Goal: Task Accomplishment & Management: Use online tool/utility

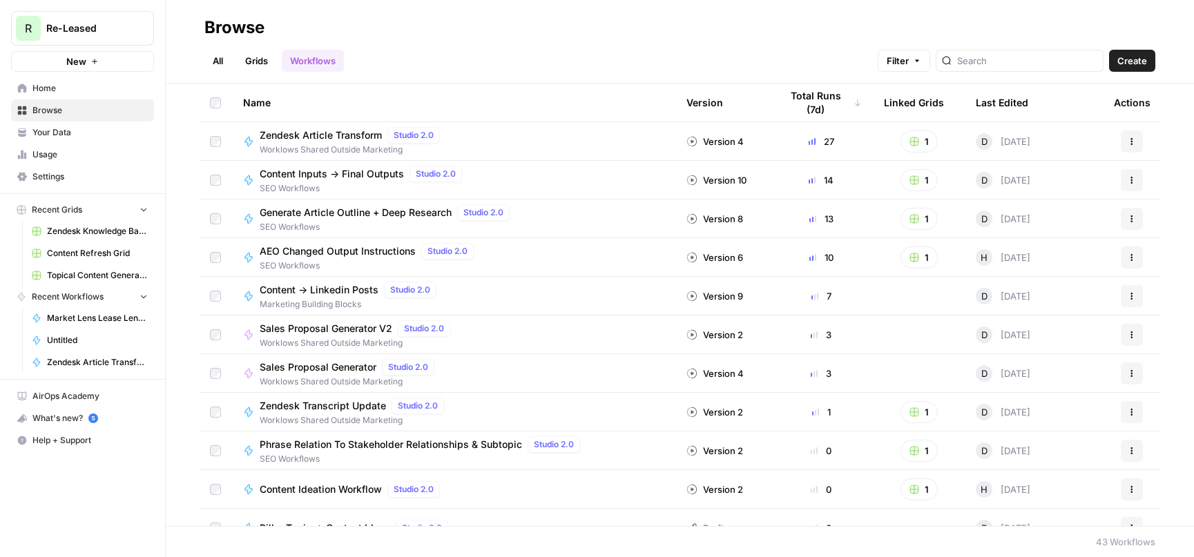
click at [1134, 55] on span "Create" at bounding box center [1132, 61] width 30 height 14
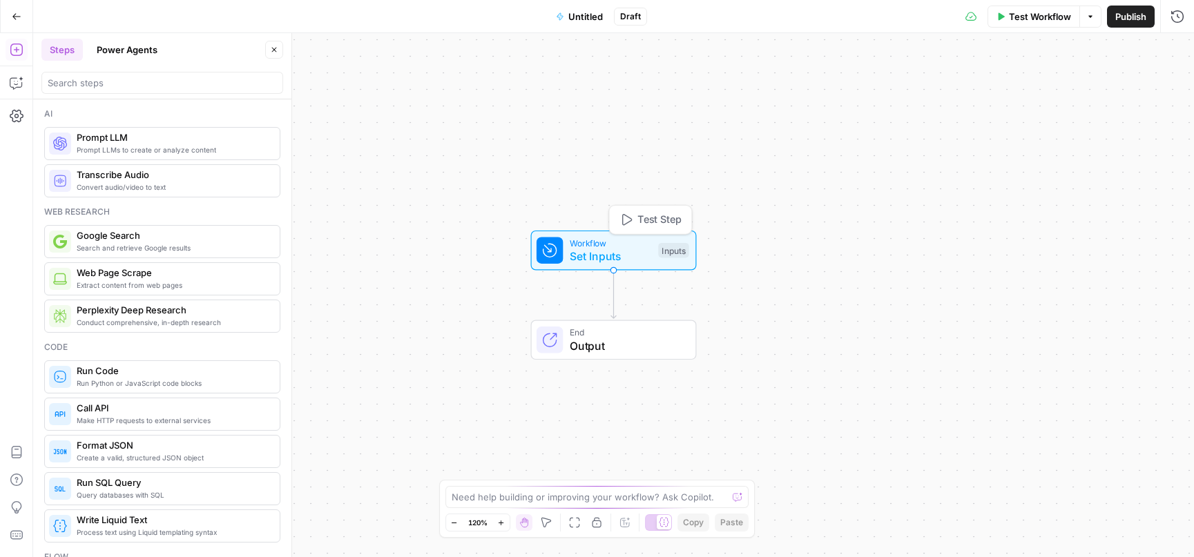
click at [577, 250] on span "Set Inputs" at bounding box center [611, 256] width 82 height 17
click at [1011, 86] on button "Add Field" at bounding box center [1044, 94] width 230 height 22
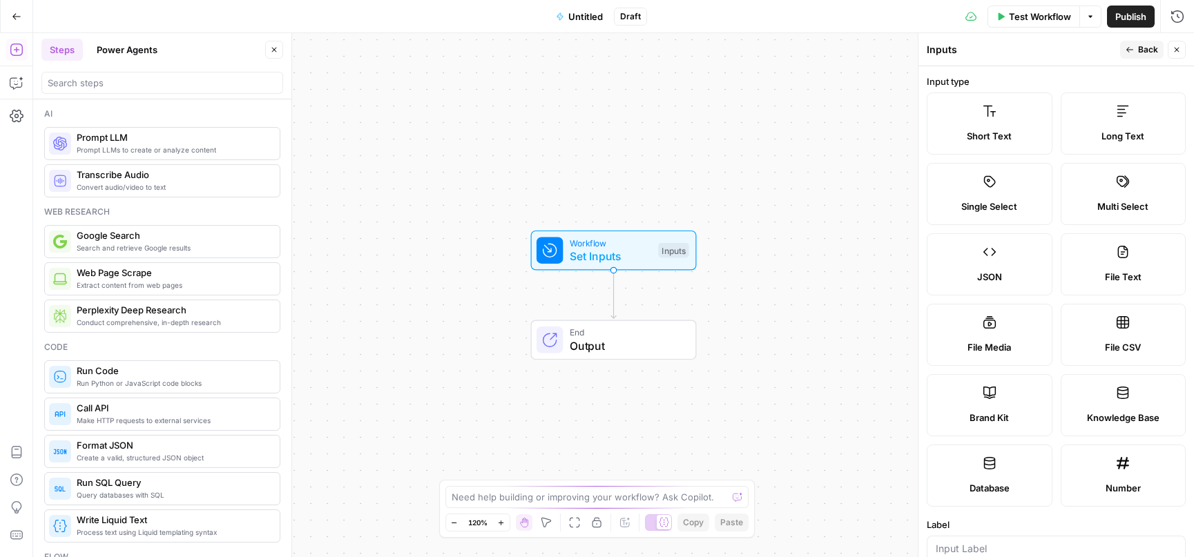
click at [1084, 129] on div "Long Text" at bounding box center [1123, 136] width 102 height 14
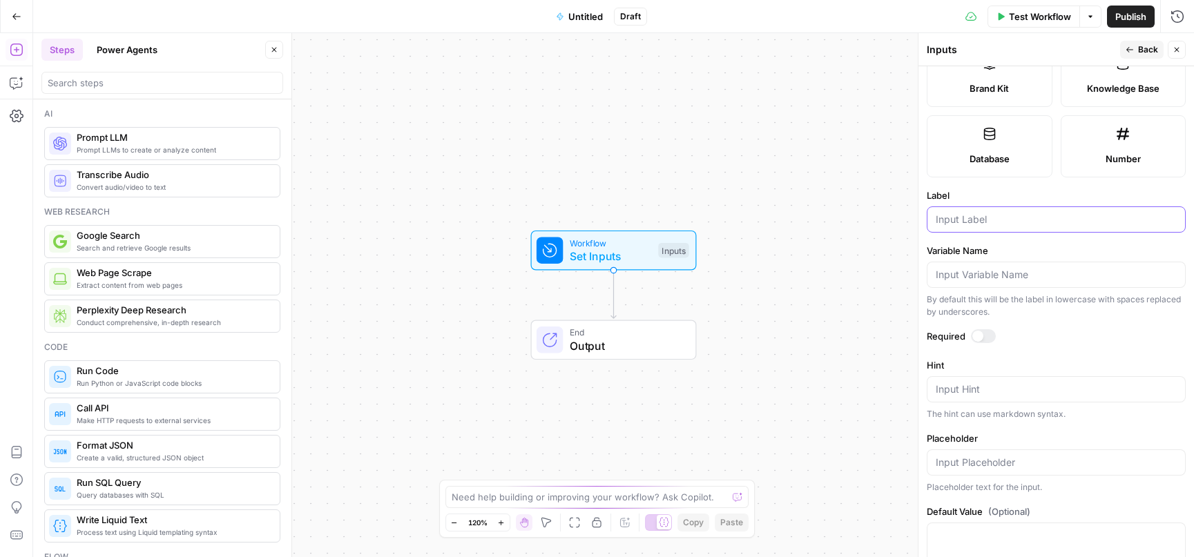
click at [971, 224] on input "Label" at bounding box center [1055, 220] width 241 height 14
type input "Transcript"
click at [148, 188] on span "Convert audio/video to text" at bounding box center [173, 187] width 192 height 11
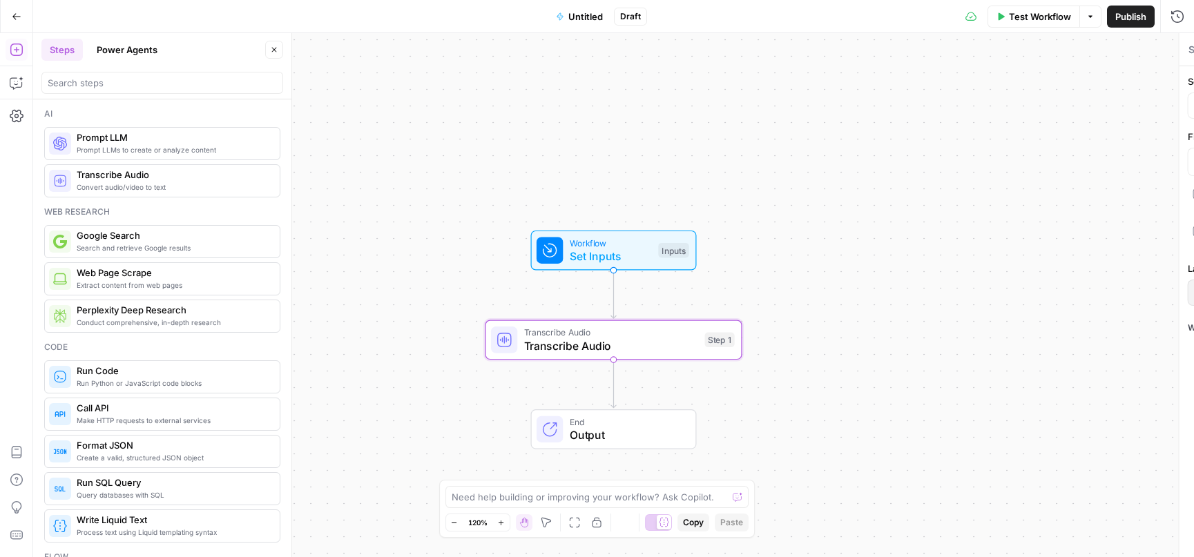
type textarea "Transcribe Audio"
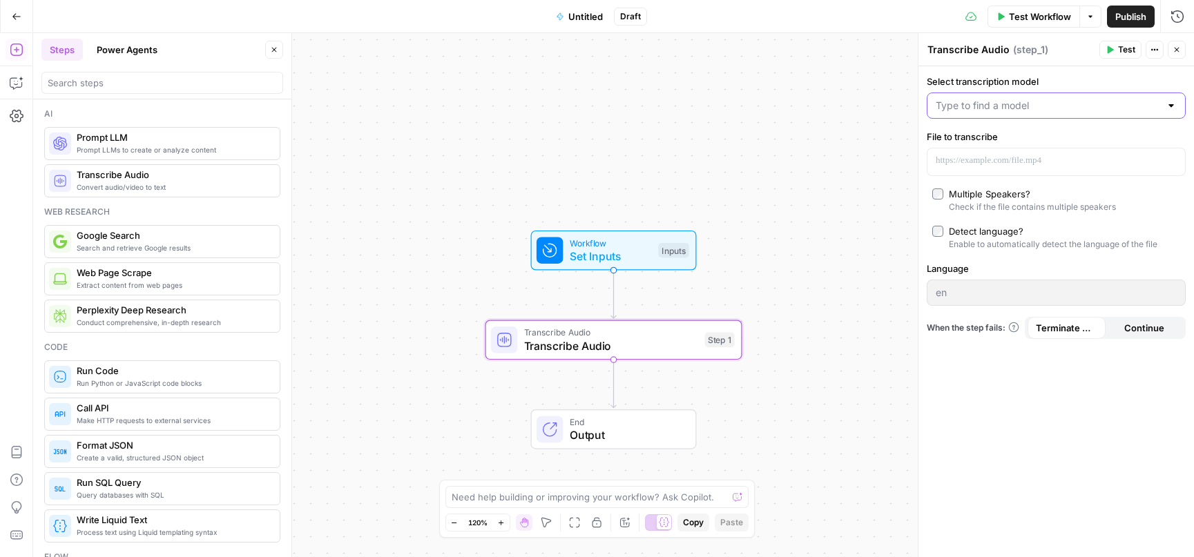
click at [1016, 111] on input "Select transcription model" at bounding box center [1047, 106] width 224 height 14
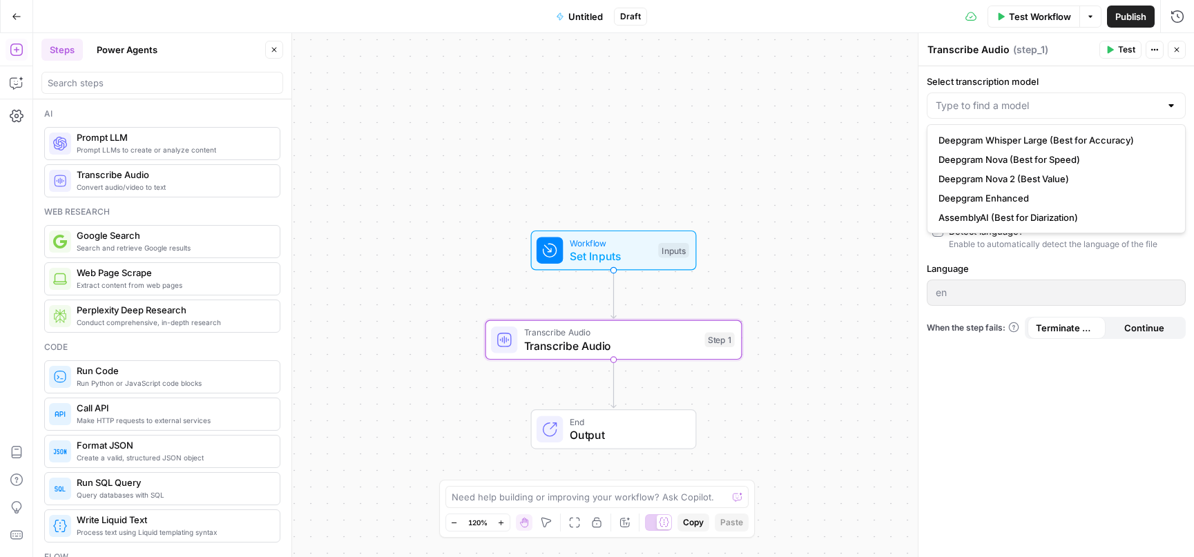
click at [1027, 263] on label "Language" at bounding box center [1056, 269] width 259 height 14
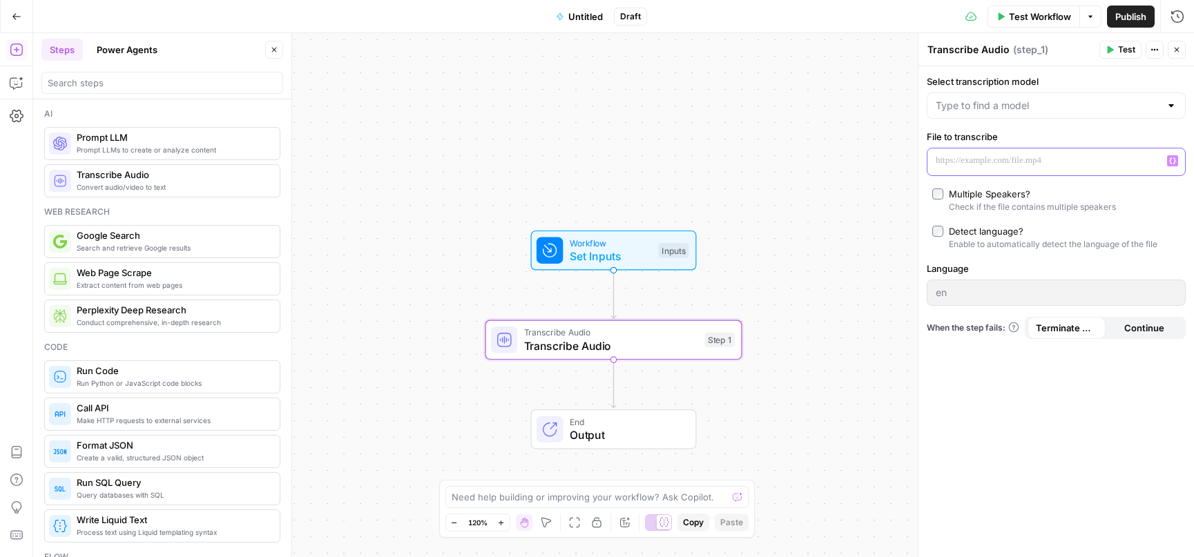
click at [1014, 164] on p at bounding box center [1044, 161] width 219 height 14
click at [1176, 50] on icon "button" at bounding box center [1176, 50] width 8 height 8
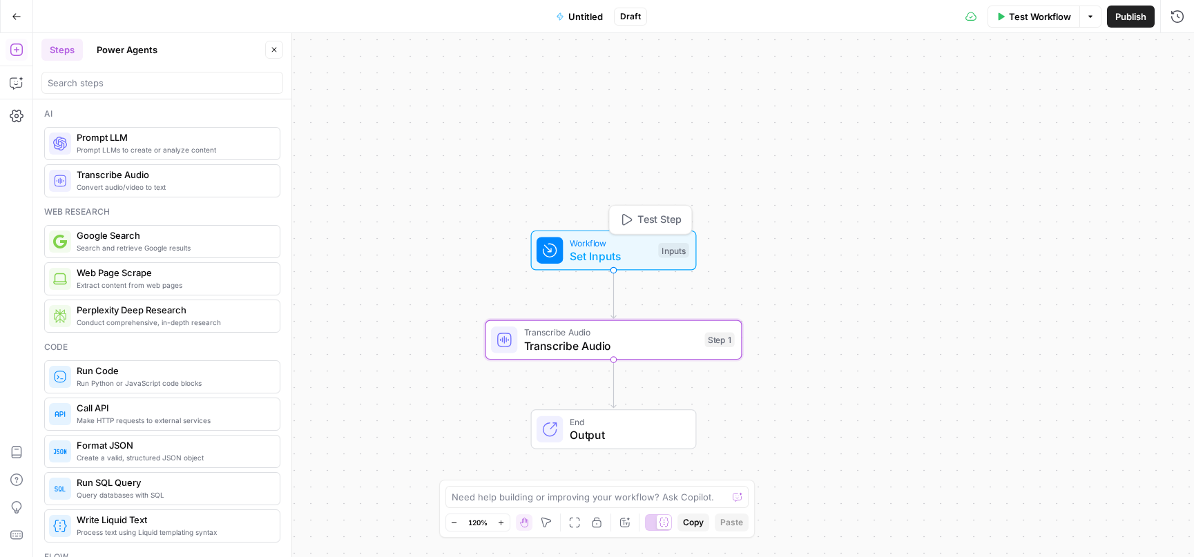
click at [596, 263] on span "Set Inputs" at bounding box center [611, 256] width 82 height 17
click at [636, 311] on icon "button" at bounding box center [638, 308] width 13 height 13
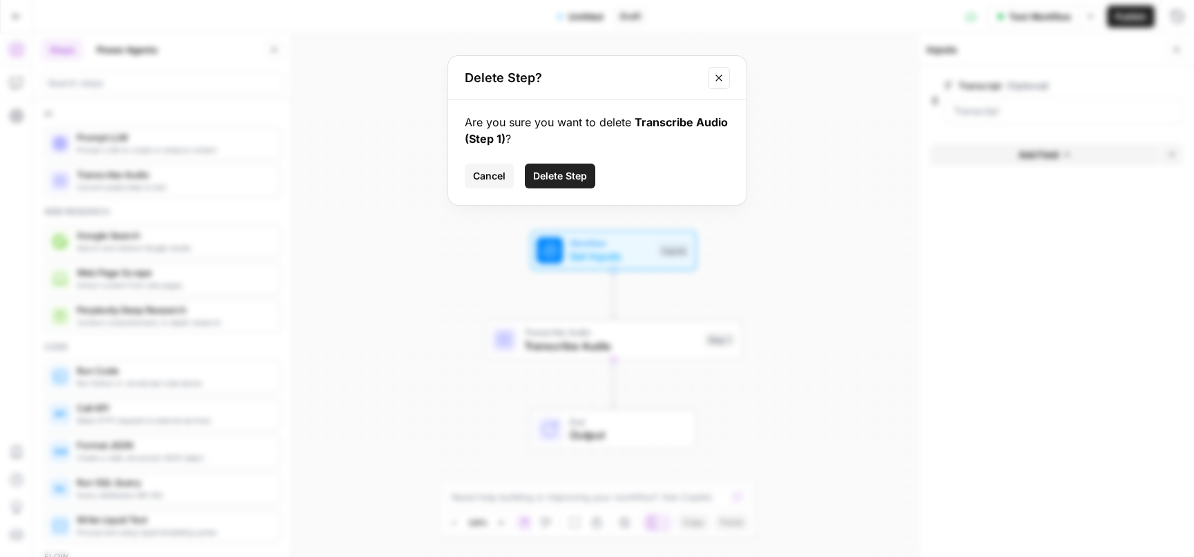
click at [558, 174] on span "Delete Step" at bounding box center [560, 176] width 54 height 14
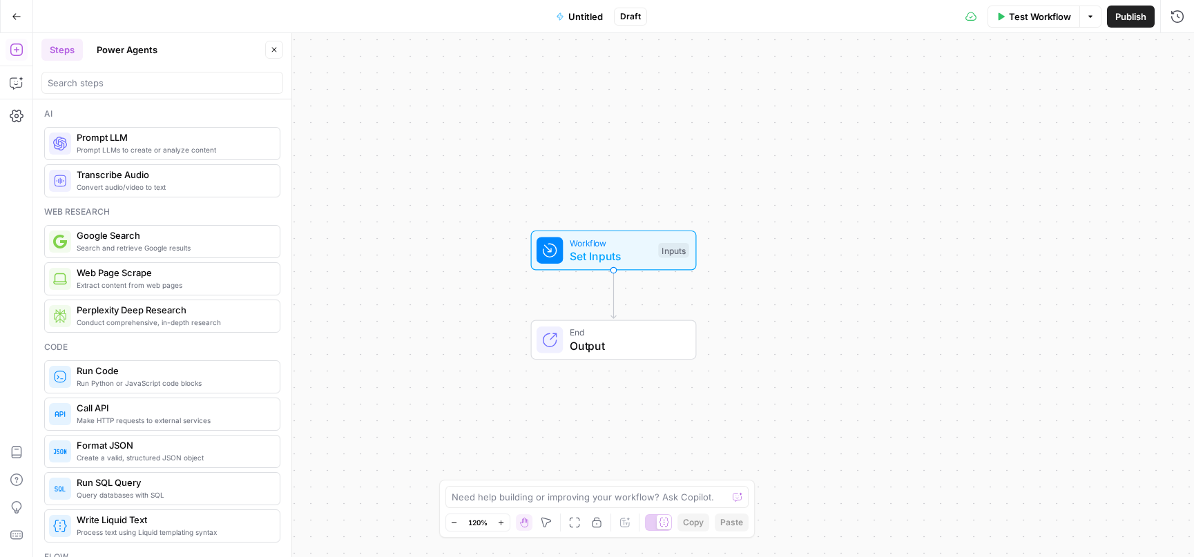
click at [582, 258] on span "Set Inputs" at bounding box center [611, 256] width 82 height 17
click at [12, 19] on icon "button" at bounding box center [17, 17] width 10 height 10
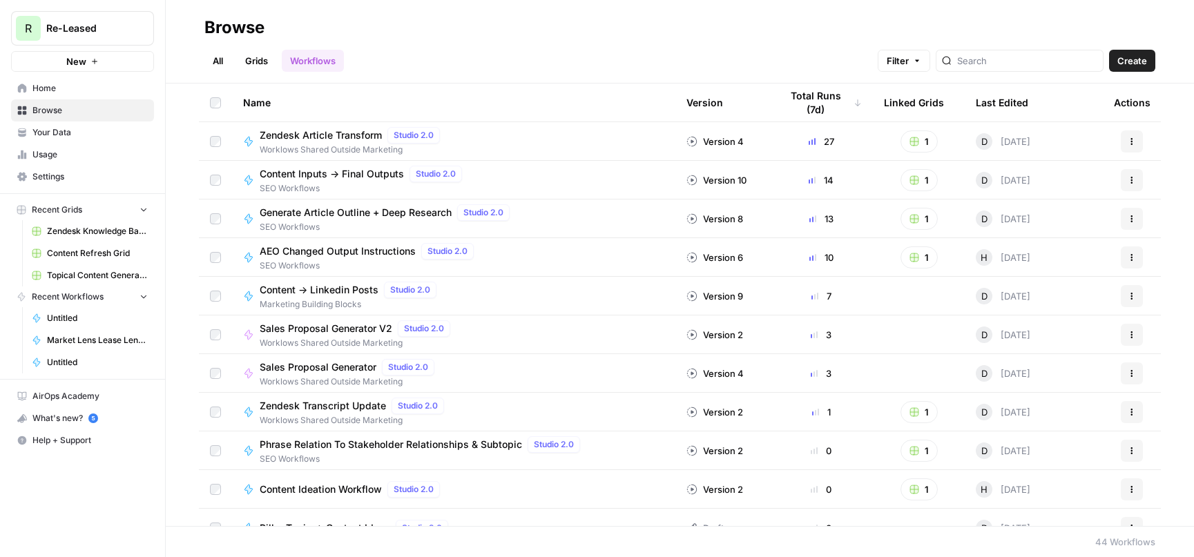
click at [74, 139] on link "Your Data" at bounding box center [82, 133] width 143 height 22
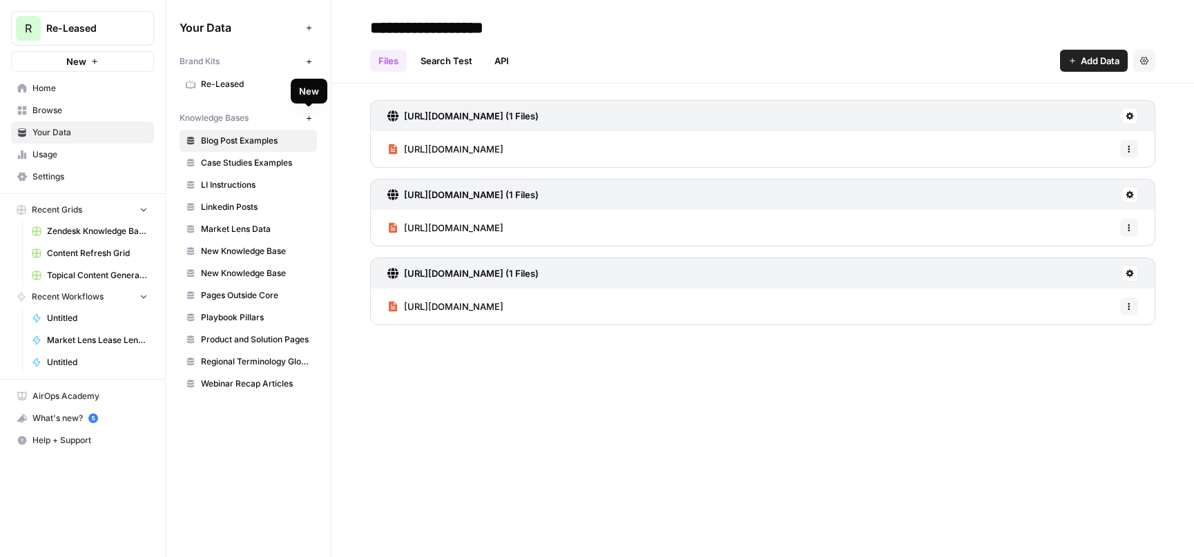
click at [309, 113] on button "New" at bounding box center [308, 118] width 17 height 17
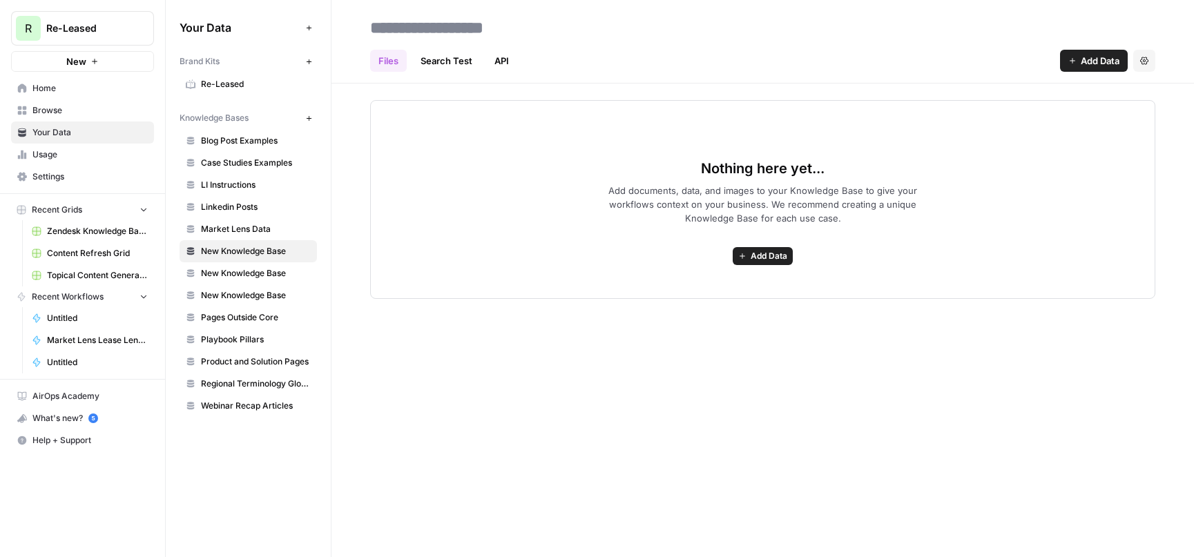
click at [255, 165] on span "Case Studies Examples" at bounding box center [256, 163] width 110 height 12
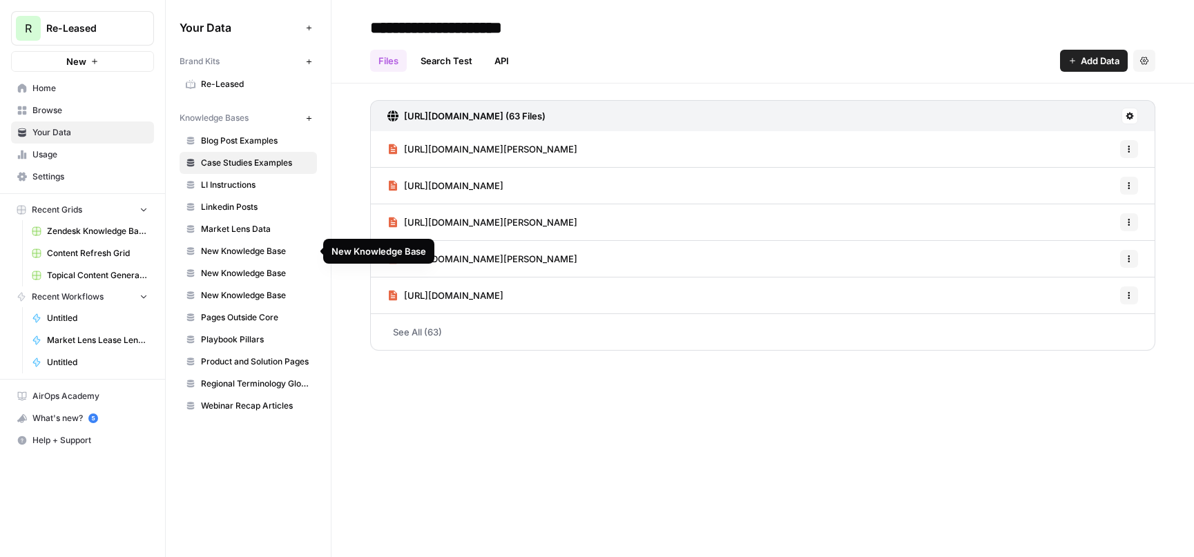
click at [233, 289] on span "New Knowledge Base" at bounding box center [256, 295] width 110 height 12
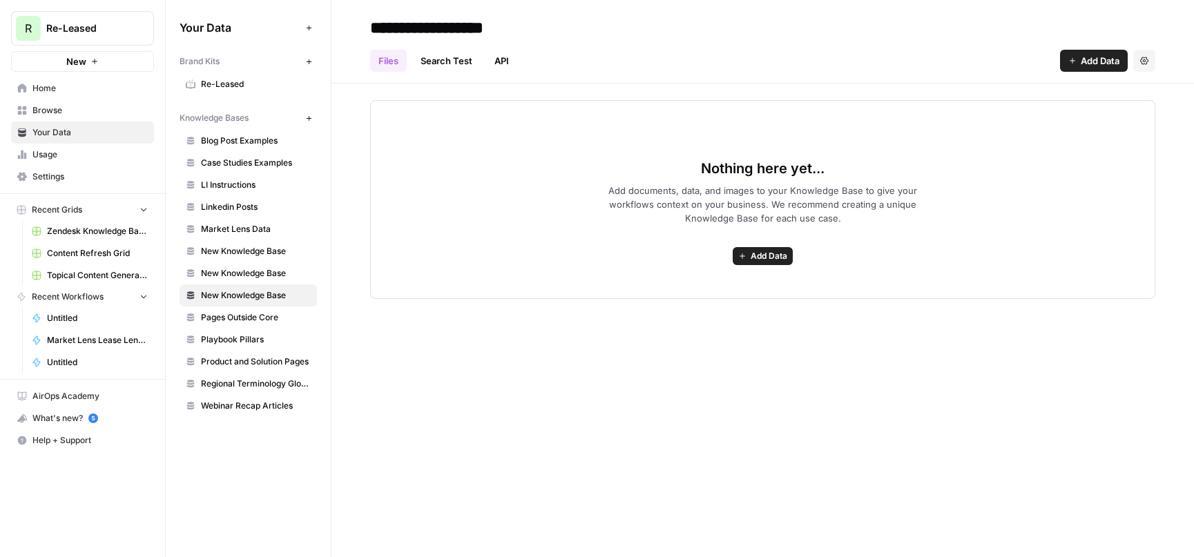
click at [1143, 59] on icon "button" at bounding box center [1144, 61] width 8 height 8
click at [1067, 89] on span "Delete Knowledge Base" at bounding box center [1087, 93] width 102 height 14
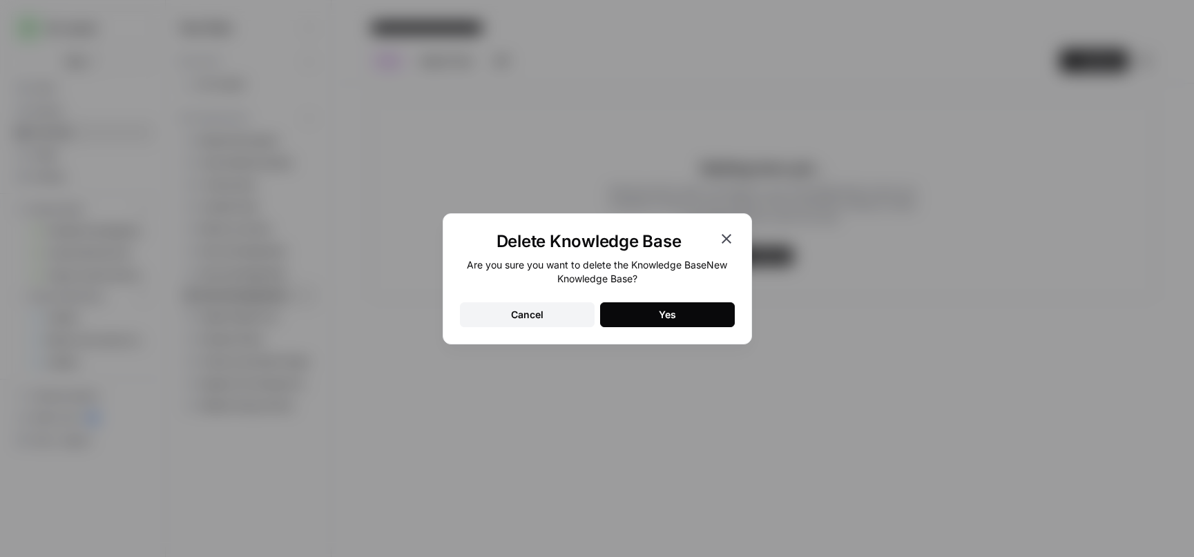
click at [686, 312] on button "Yes" at bounding box center [667, 314] width 135 height 25
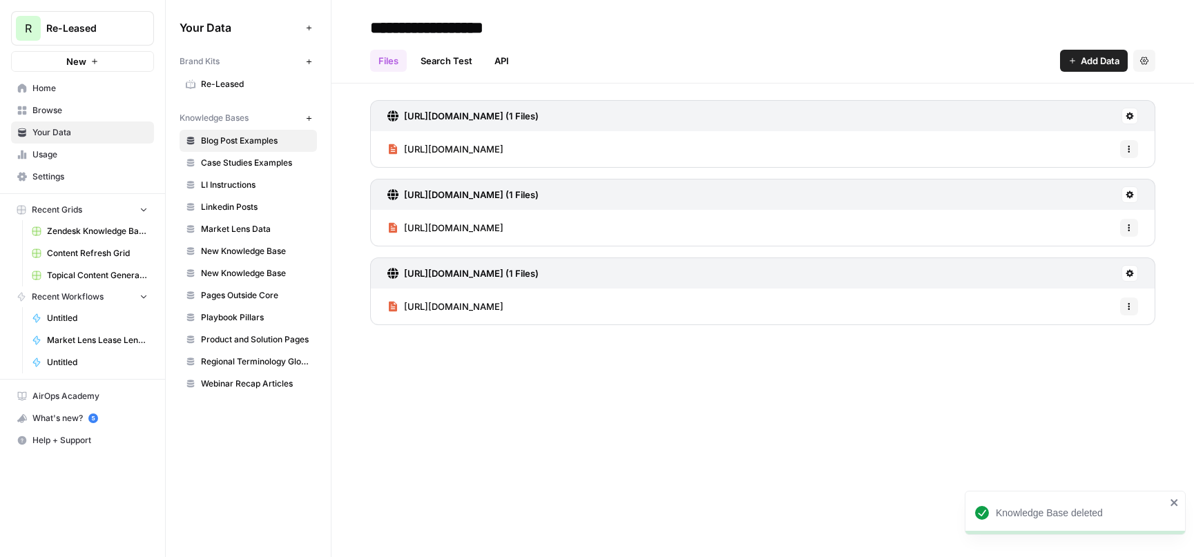
click at [238, 271] on span "New Knowledge Base" at bounding box center [256, 273] width 110 height 12
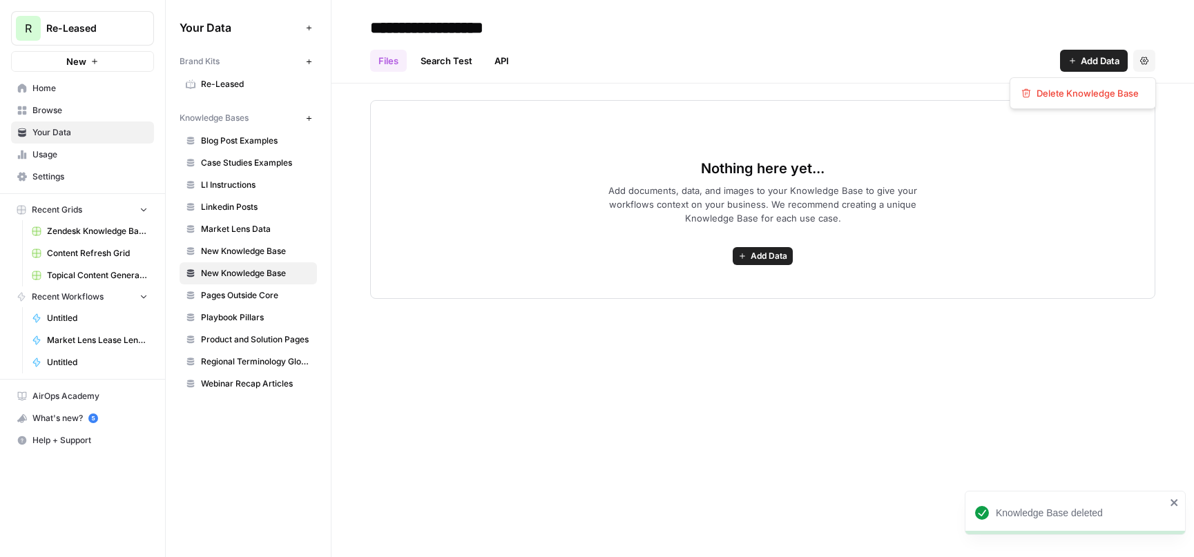
click at [1147, 62] on icon "button" at bounding box center [1144, 61] width 8 height 8
click at [1094, 93] on span "Delete Knowledge Base" at bounding box center [1087, 93] width 102 height 14
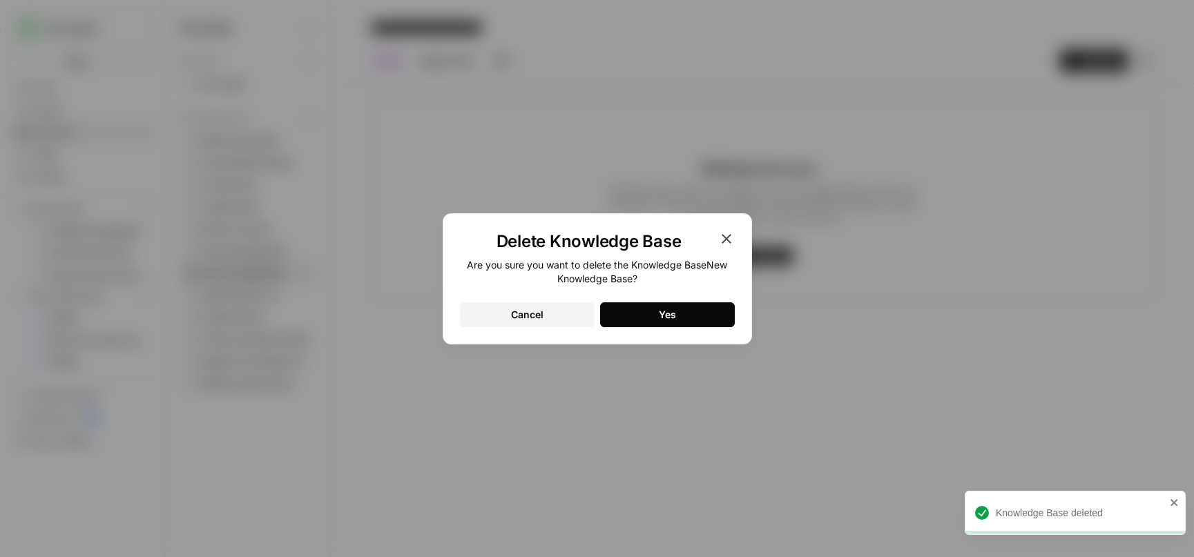
click at [683, 324] on button "Yes" at bounding box center [667, 314] width 135 height 25
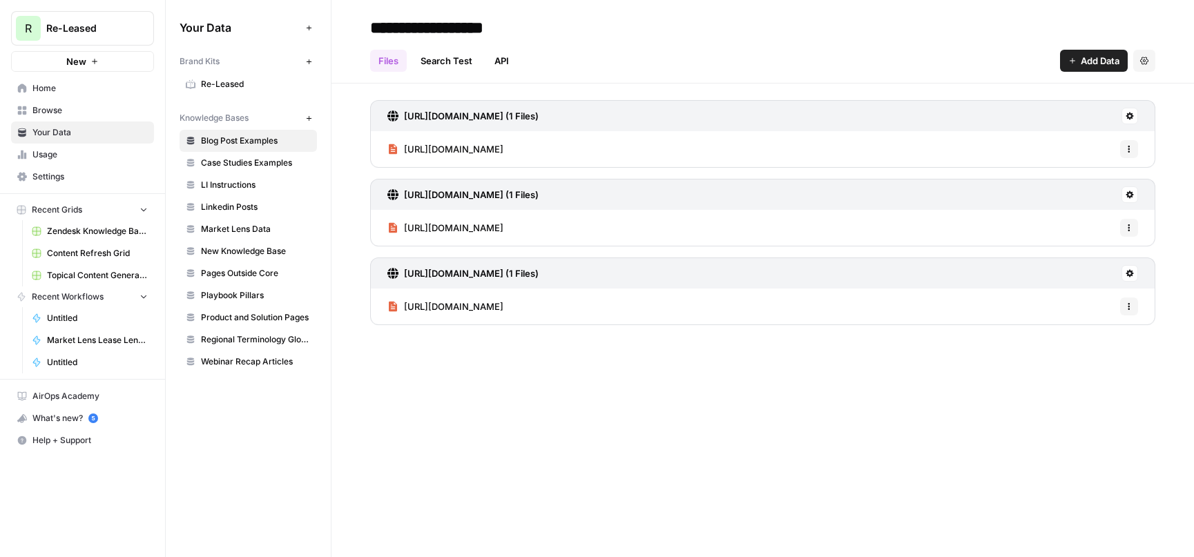
click at [238, 253] on span "New Knowledge Base" at bounding box center [256, 251] width 110 height 12
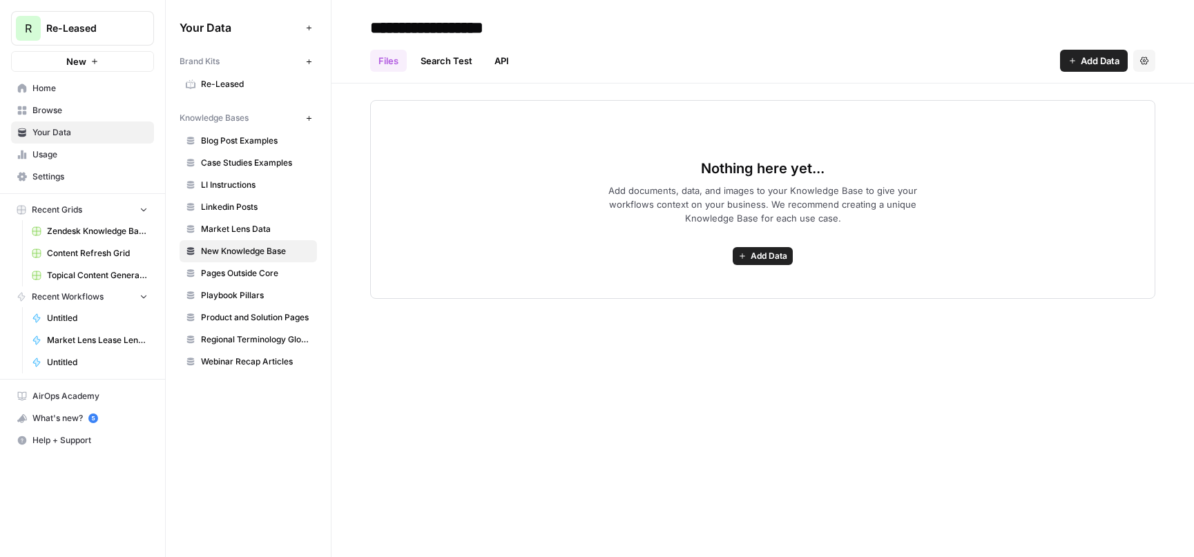
click at [460, 25] on input "**********" at bounding box center [475, 28] width 221 height 28
type input "*"
type input "**********"
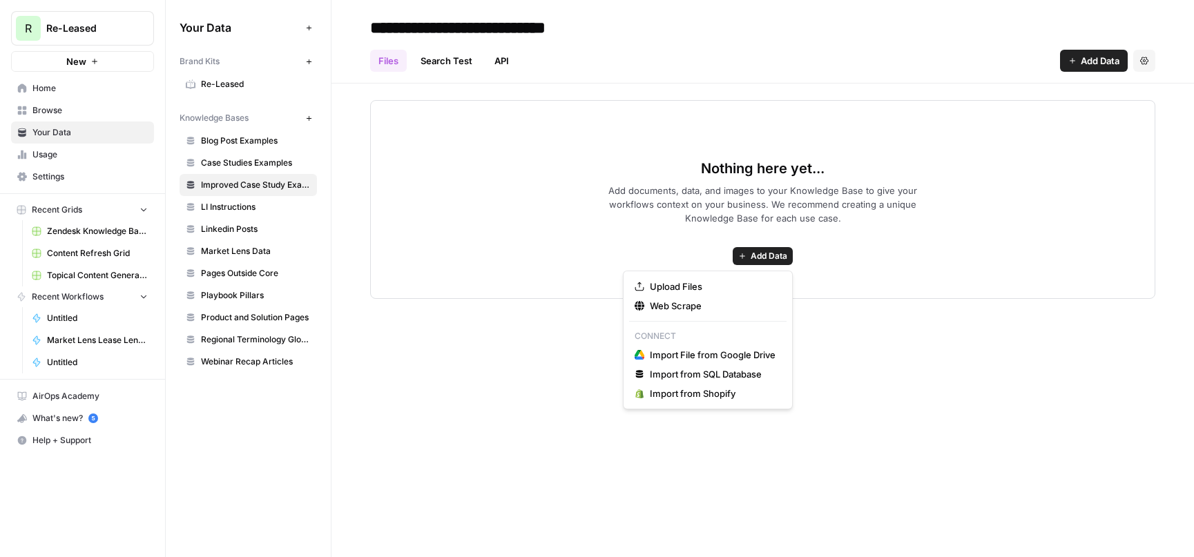
click at [779, 251] on span "Add Data" at bounding box center [768, 256] width 37 height 12
click at [687, 305] on span "Web Scrape" at bounding box center [713, 306] width 126 height 14
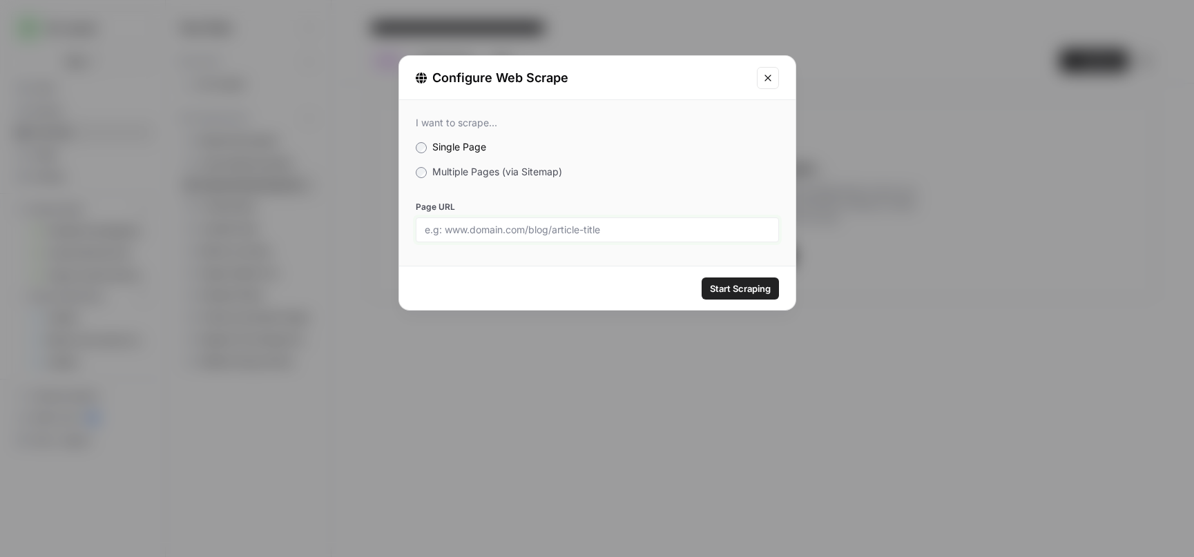
click at [446, 232] on input "Page URL" at bounding box center [597, 230] width 345 height 12
click at [458, 233] on input "Page URL" at bounding box center [597, 230] width 345 height 12
paste input "[URL][DOMAIN_NAME]"
type input "[URL][DOMAIN_NAME]"
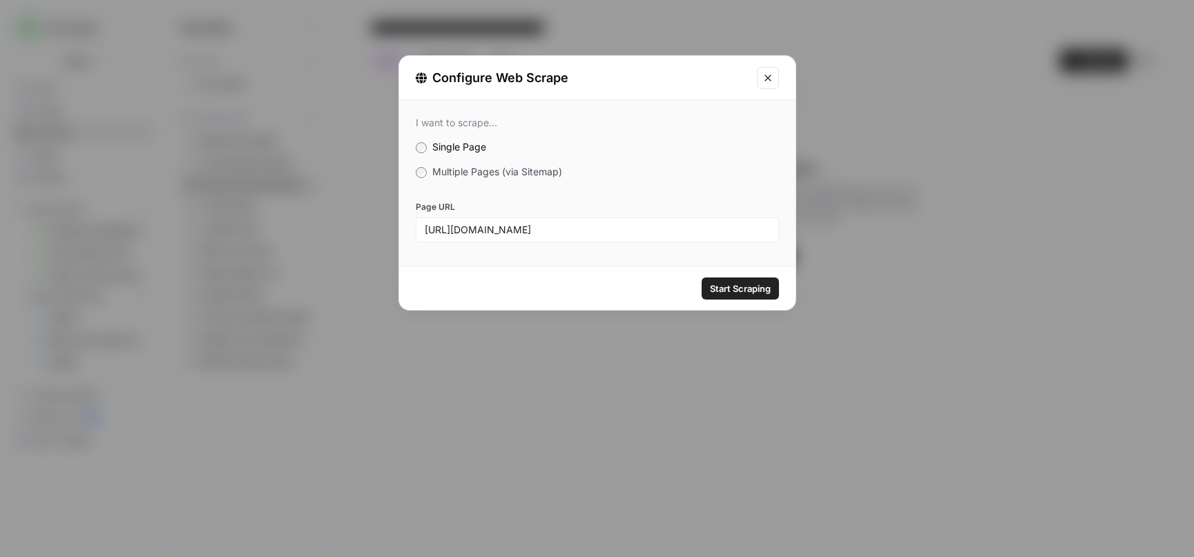
click at [728, 293] on span "Start Scraping" at bounding box center [740, 289] width 61 height 14
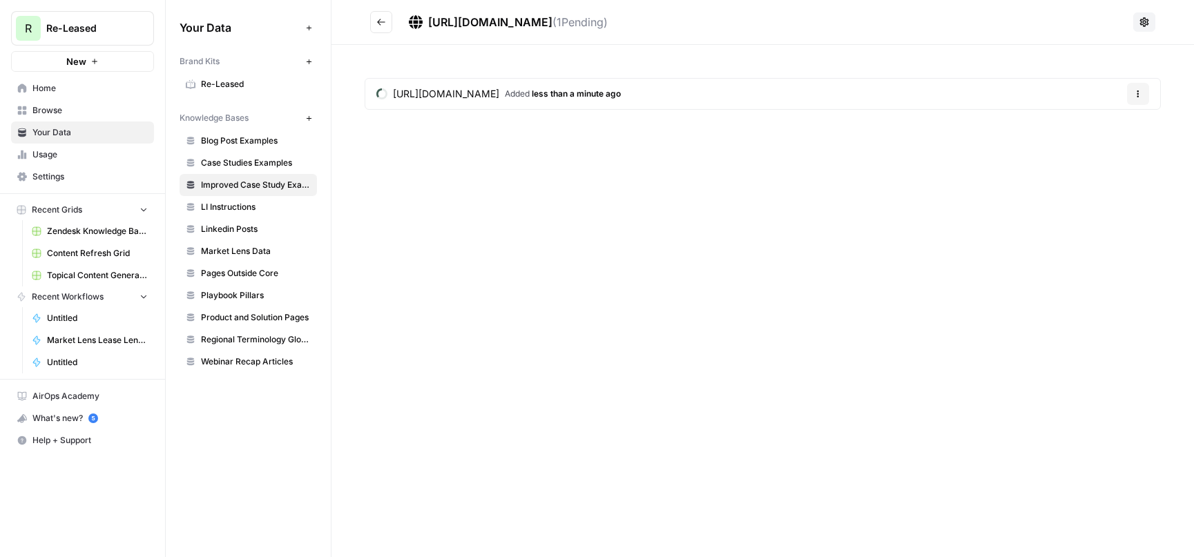
click at [247, 163] on span "Case Studies Examples" at bounding box center [256, 163] width 110 height 12
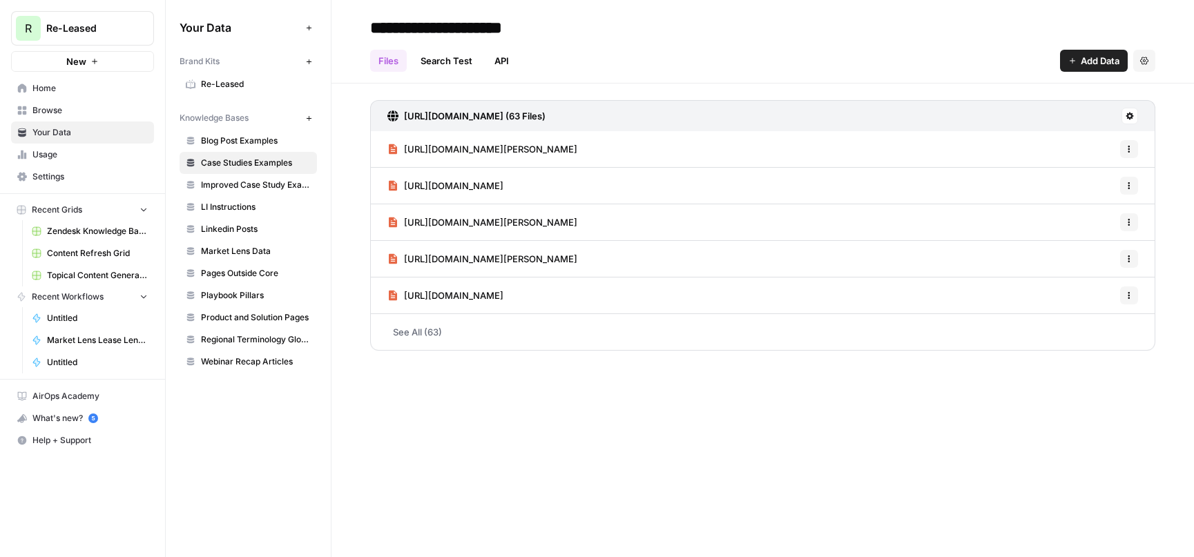
click at [429, 330] on link "See All (63)" at bounding box center [762, 332] width 785 height 36
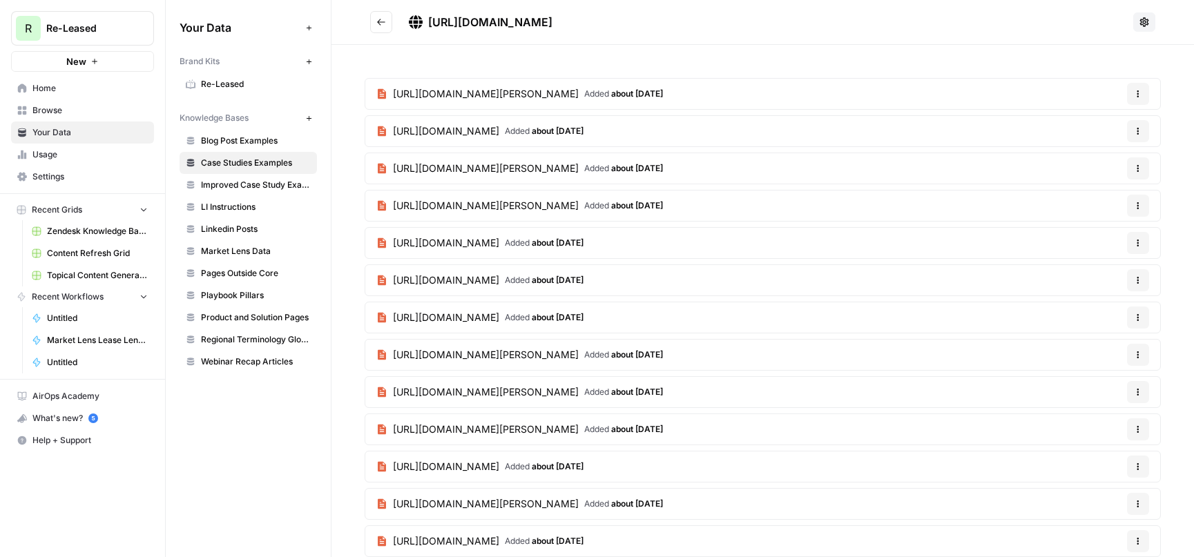
click at [579, 94] on span "[URL][DOMAIN_NAME][PERSON_NAME]" at bounding box center [486, 94] width 186 height 14
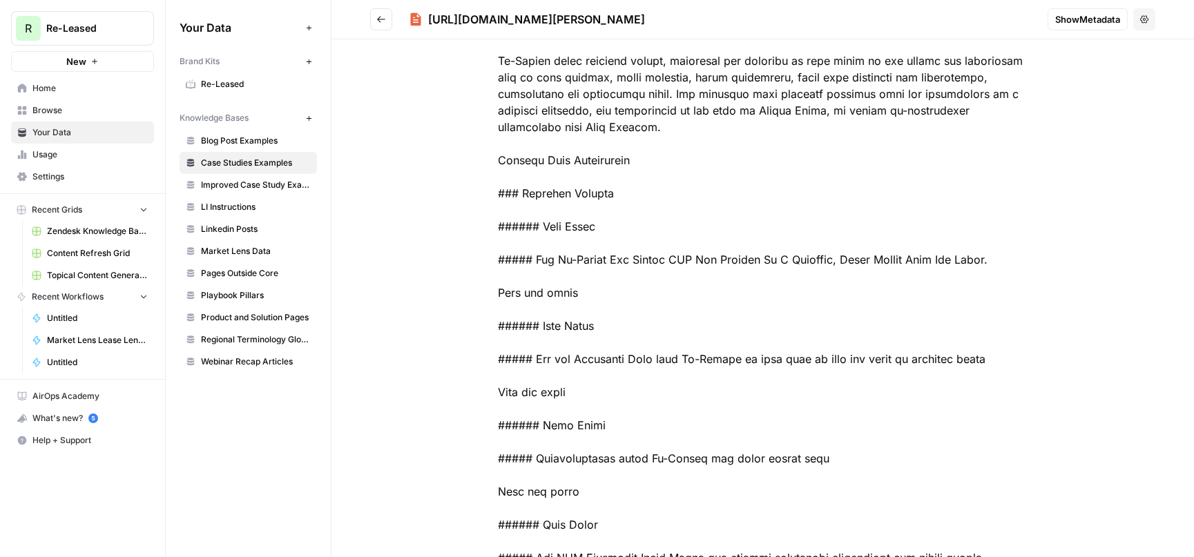
scroll to position [1957, 0]
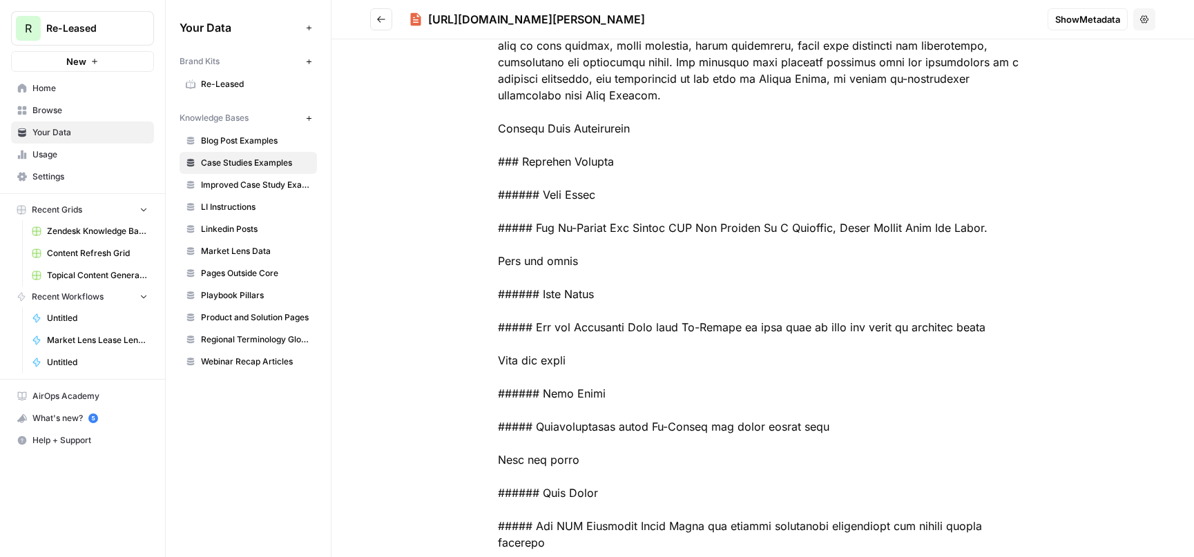
click at [376, 17] on icon "Go back" at bounding box center [381, 19] width 10 height 10
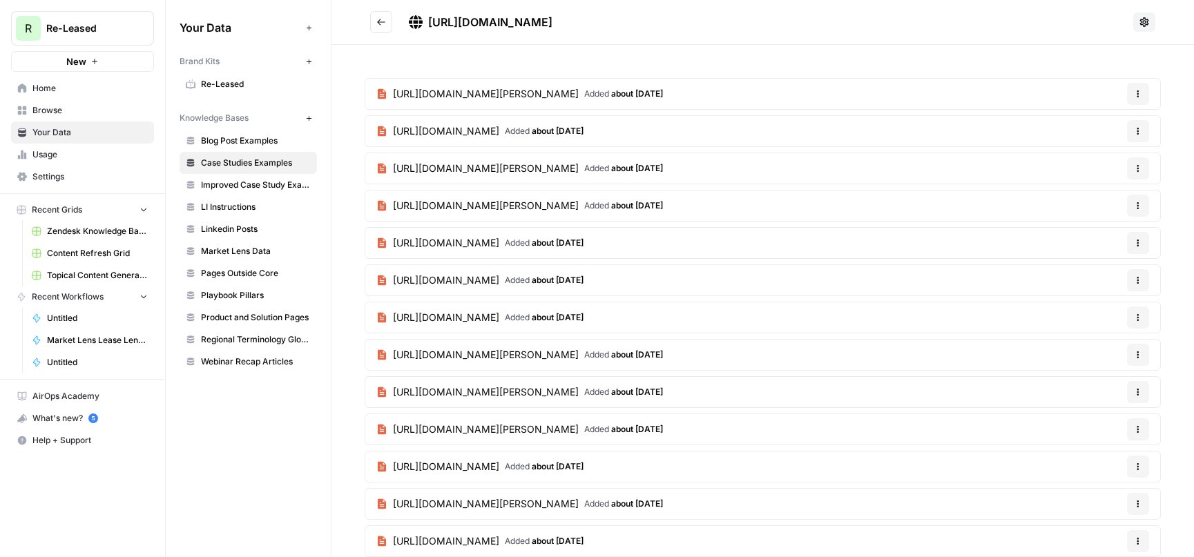
click at [226, 188] on span "Improved Case Study Examples" at bounding box center [256, 185] width 110 height 12
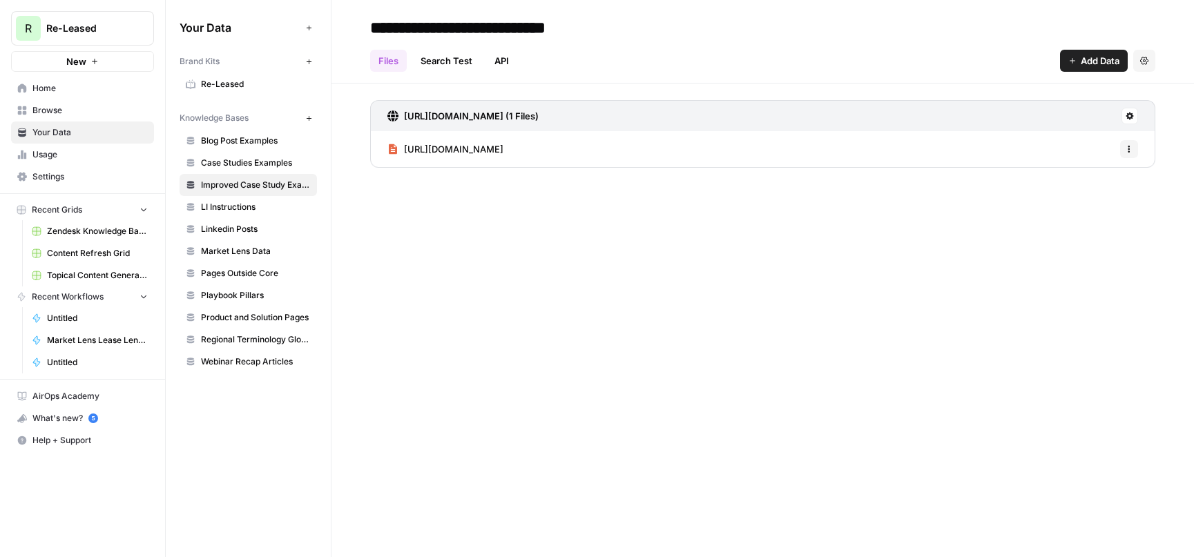
click at [487, 149] on span "[URL][DOMAIN_NAME]" at bounding box center [453, 149] width 99 height 14
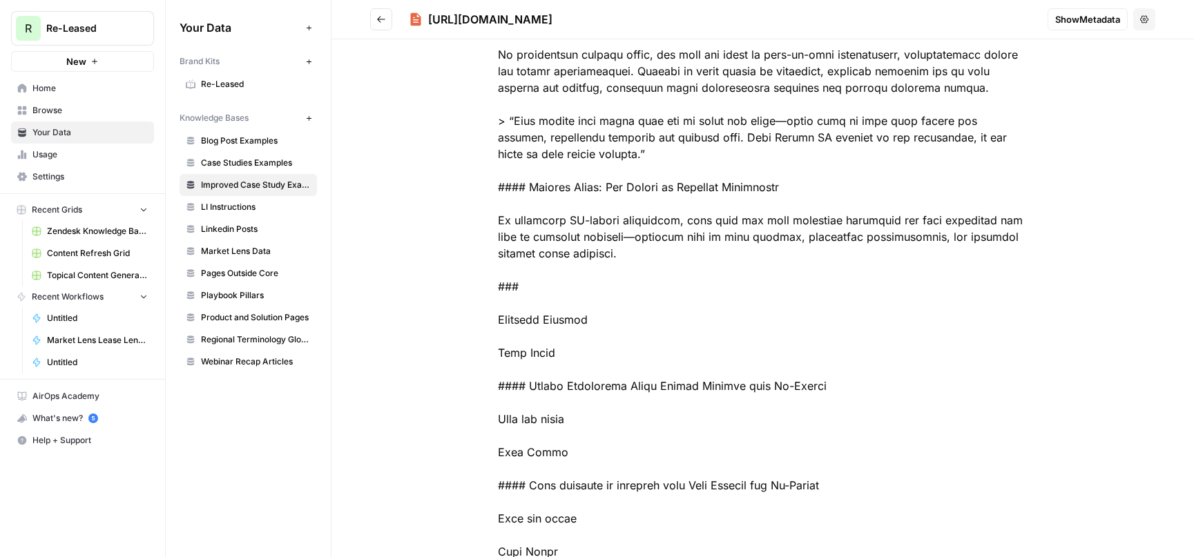
scroll to position [2135, 0]
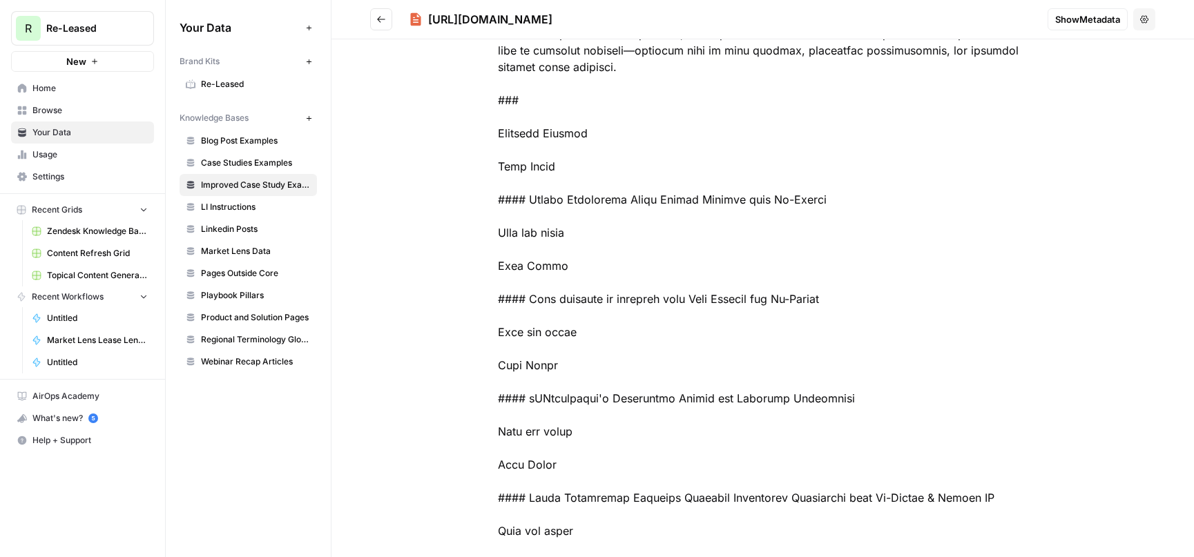
click at [52, 113] on span "Browse" at bounding box center [89, 110] width 115 height 12
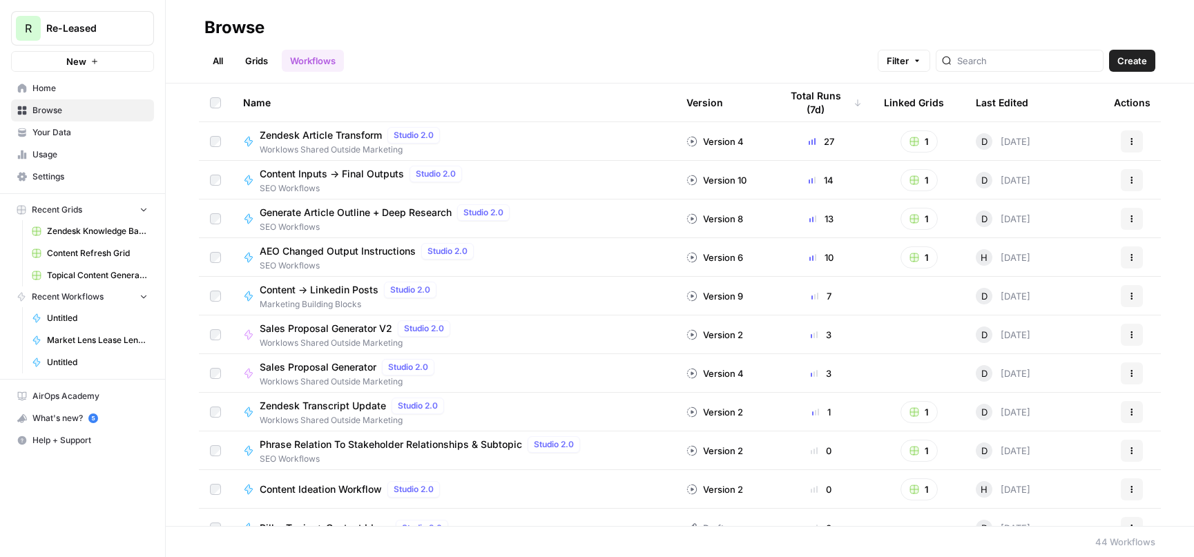
click at [223, 59] on link "All" at bounding box center [217, 61] width 27 height 22
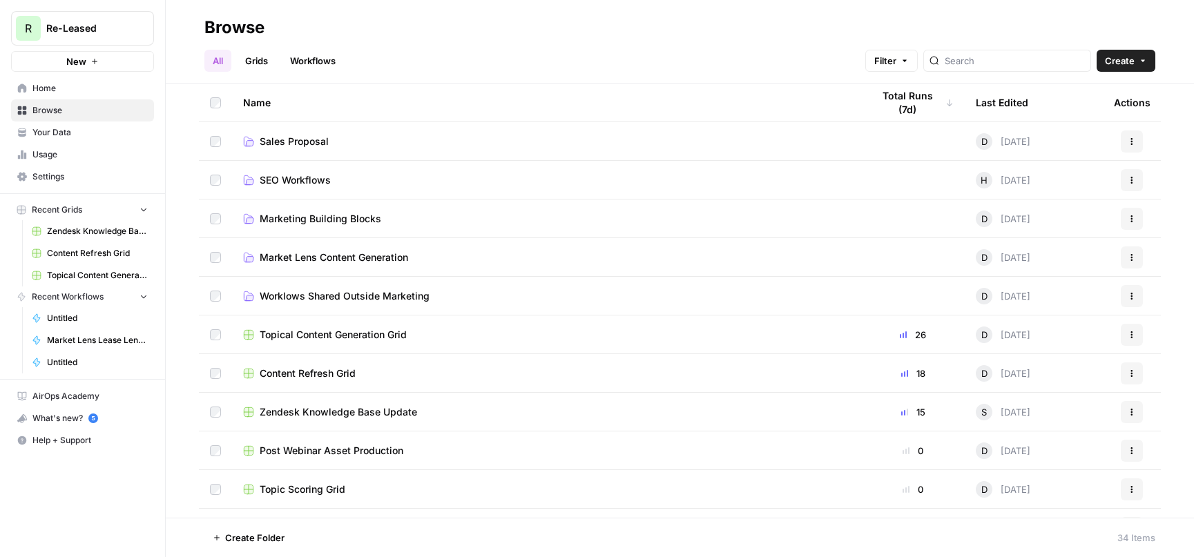
scroll to position [258, 0]
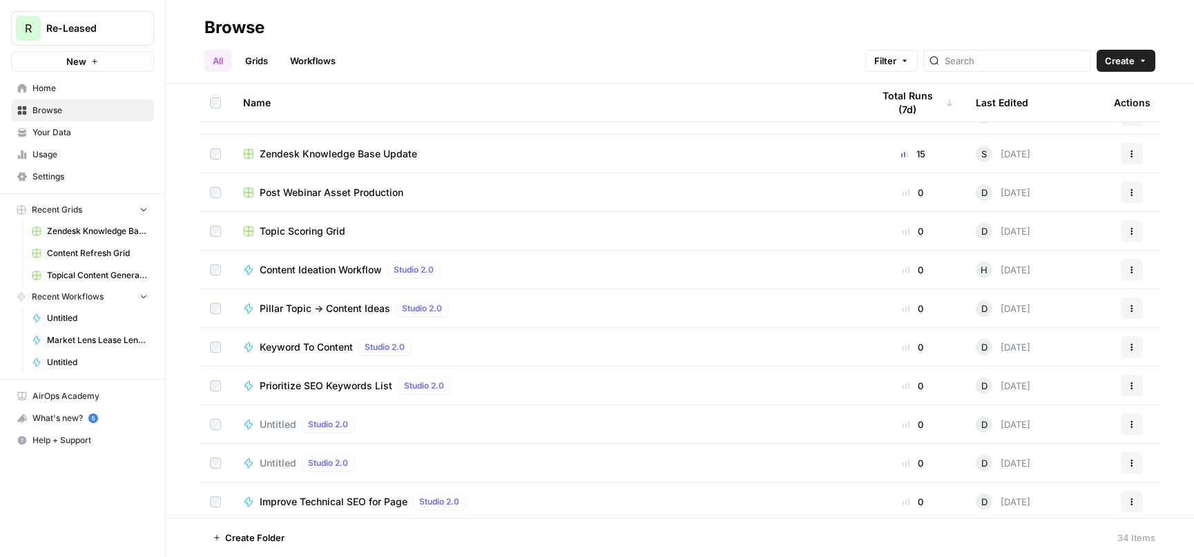
click at [278, 458] on span "Untitled" at bounding box center [278, 463] width 37 height 14
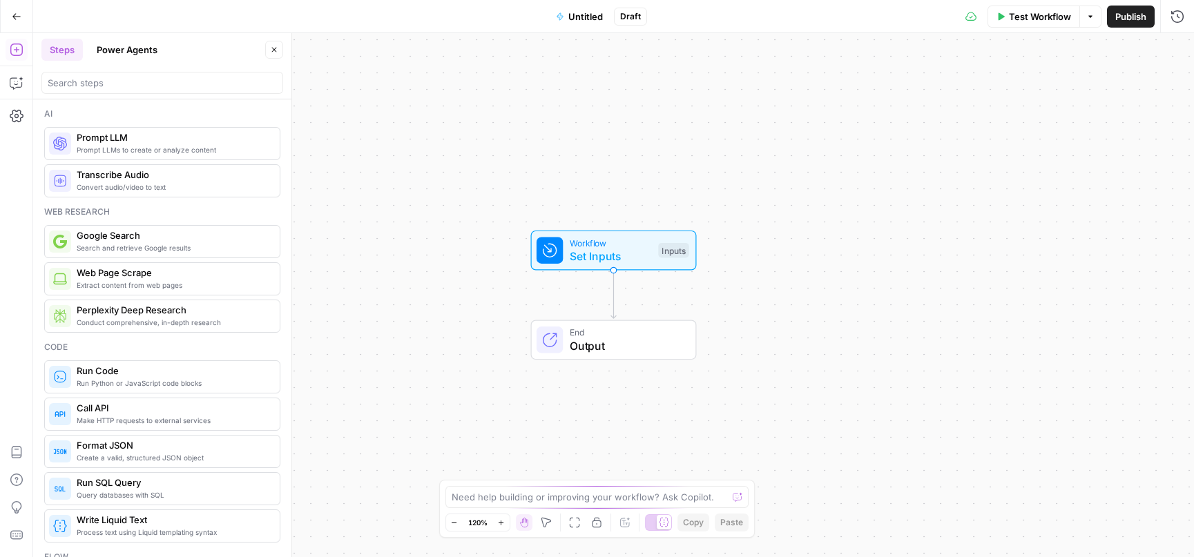
click at [605, 255] on span "Set Inputs" at bounding box center [611, 256] width 82 height 17
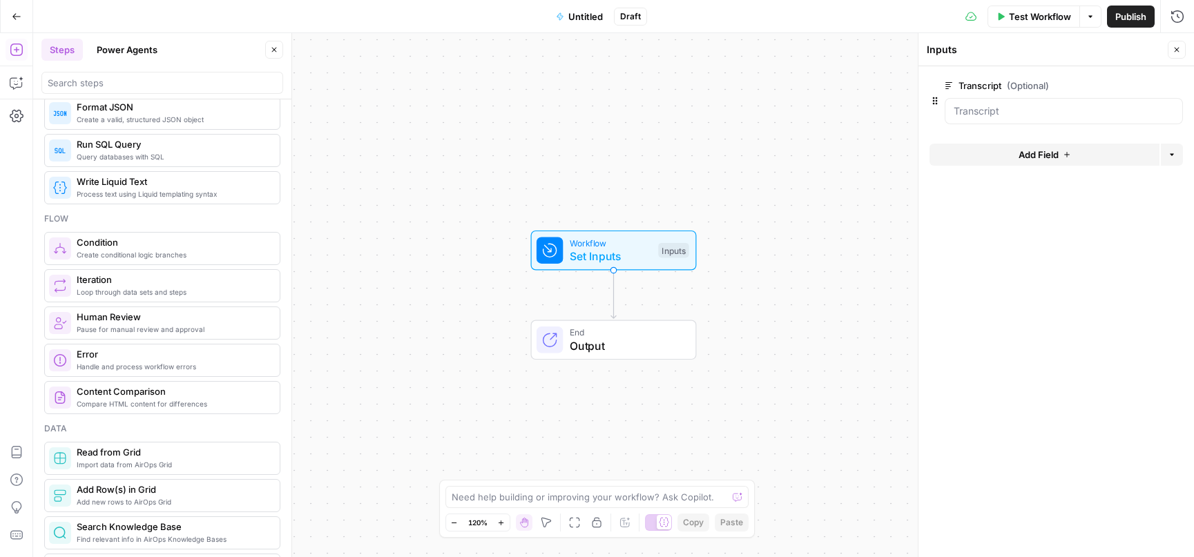
scroll to position [457, 0]
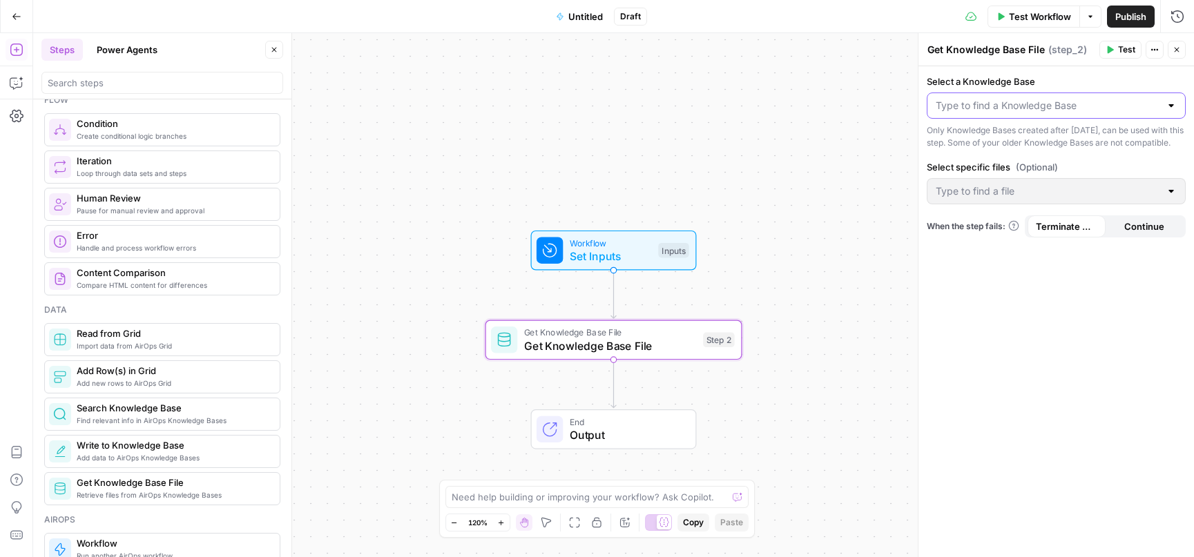
click at [1093, 104] on input "Select a Knowledge Base" at bounding box center [1047, 106] width 224 height 14
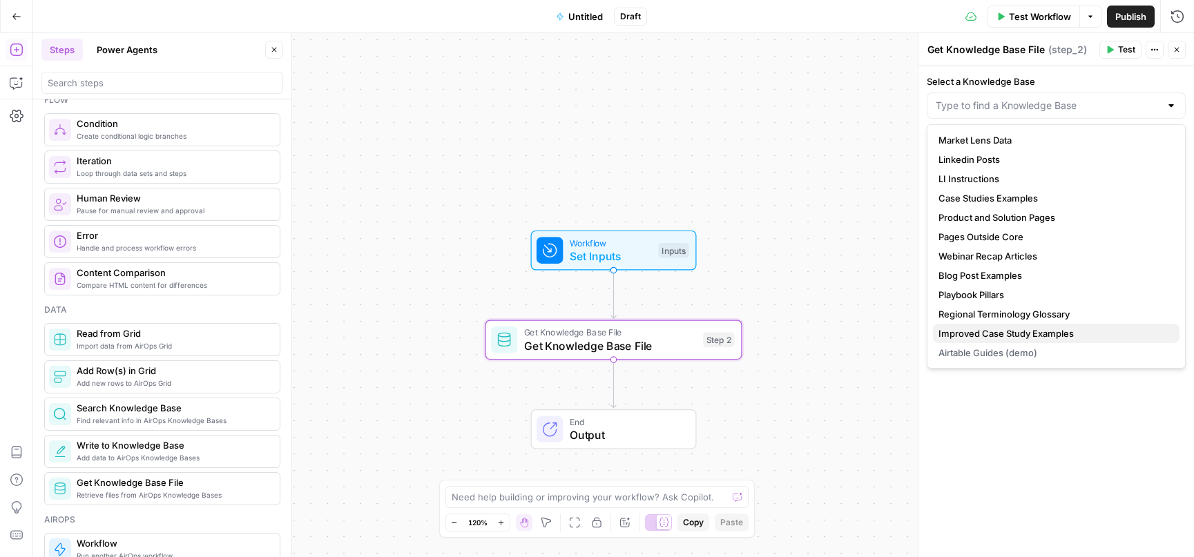
click at [980, 330] on span "Improved Case Study Examples" at bounding box center [1053, 334] width 230 height 14
type input "Improved Case Study Examples"
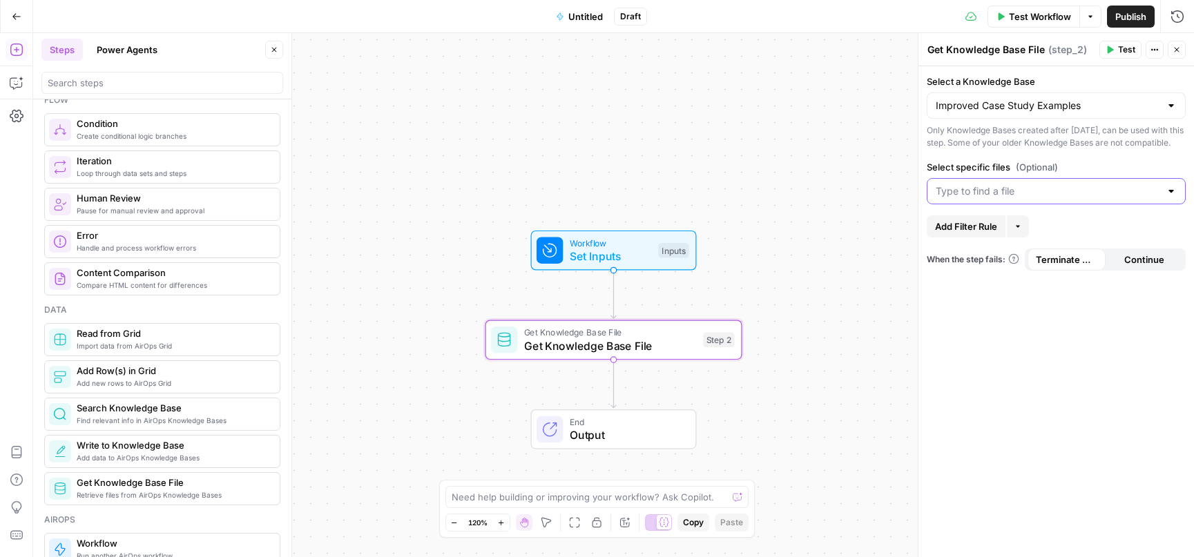
click at [1158, 198] on input "Select specific files (Optional)" at bounding box center [1047, 191] width 224 height 14
click at [644, 312] on icon "button" at bounding box center [638, 308] width 13 height 13
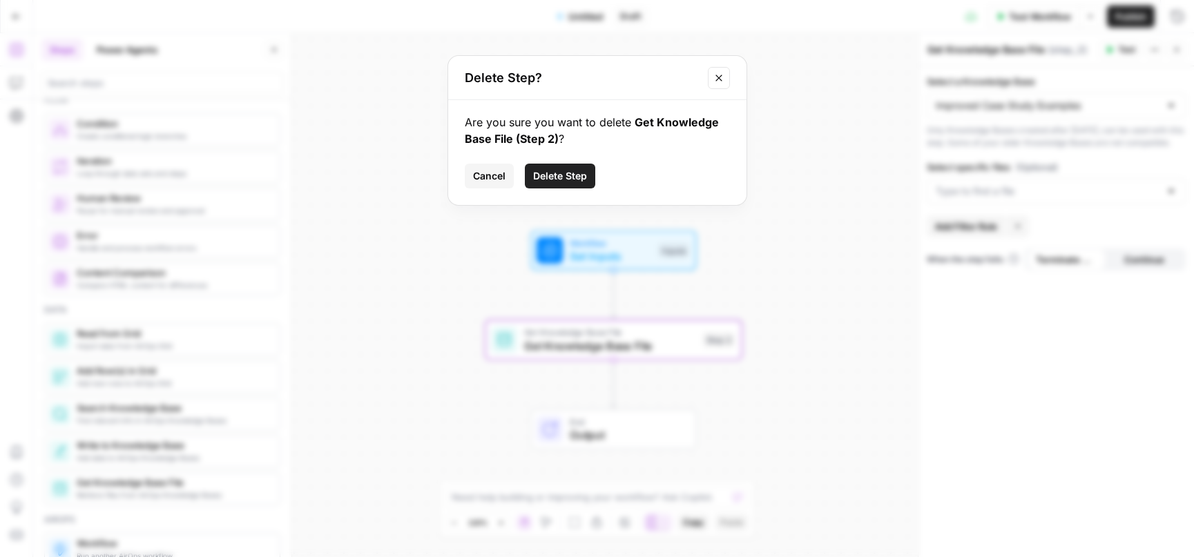
click at [559, 173] on span "Delete Step" at bounding box center [560, 176] width 54 height 14
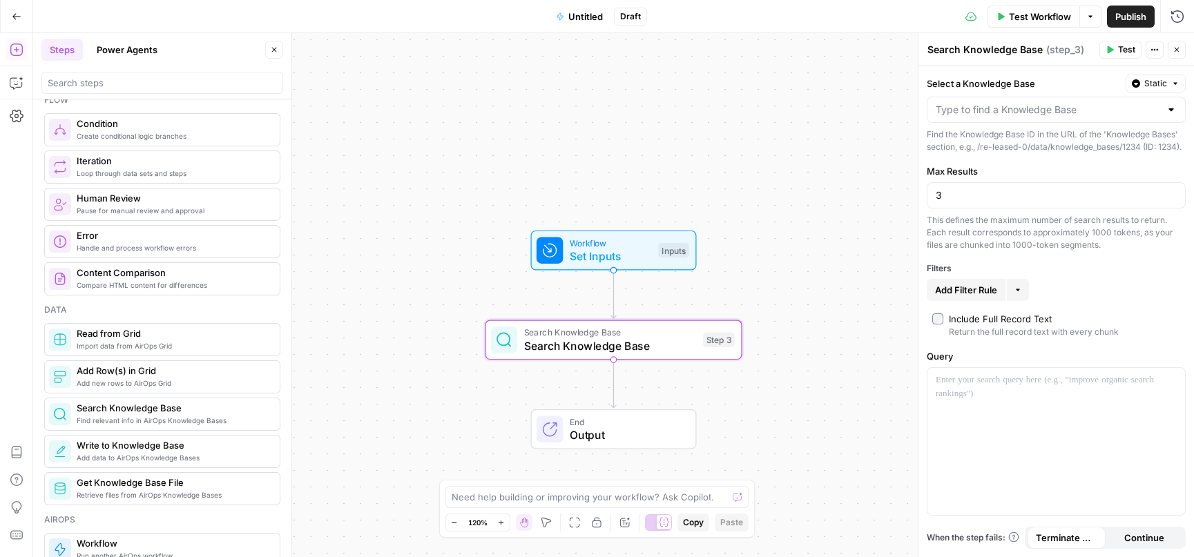
click at [1166, 107] on div at bounding box center [1170, 110] width 11 height 14
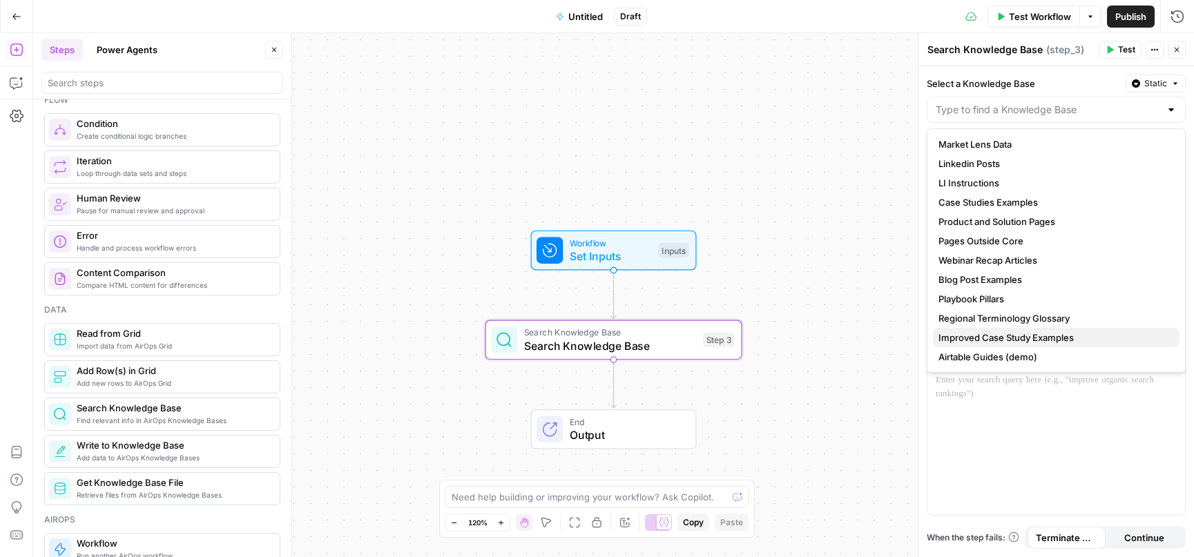
click at [960, 338] on span "Improved Case Study Examples" at bounding box center [1053, 338] width 230 height 14
type input "Improved Case Study Examples"
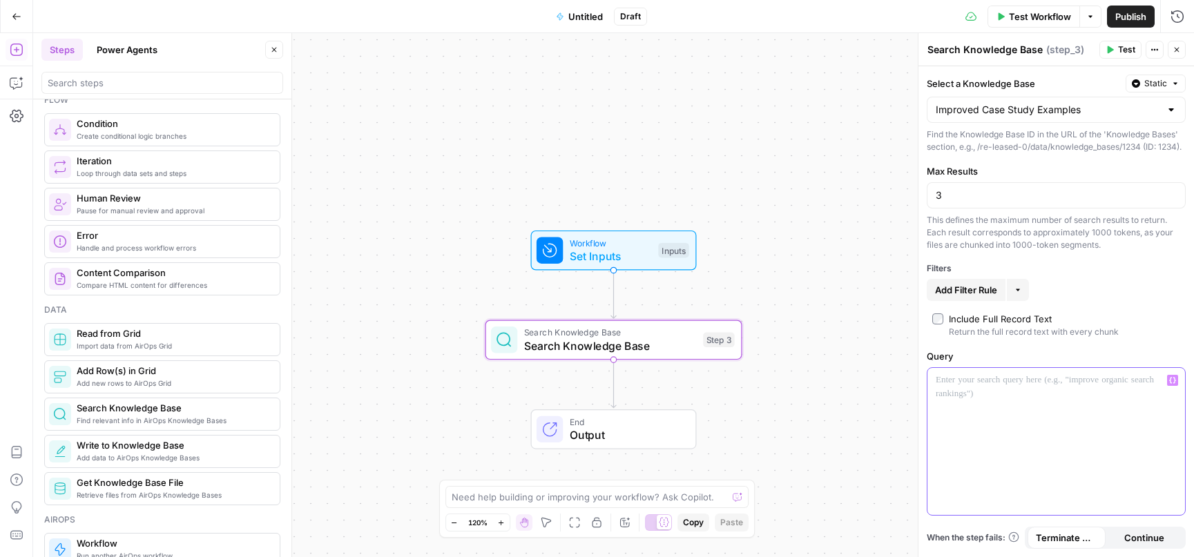
click at [970, 387] on p at bounding box center [1055, 381] width 241 height 14
click at [953, 202] on input "3" at bounding box center [1055, 195] width 241 height 14
type input "5"
click at [1122, 48] on span "Test" at bounding box center [1126, 49] width 17 height 12
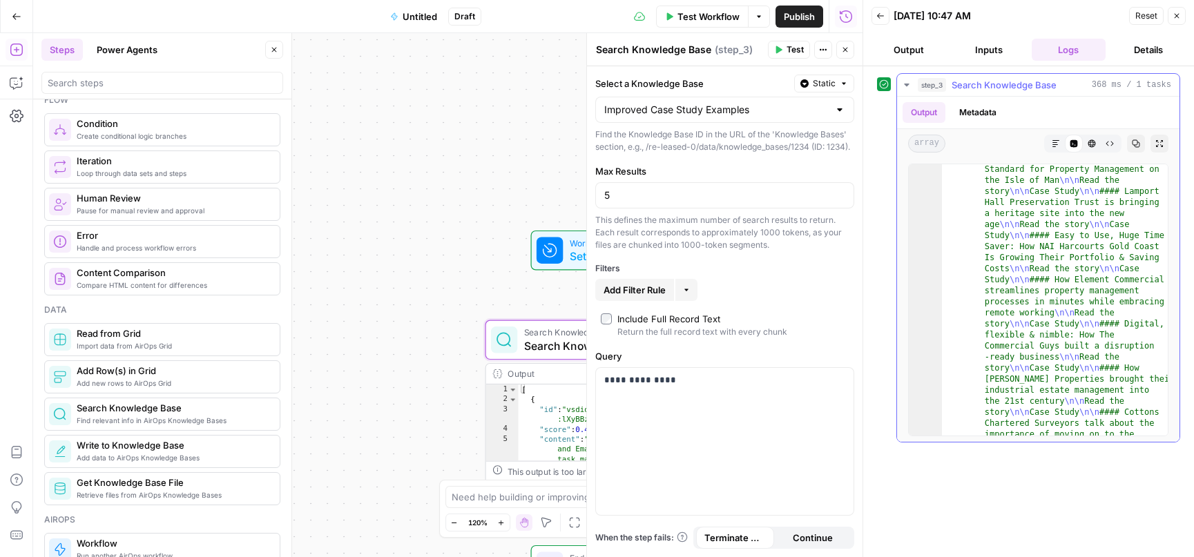
scroll to position [2811, 0]
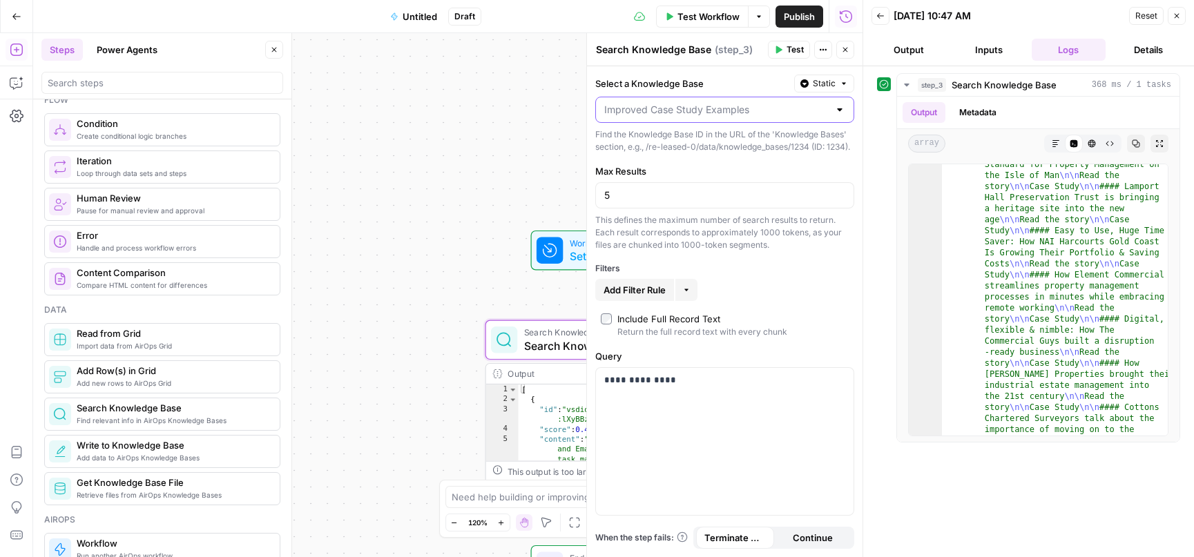
click at [824, 111] on input "Select a Knowledge Base" at bounding box center [716, 110] width 224 height 14
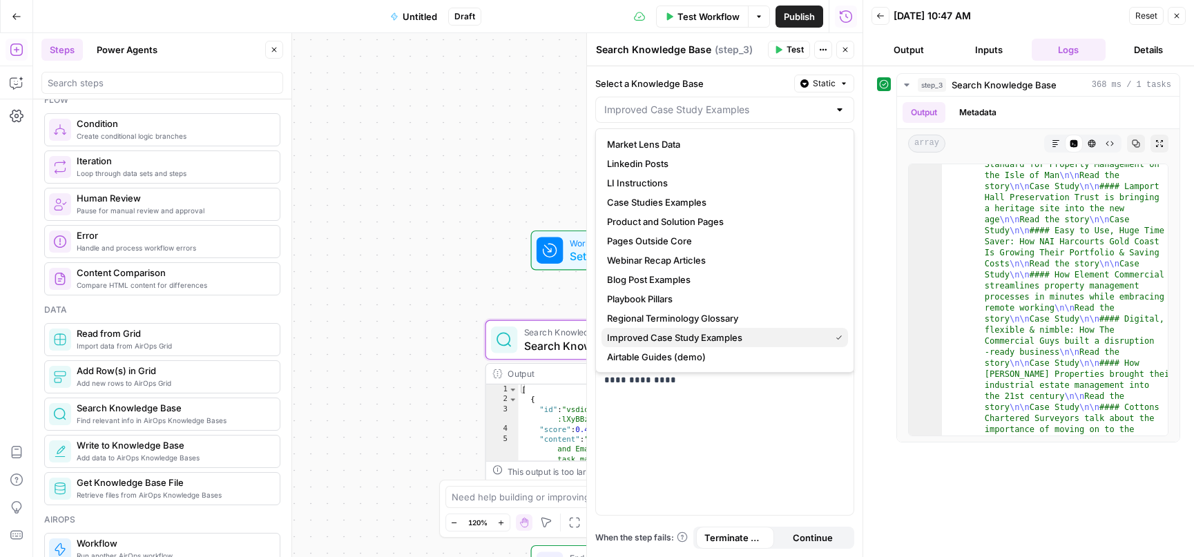
click at [718, 334] on span "Improved Case Study Examples" at bounding box center [715, 338] width 217 height 14
type input "Improved Case Study Examples"
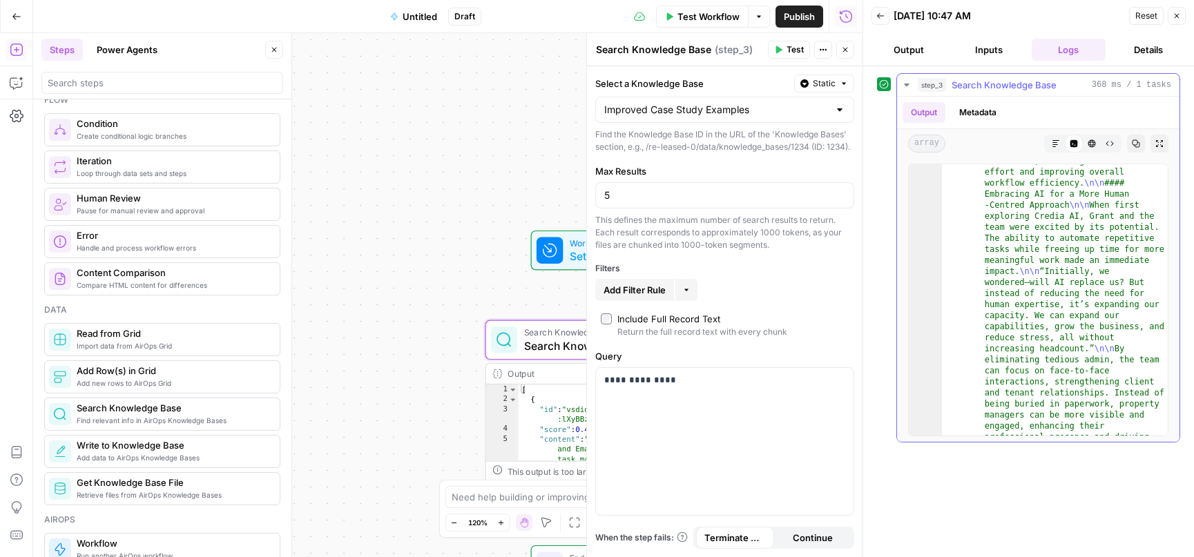
scroll to position [0, 0]
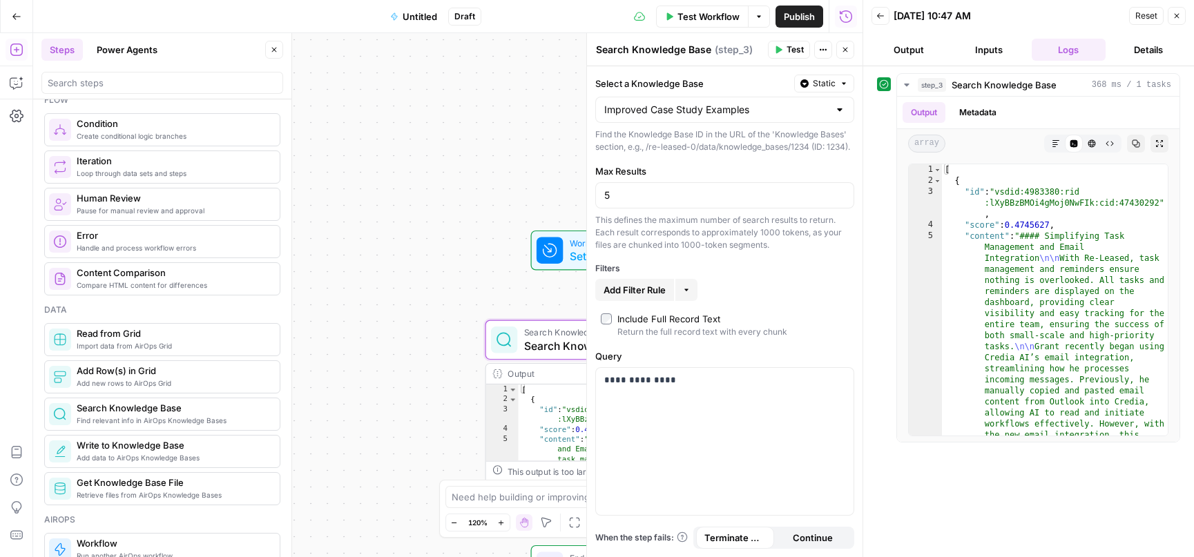
click at [1176, 12] on icon "button" at bounding box center [1176, 16] width 8 height 8
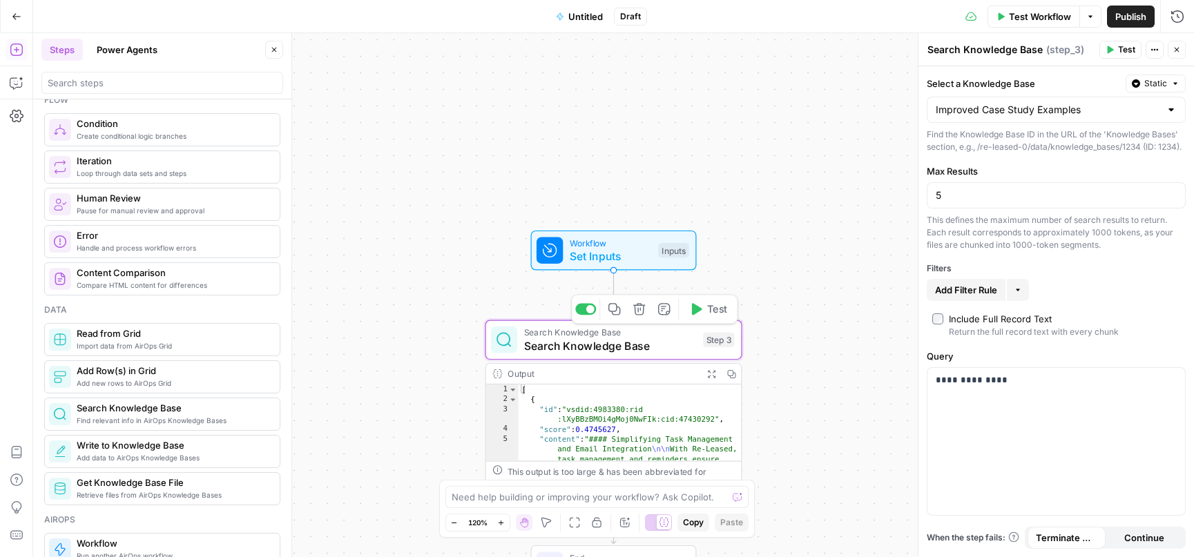
click at [639, 310] on icon "button" at bounding box center [639, 309] width 12 height 12
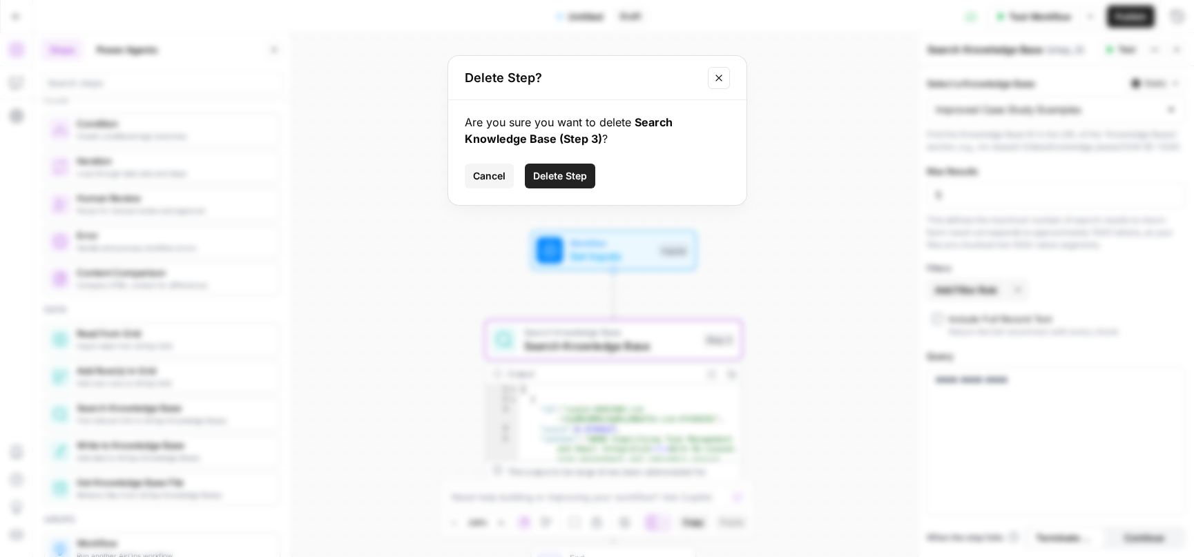
click at [562, 167] on button "Delete Step" at bounding box center [560, 176] width 70 height 25
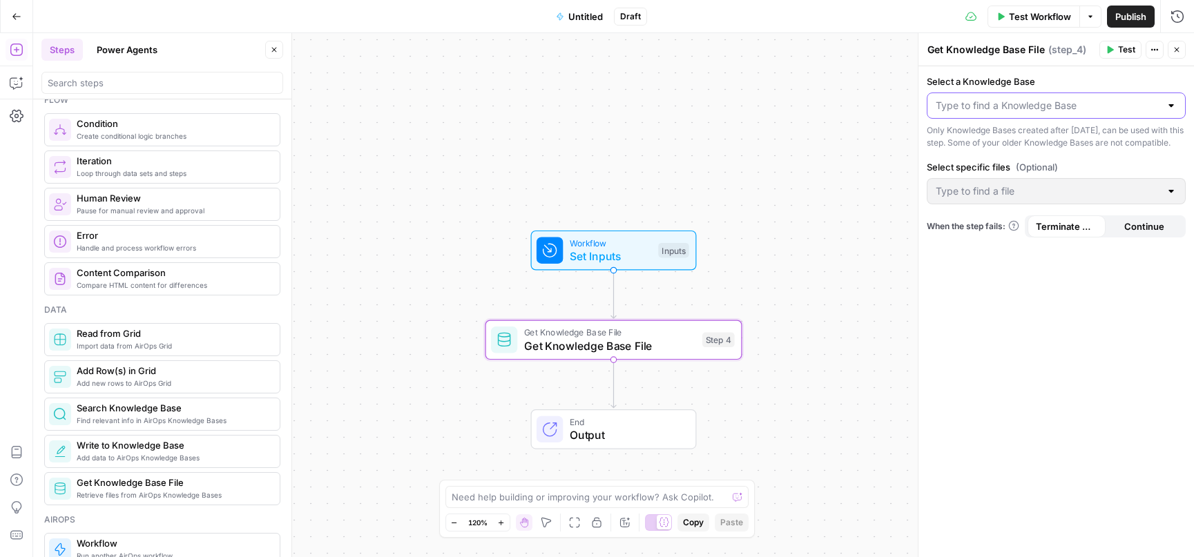
click at [1070, 104] on input "Select a Knowledge Base" at bounding box center [1047, 106] width 224 height 14
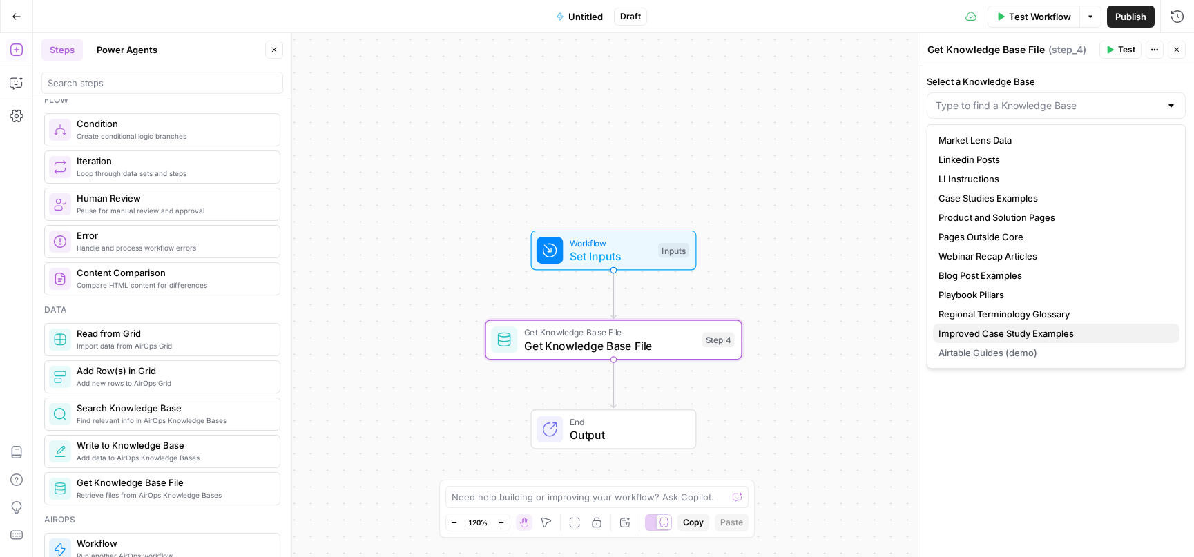
click at [995, 333] on span "Improved Case Study Examples" at bounding box center [1053, 334] width 230 height 14
type input "Improved Case Study Examples"
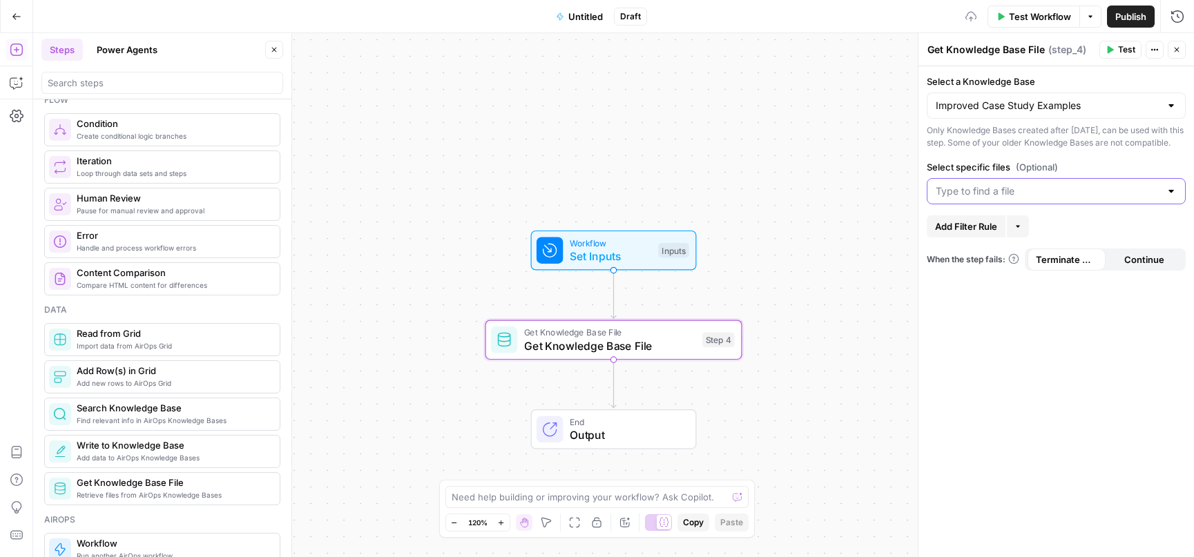
click at [1016, 198] on input "Select specific files (Optional)" at bounding box center [1047, 191] width 224 height 14
click at [980, 242] on span "[URL][DOMAIN_NAME]" at bounding box center [1053, 238] width 230 height 14
click at [1121, 48] on span "Test" at bounding box center [1126, 49] width 17 height 12
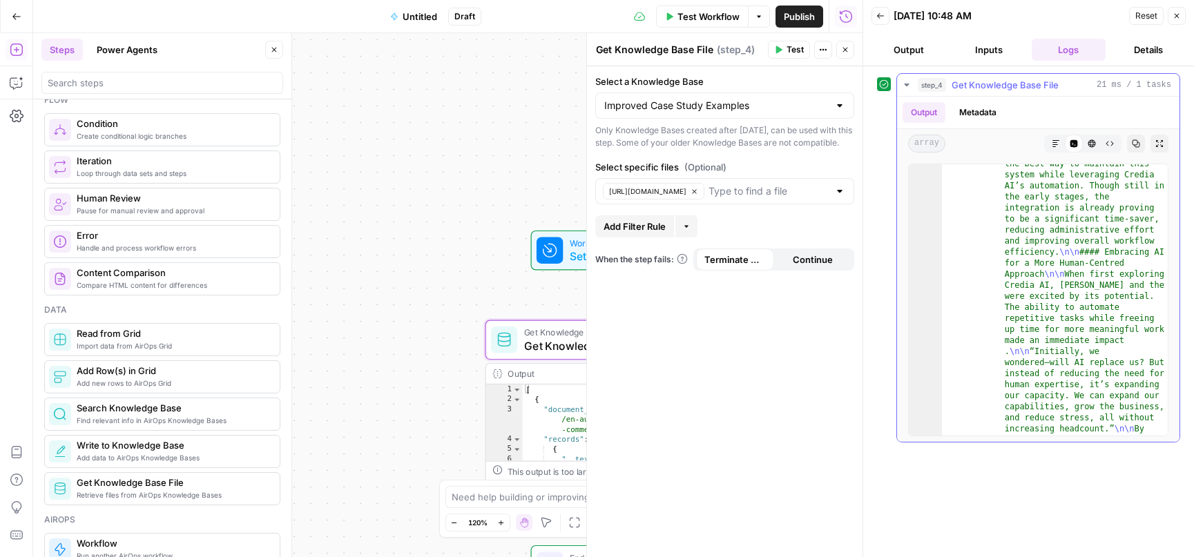
scroll to position [2094, 0]
click at [1175, 12] on icon "button" at bounding box center [1176, 16] width 8 height 8
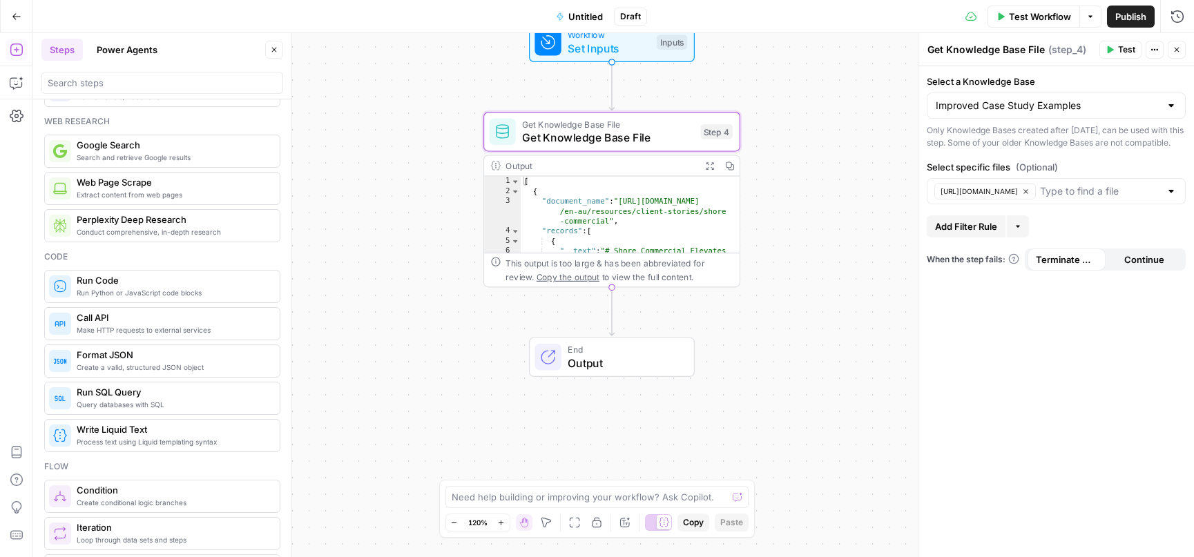
scroll to position [0, 0]
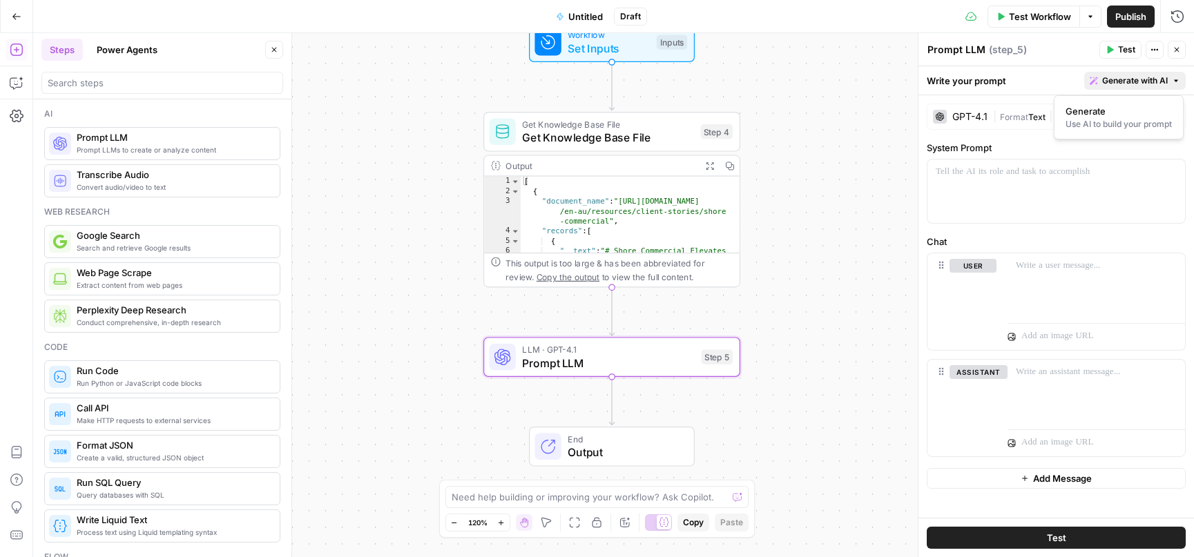
click at [1161, 81] on span "Generate with AI" at bounding box center [1135, 81] width 66 height 12
click at [1106, 126] on div "Use AI to build your prompt" at bounding box center [1118, 124] width 106 height 12
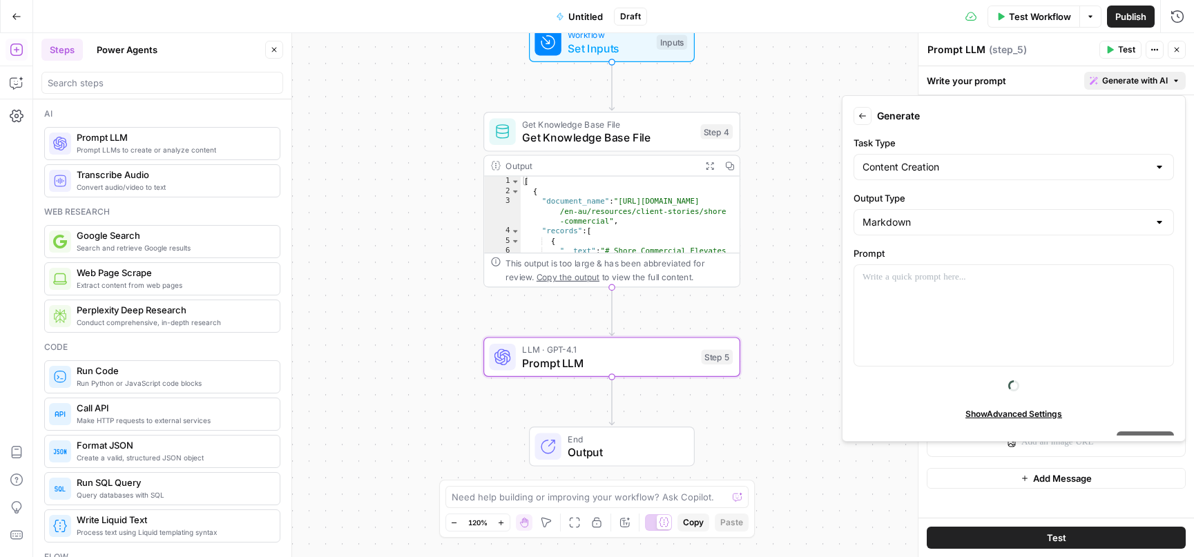
click at [946, 214] on div "Markdown" at bounding box center [1013, 222] width 320 height 26
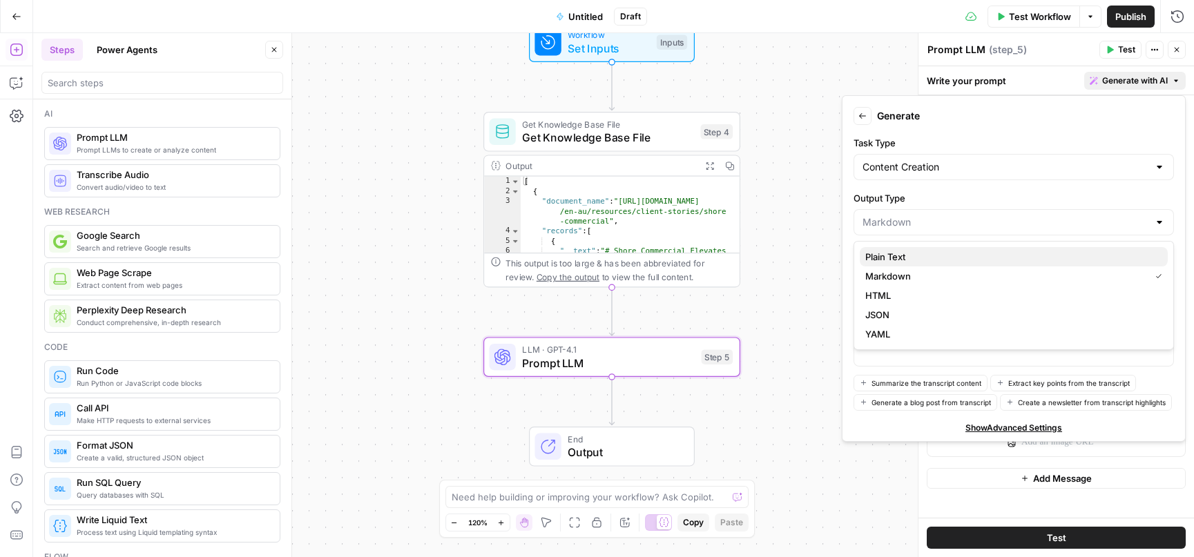
click at [903, 260] on span "Plain Text" at bounding box center [1010, 257] width 291 height 14
type input "Plain Text"
click at [889, 282] on p at bounding box center [1013, 278] width 302 height 14
click at [959, 283] on p "**********" at bounding box center [1013, 278] width 302 height 14
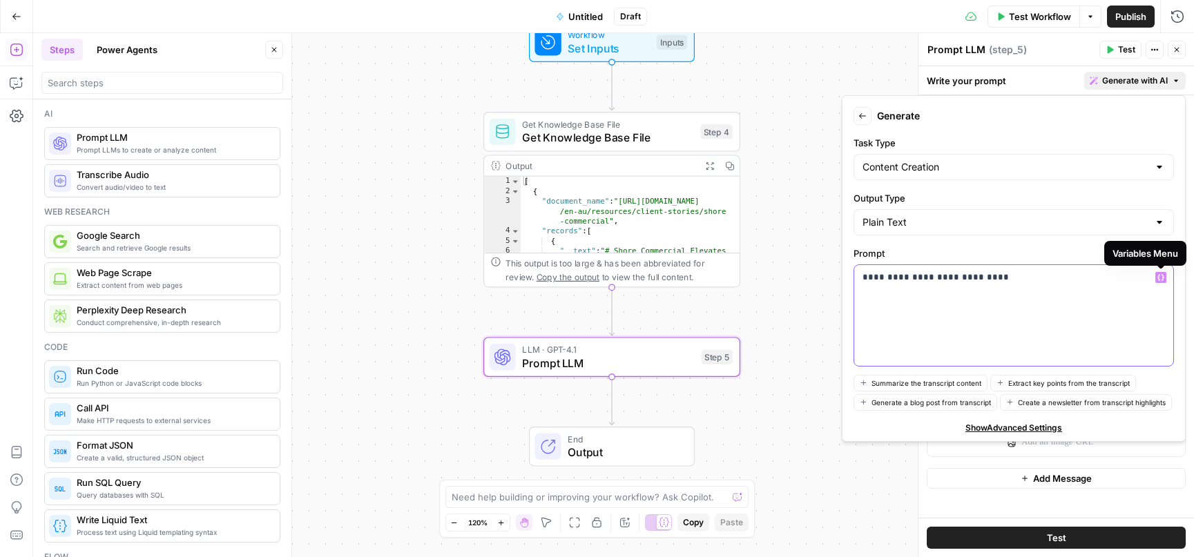
click at [1163, 278] on icon "button" at bounding box center [1160, 277] width 7 height 7
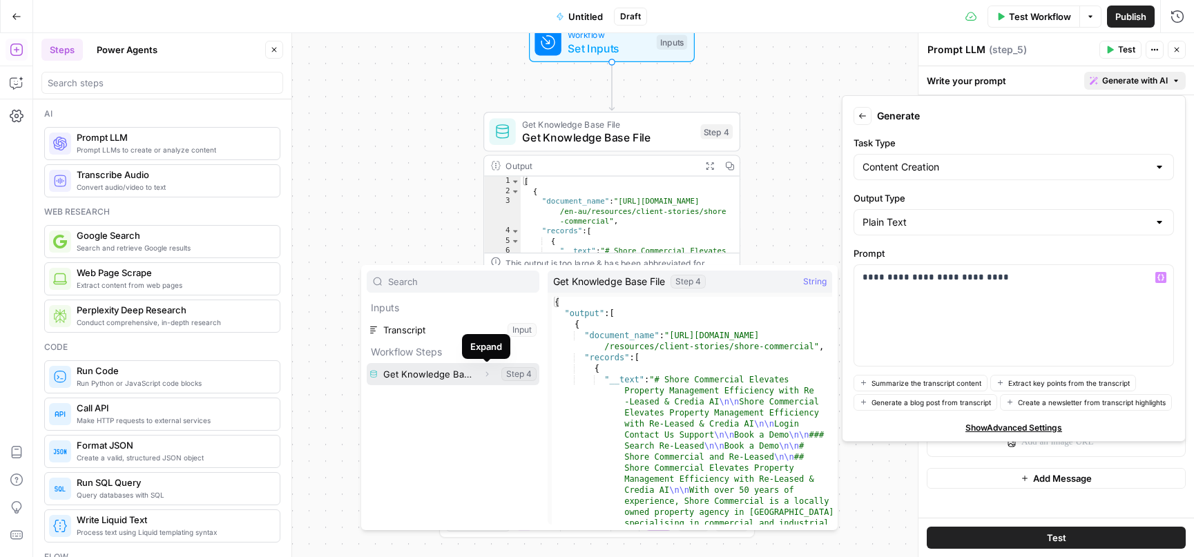
click at [485, 375] on icon "button" at bounding box center [487, 374] width 8 height 8
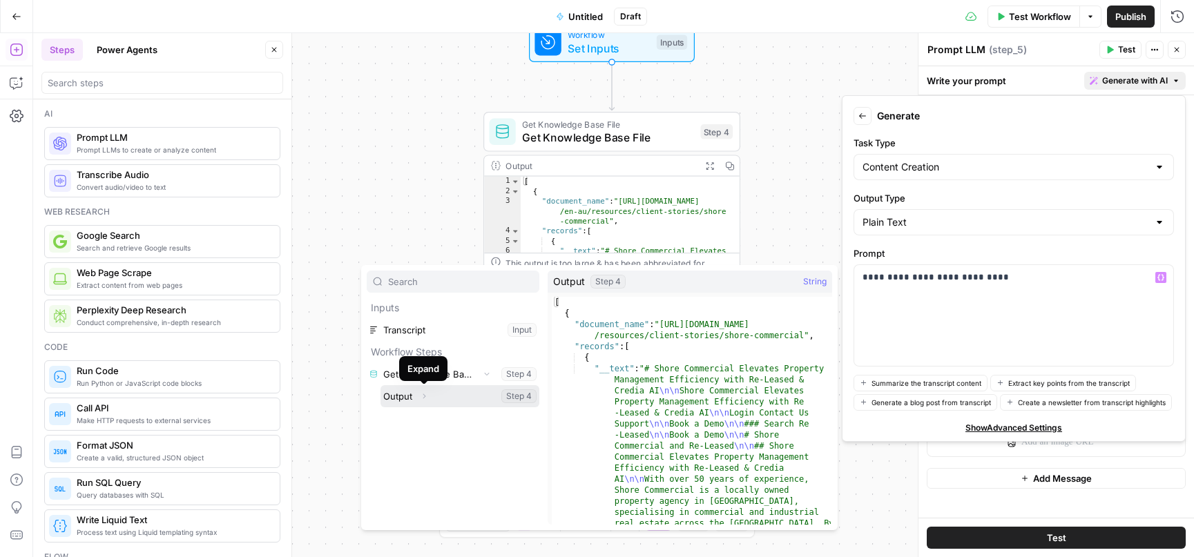
click at [423, 396] on icon "button" at bounding box center [424, 396] width 8 height 8
click at [420, 418] on icon "button" at bounding box center [421, 418] width 8 height 8
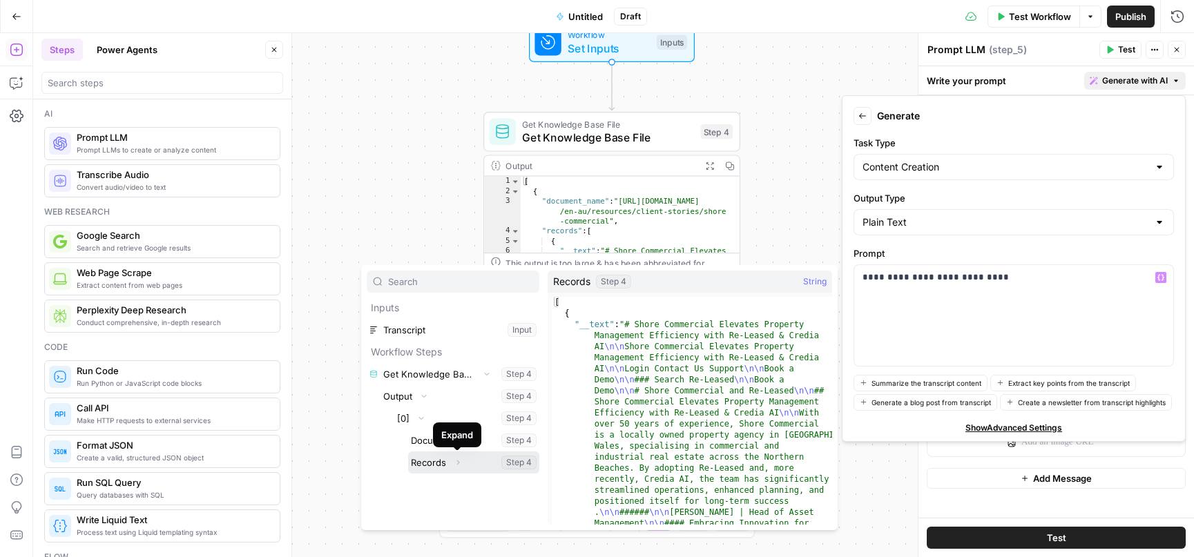
click at [456, 465] on icon "button" at bounding box center [458, 462] width 8 height 8
click at [451, 481] on icon "button" at bounding box center [449, 485] width 8 height 8
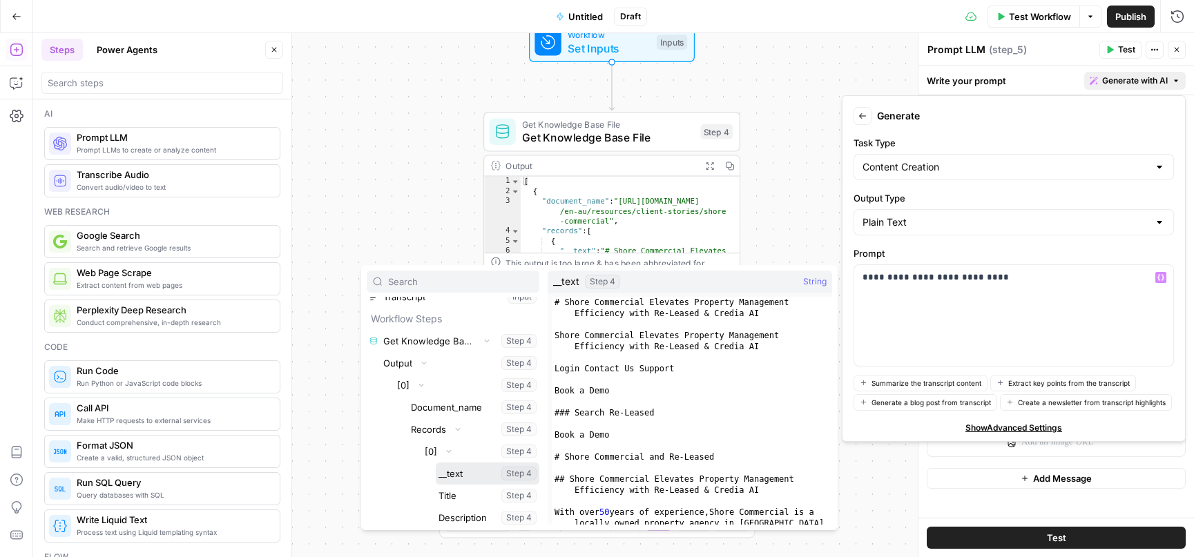
click at [459, 472] on button "Select variable __text" at bounding box center [488, 474] width 104 height 22
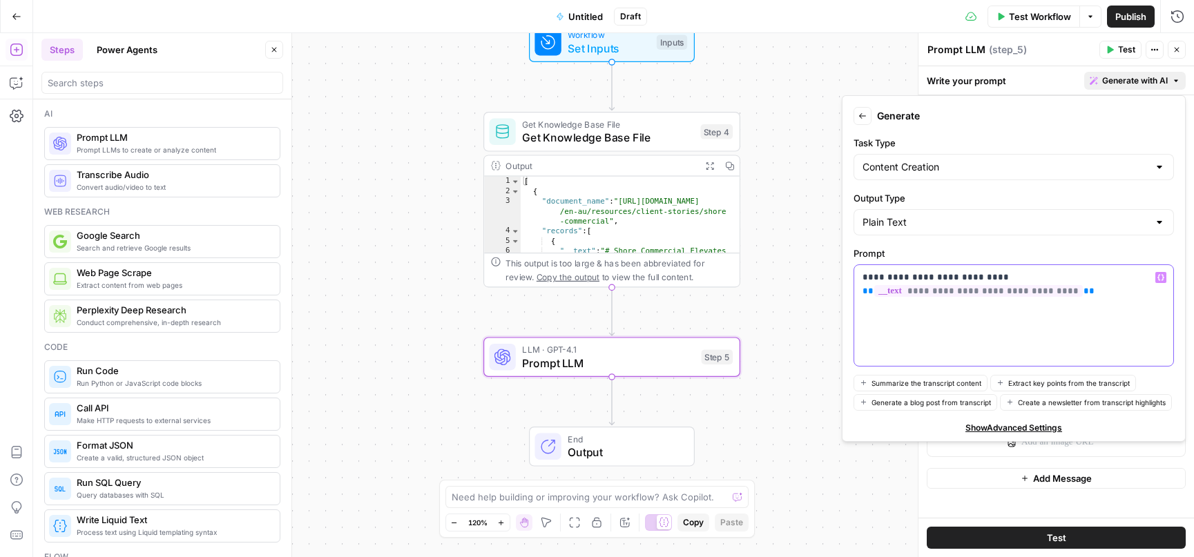
drag, startPoint x: 998, startPoint y: 275, endPoint x: 944, endPoint y: 275, distance: 53.9
click at [944, 275] on p "**********" at bounding box center [1013, 285] width 302 height 28
click at [1089, 293] on p "**********" at bounding box center [1013, 285] width 302 height 28
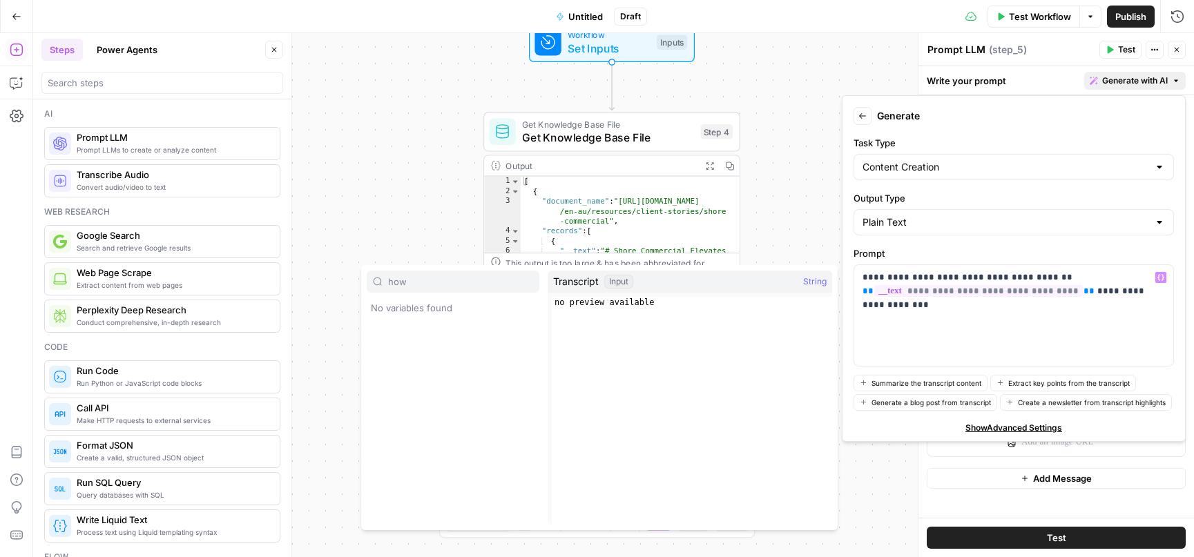
type input "how"
click at [929, 308] on p "**********" at bounding box center [1013, 291] width 302 height 41
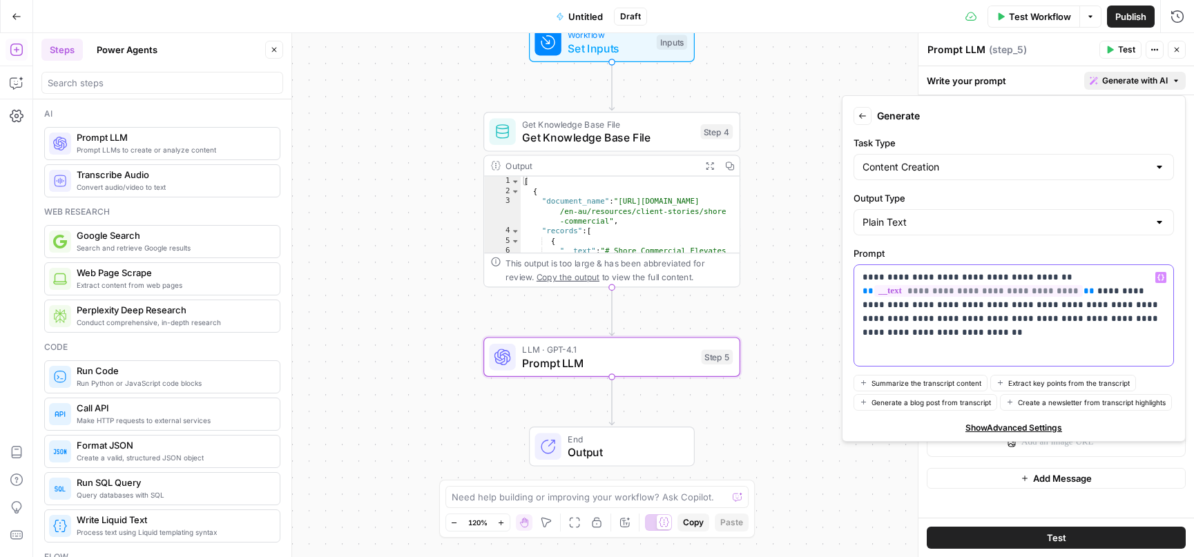
scroll to position [37, 0]
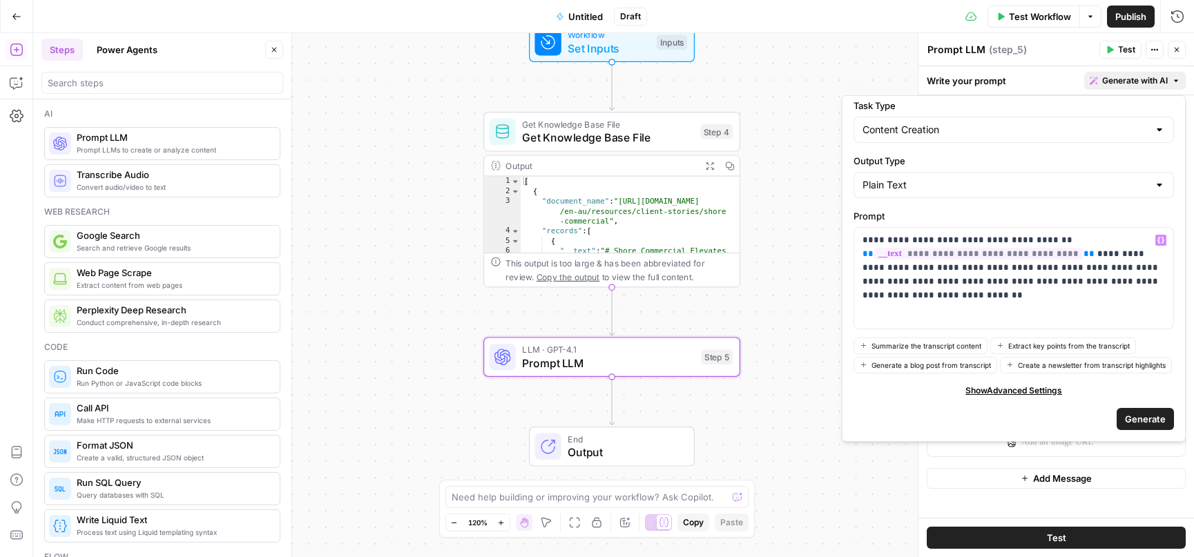
click at [1147, 412] on span "Generate" at bounding box center [1145, 419] width 41 height 14
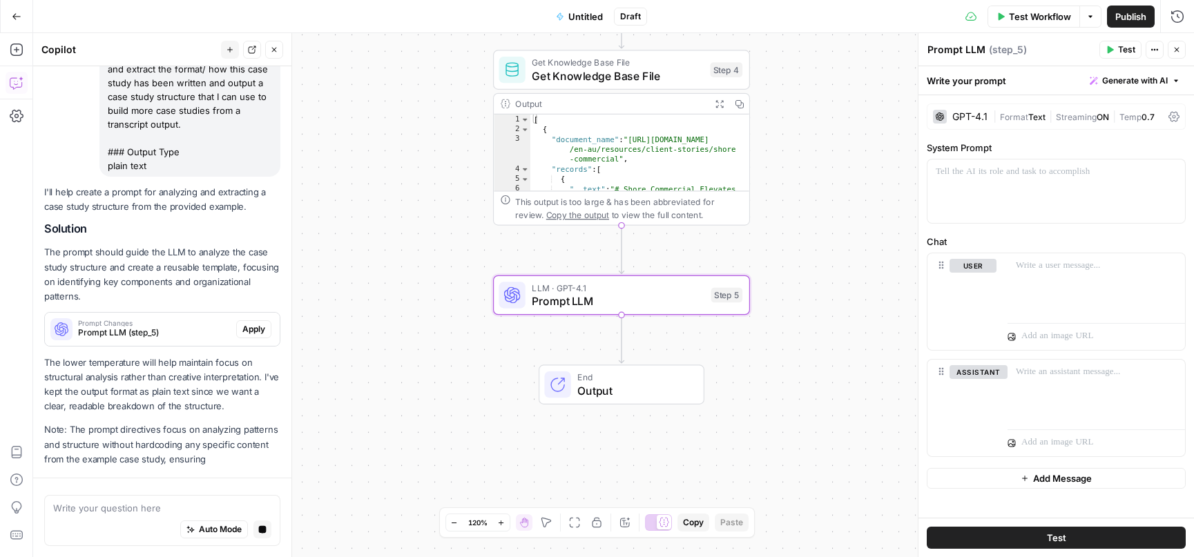
scroll to position [271, 0]
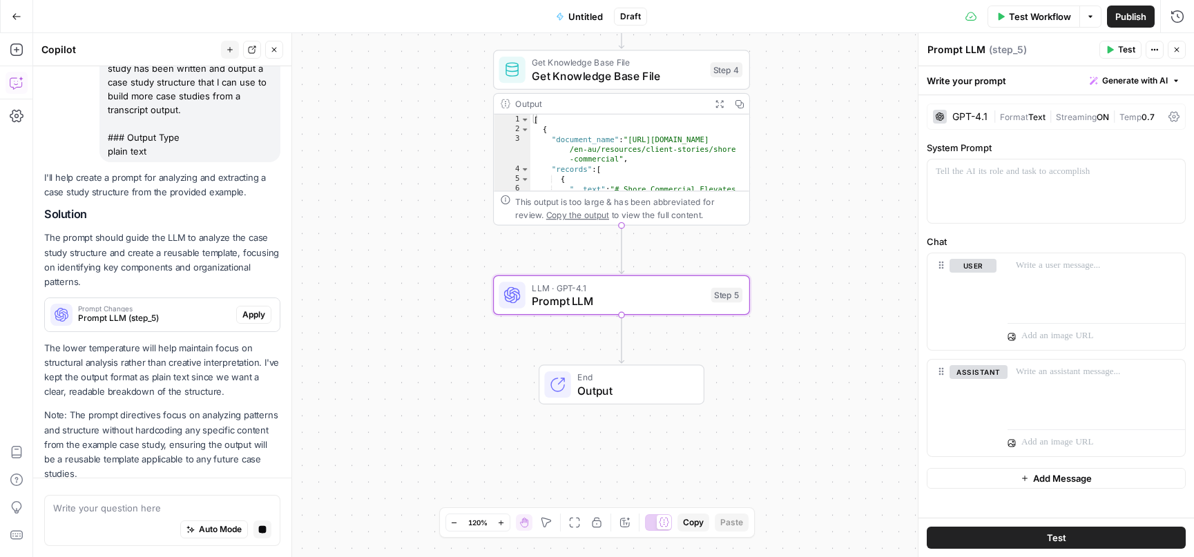
click at [117, 308] on span "Prompt Changes" at bounding box center [154, 308] width 153 height 7
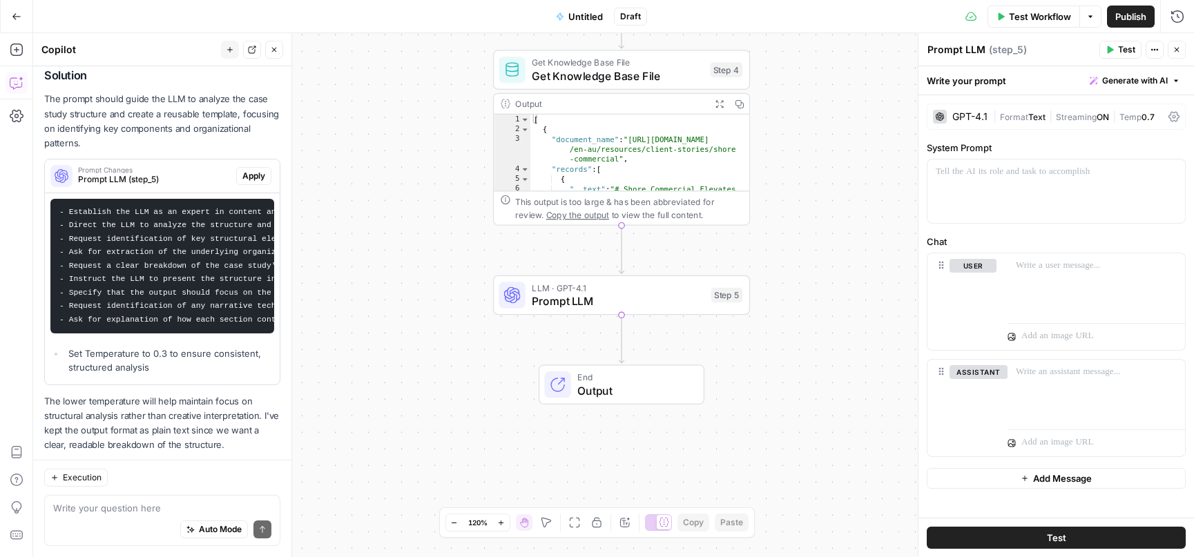
scroll to position [396, 0]
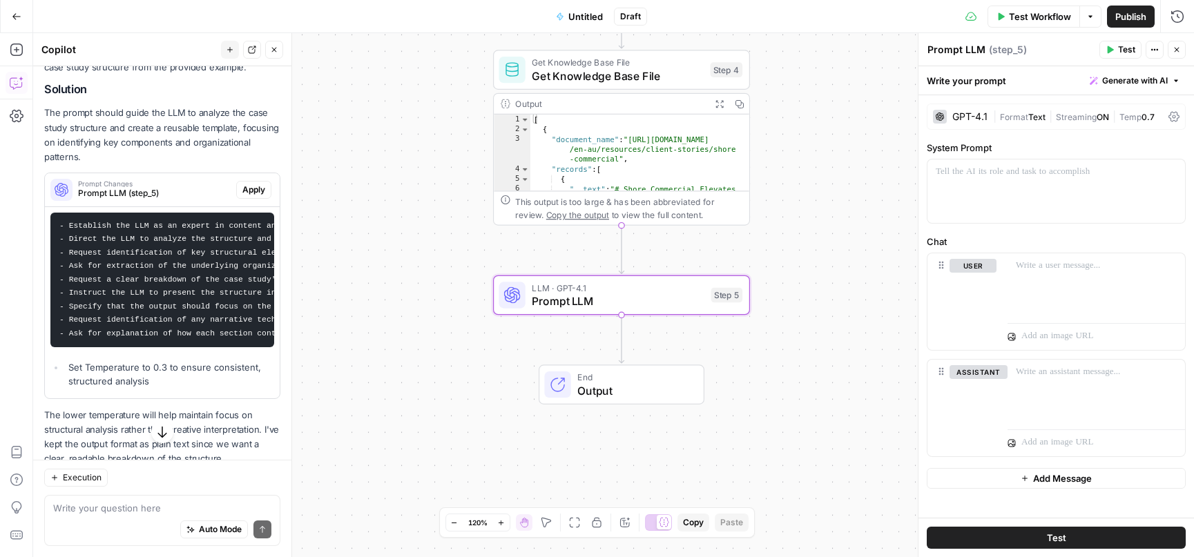
click at [251, 184] on span "Apply" at bounding box center [253, 190] width 23 height 12
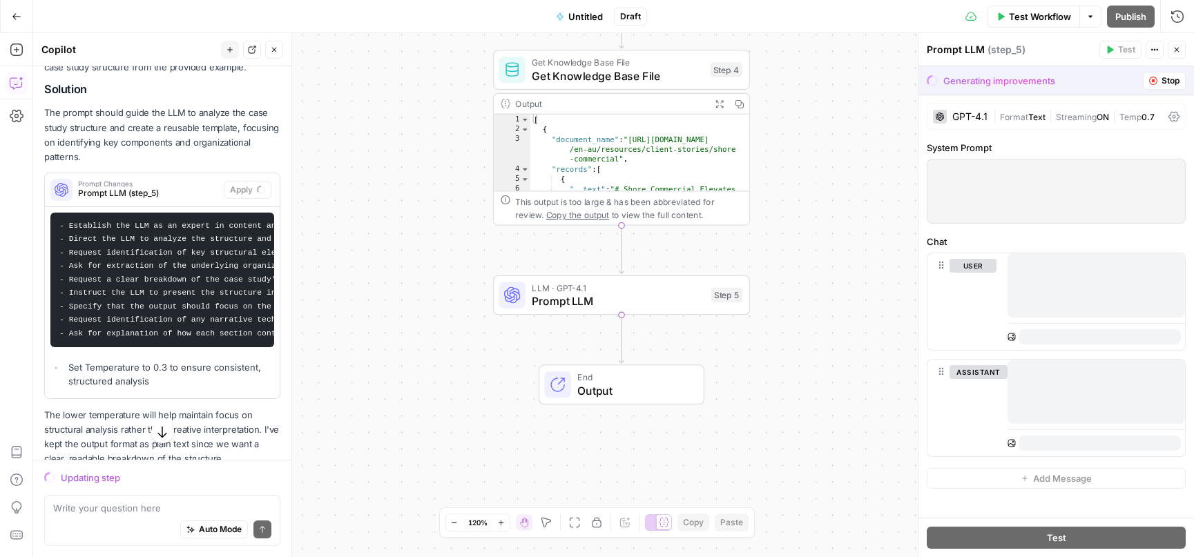
click at [989, 117] on div "GPT-4.1 | Format Text | Streaming ON | Temp 0.7" at bounding box center [1056, 117] width 259 height 26
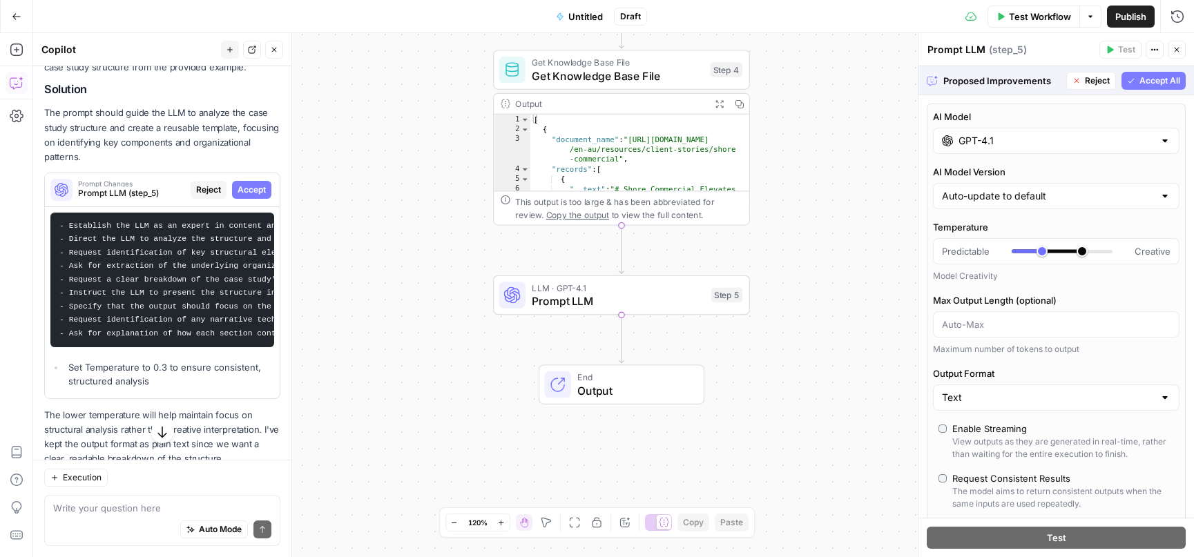
click at [1085, 135] on input "GPT-4.1" at bounding box center [1055, 141] width 195 height 14
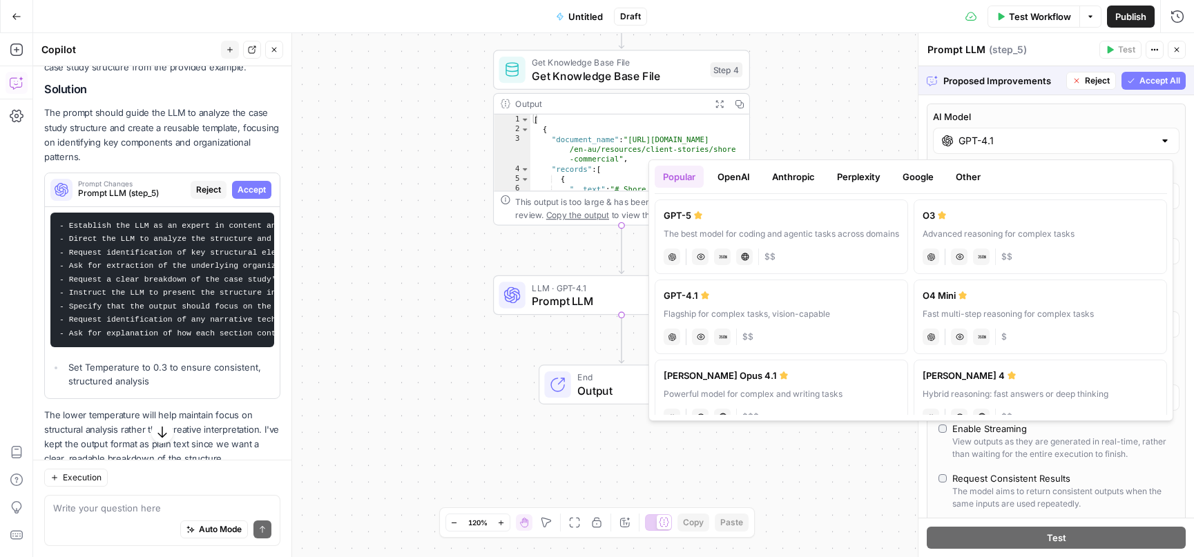
click at [1036, 115] on label "AI Model" at bounding box center [1056, 117] width 246 height 14
click at [1036, 134] on input "GPT-4.1" at bounding box center [1055, 141] width 195 height 14
click at [1018, 116] on label "AI Model" at bounding box center [1056, 117] width 246 height 14
click at [1018, 134] on input "GPT-4.1" at bounding box center [1055, 141] width 195 height 14
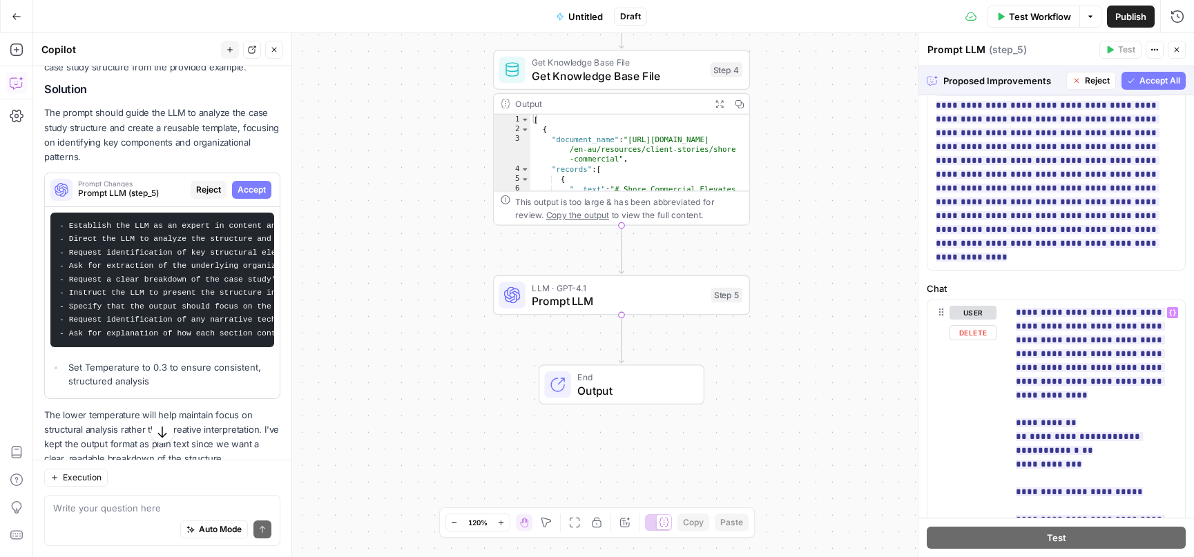
scroll to position [507, 0]
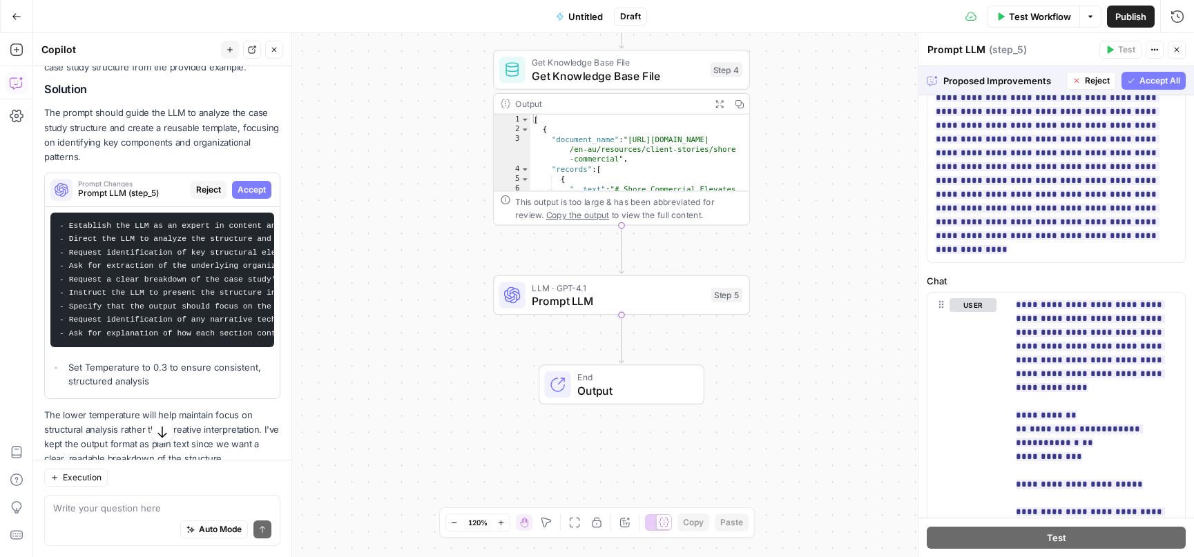
click at [1150, 83] on span "Accept All" at bounding box center [1159, 81] width 41 height 12
type input "***"
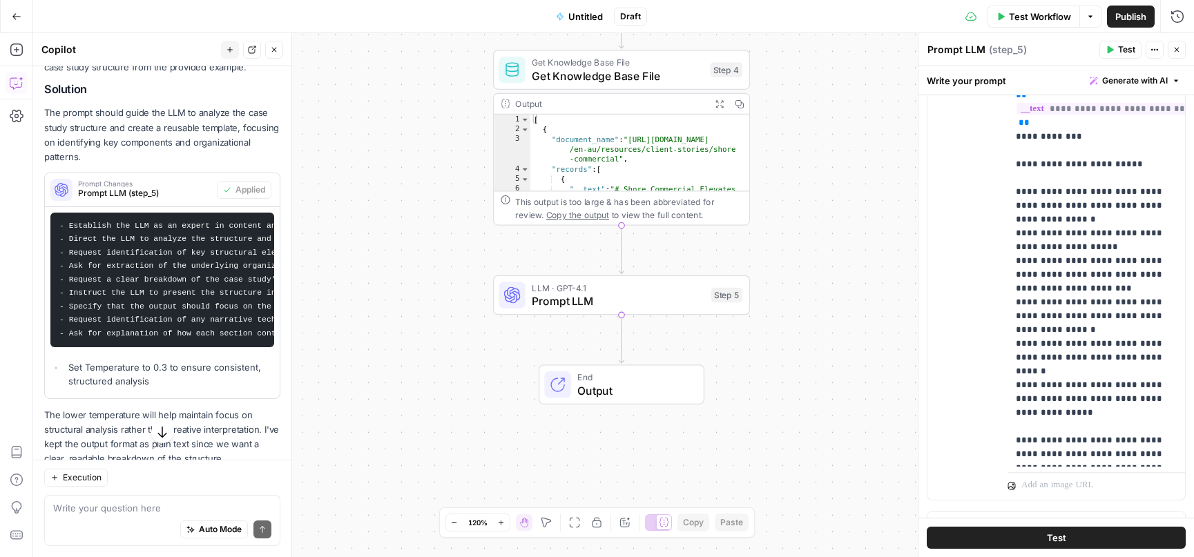
scroll to position [870, 0]
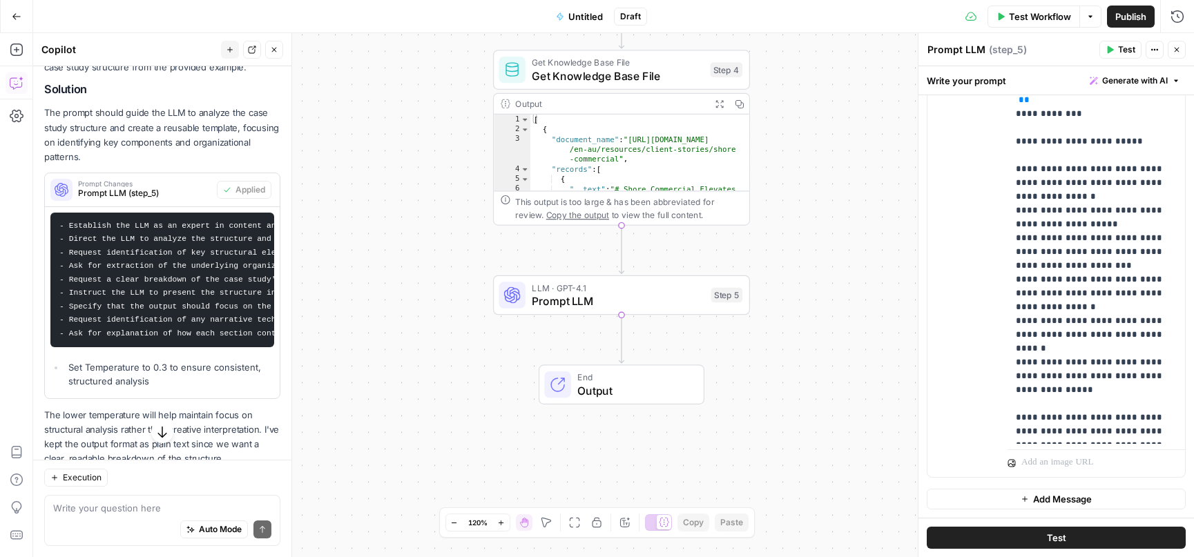
click at [1111, 50] on icon "button" at bounding box center [1110, 50] width 6 height 8
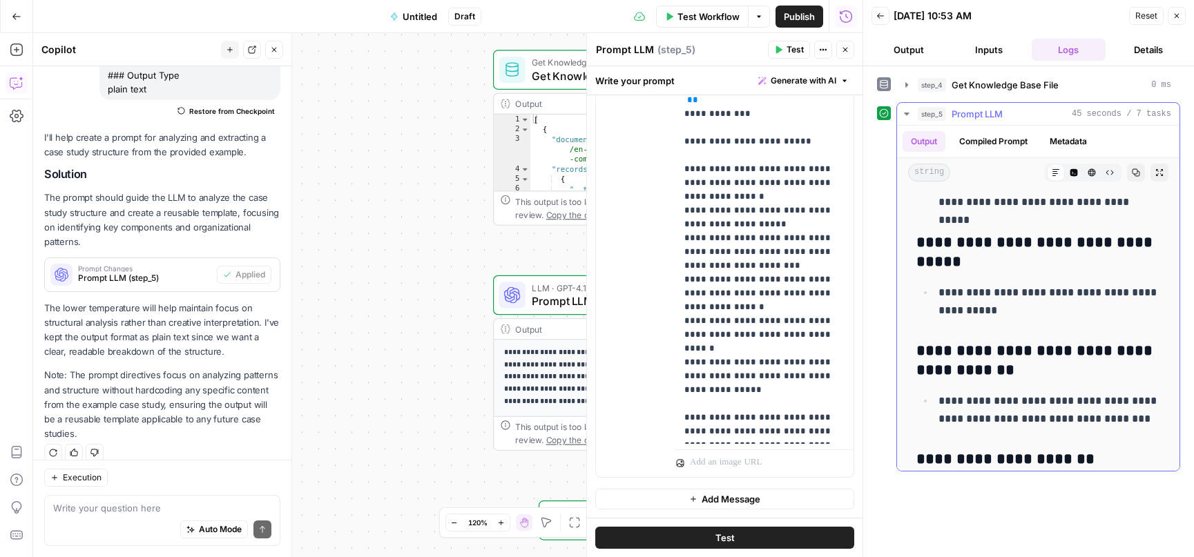
scroll to position [869, 0]
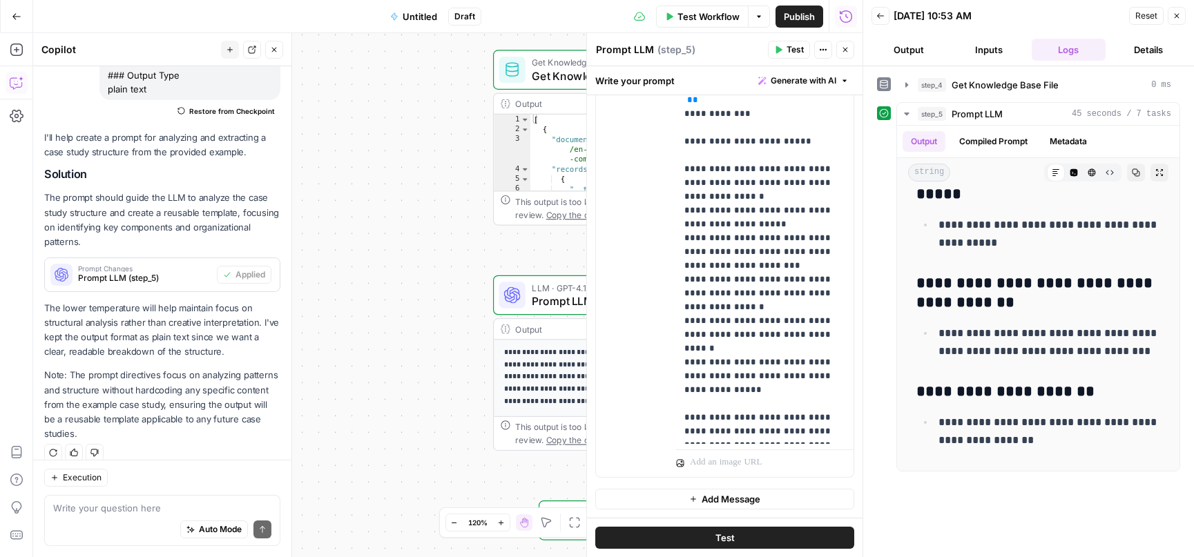
click at [1181, 16] on button "Close" at bounding box center [1176, 16] width 18 height 18
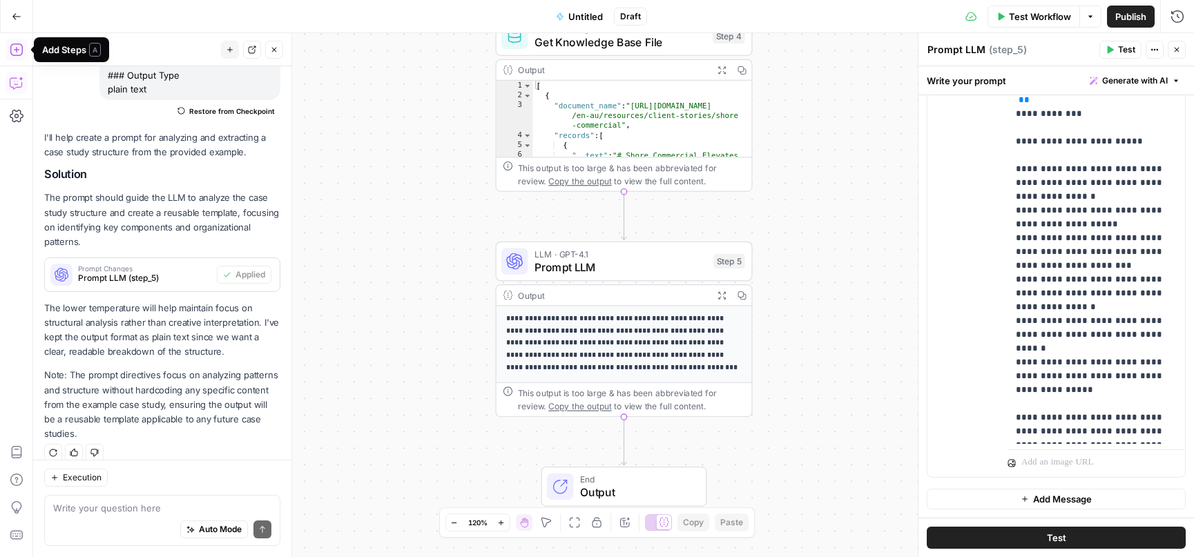
click at [15, 50] on icon "button" at bounding box center [17, 50] width 14 height 14
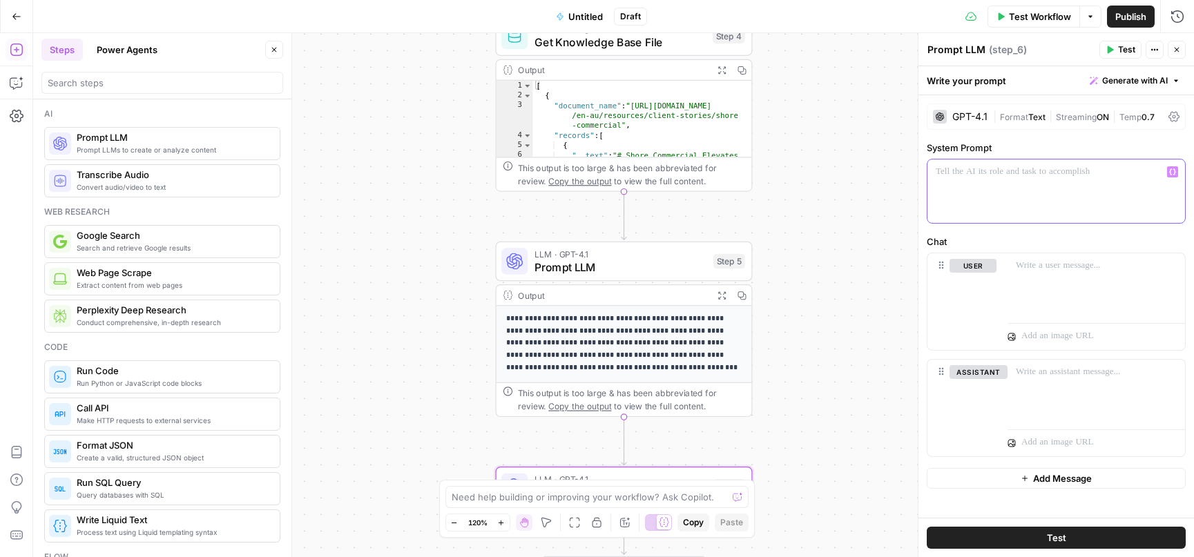
click at [969, 180] on div at bounding box center [1056, 191] width 258 height 64
click at [1159, 81] on span "Generate with AI" at bounding box center [1135, 81] width 66 height 12
click at [1125, 117] on span "Generate" at bounding box center [1115, 111] width 101 height 14
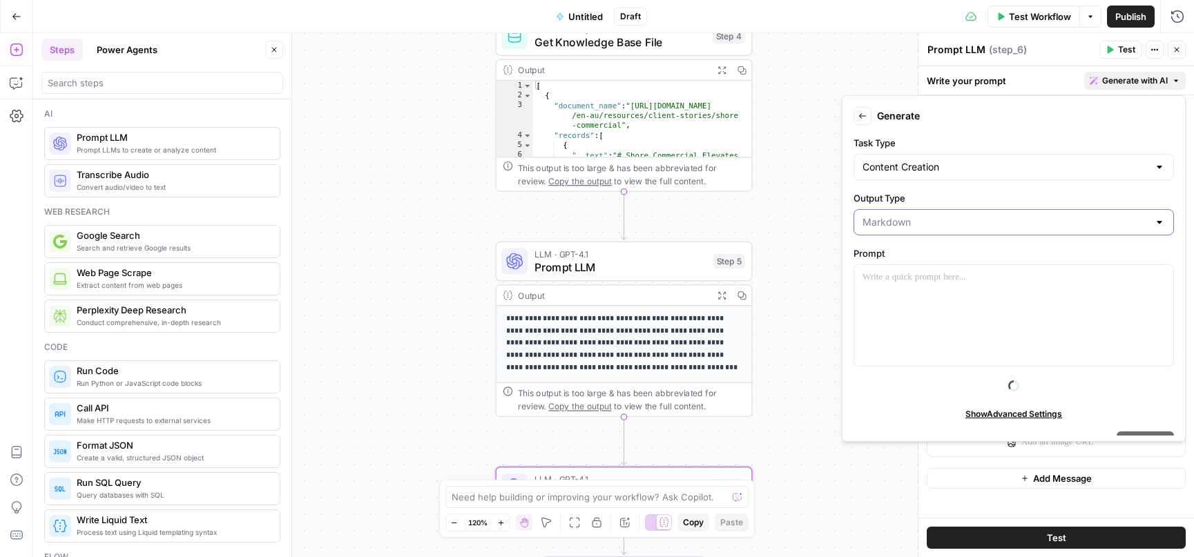
click at [913, 220] on input "Output Type" at bounding box center [1005, 222] width 286 height 14
click at [898, 256] on span "Plain Text" at bounding box center [1010, 257] width 291 height 14
type input "Plain Text"
click at [902, 289] on div at bounding box center [1013, 315] width 319 height 101
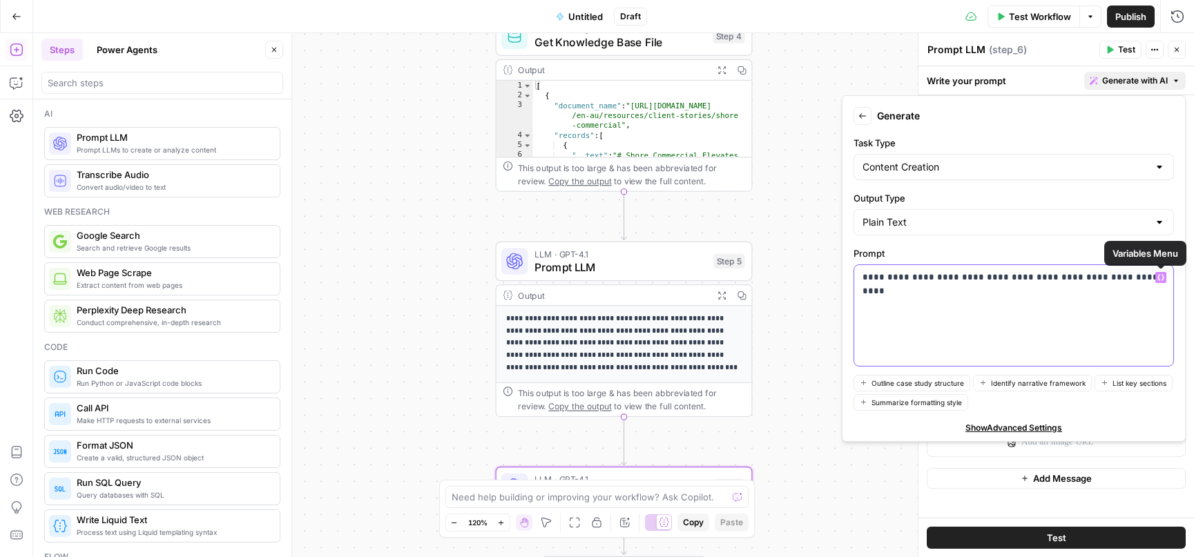
click at [1157, 277] on icon "button" at bounding box center [1160, 278] width 7 height 6
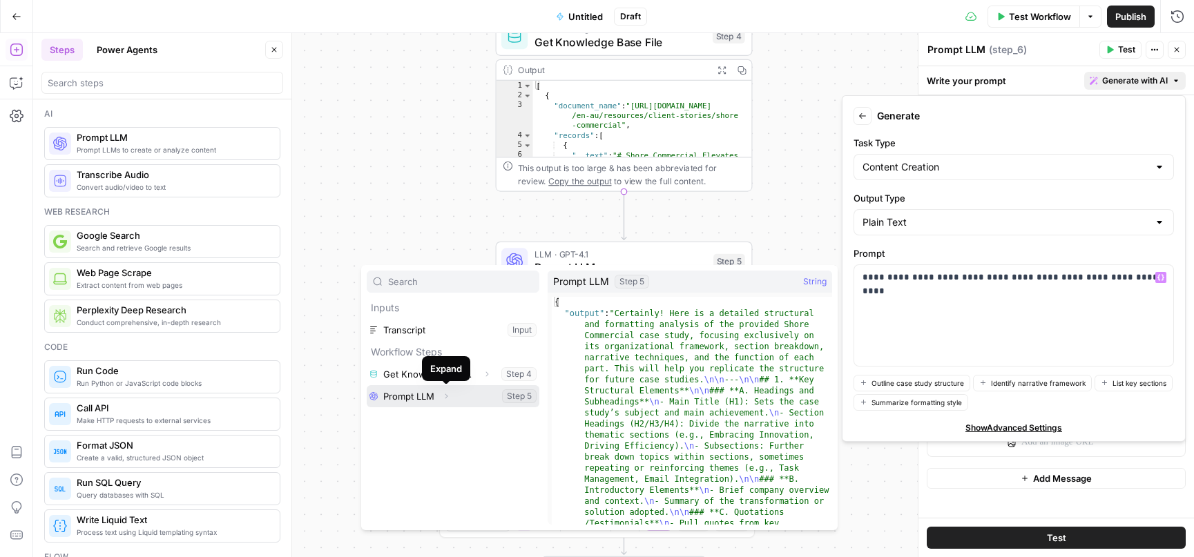
click at [445, 396] on icon "button" at bounding box center [446, 396] width 8 height 8
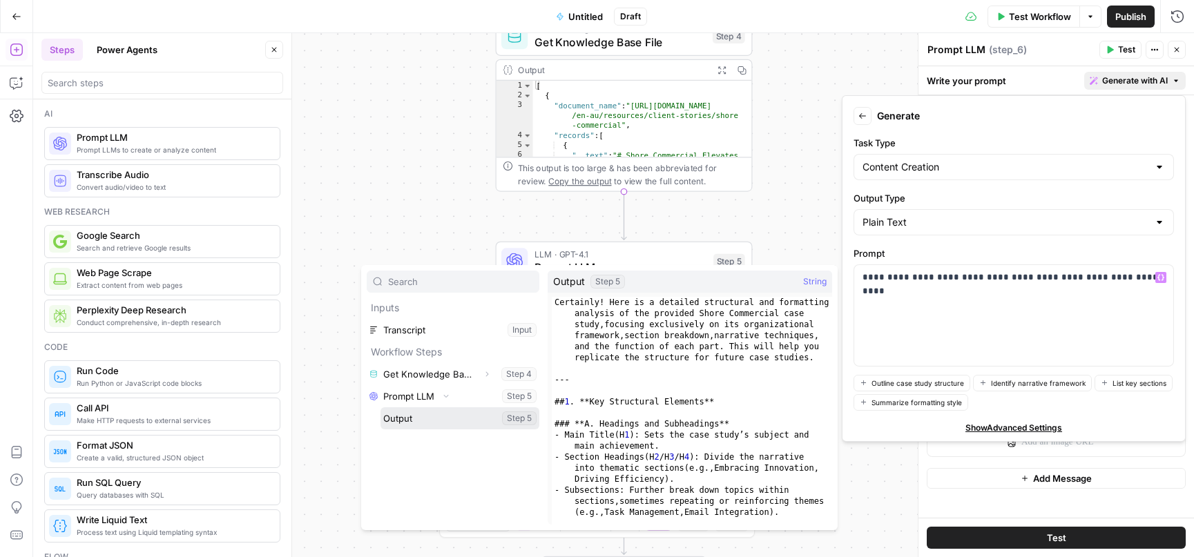
click at [429, 420] on button "Select variable Output" at bounding box center [459, 418] width 159 height 22
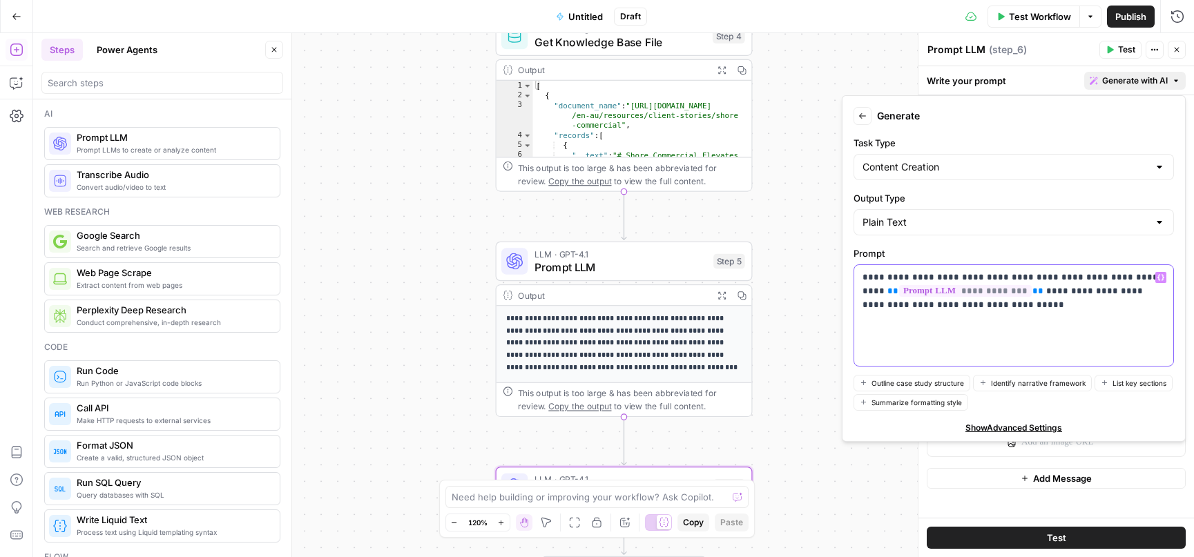
click at [1158, 276] on icon "button" at bounding box center [1160, 277] width 7 height 7
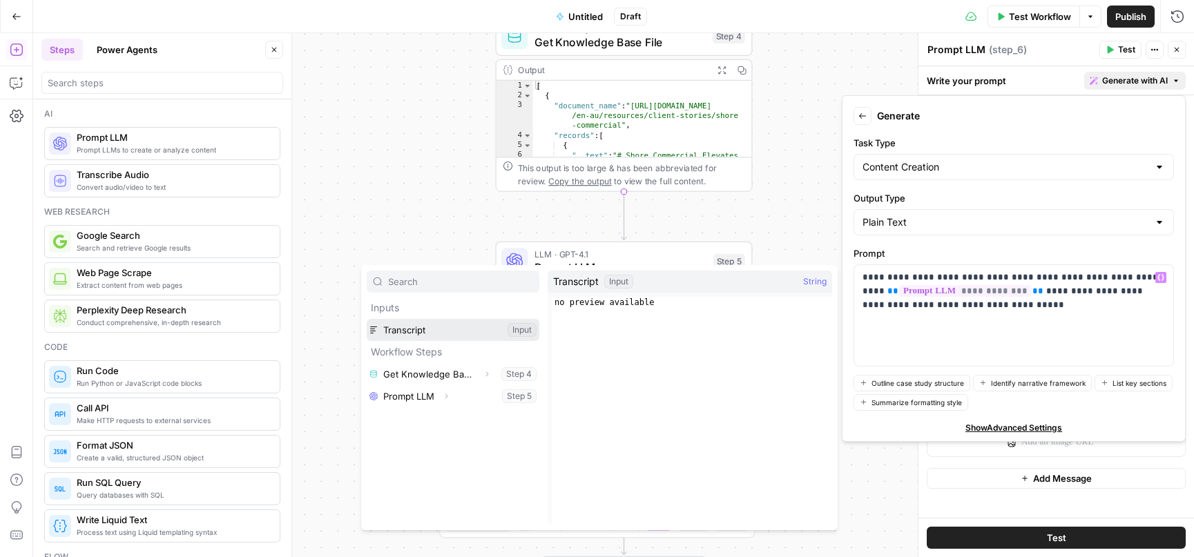
click at [439, 332] on button "Select variable Transcript" at bounding box center [453, 330] width 173 height 22
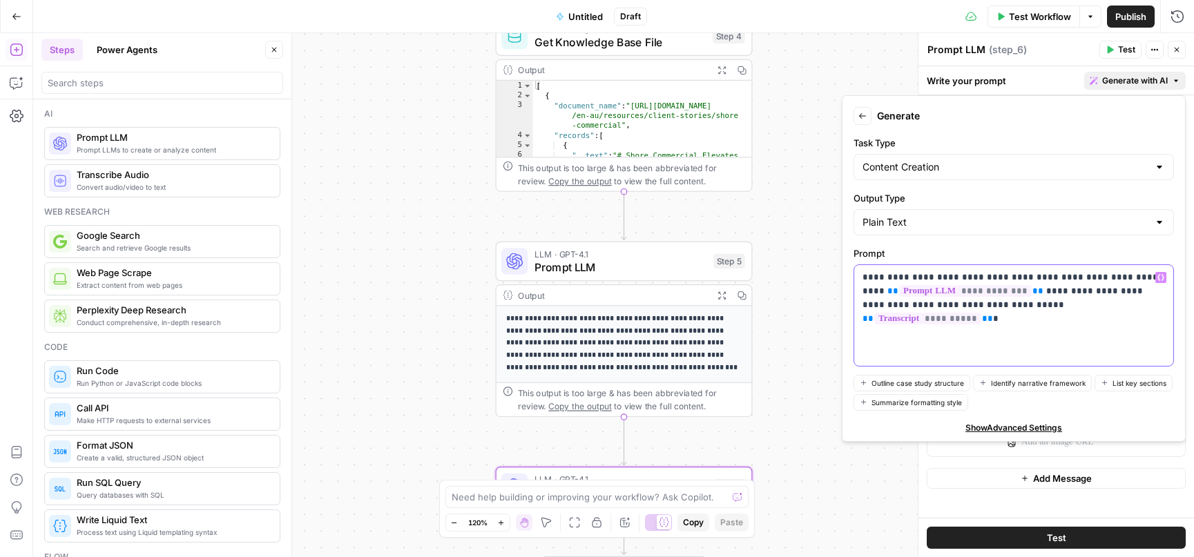
scroll to position [37, 0]
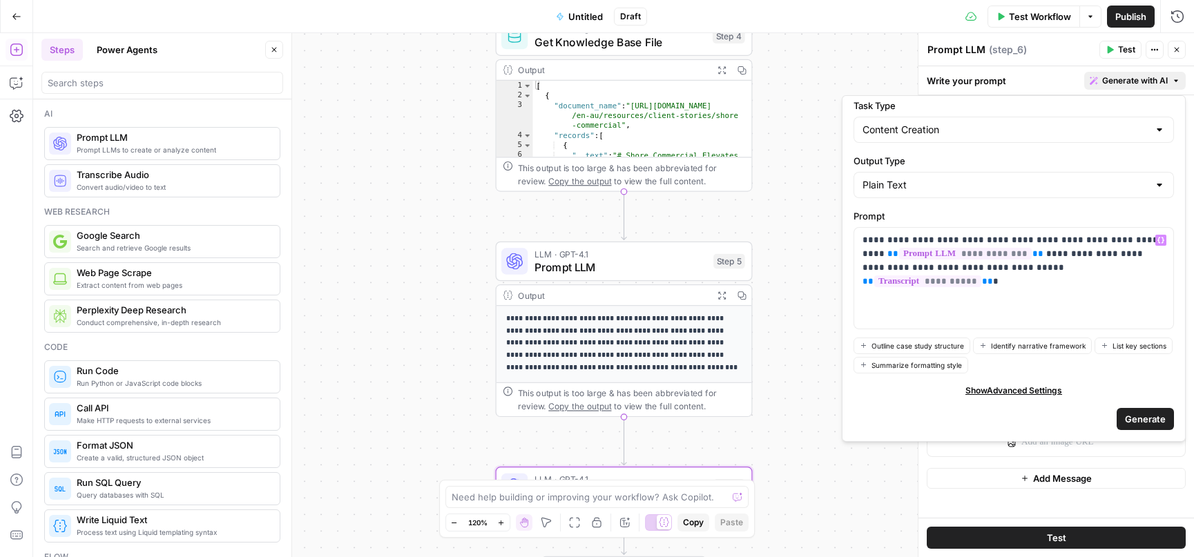
click at [1147, 419] on span "Generate" at bounding box center [1145, 419] width 41 height 14
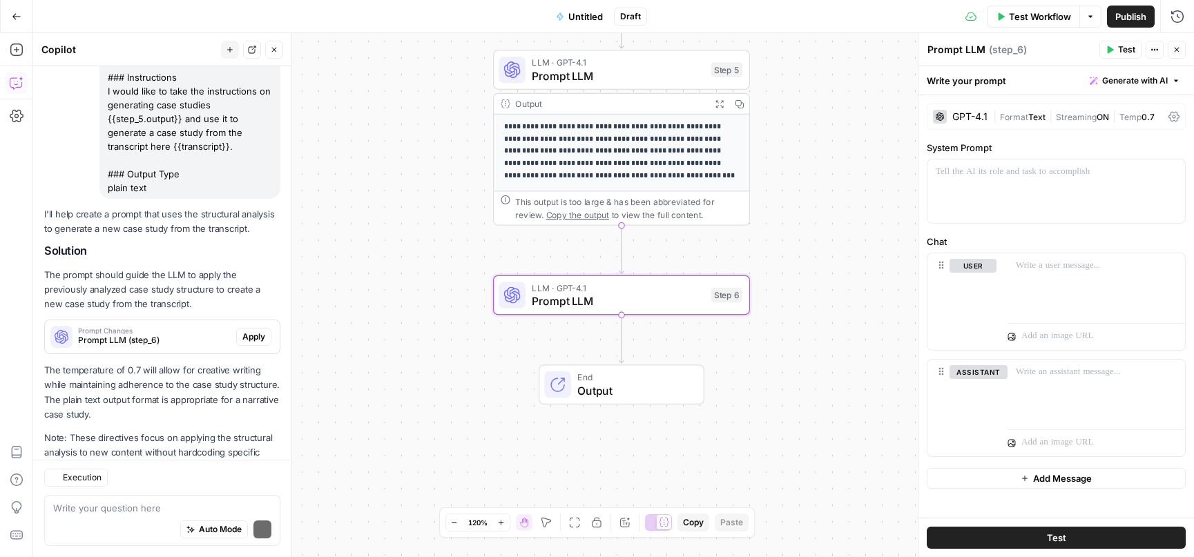
scroll to position [862, 0]
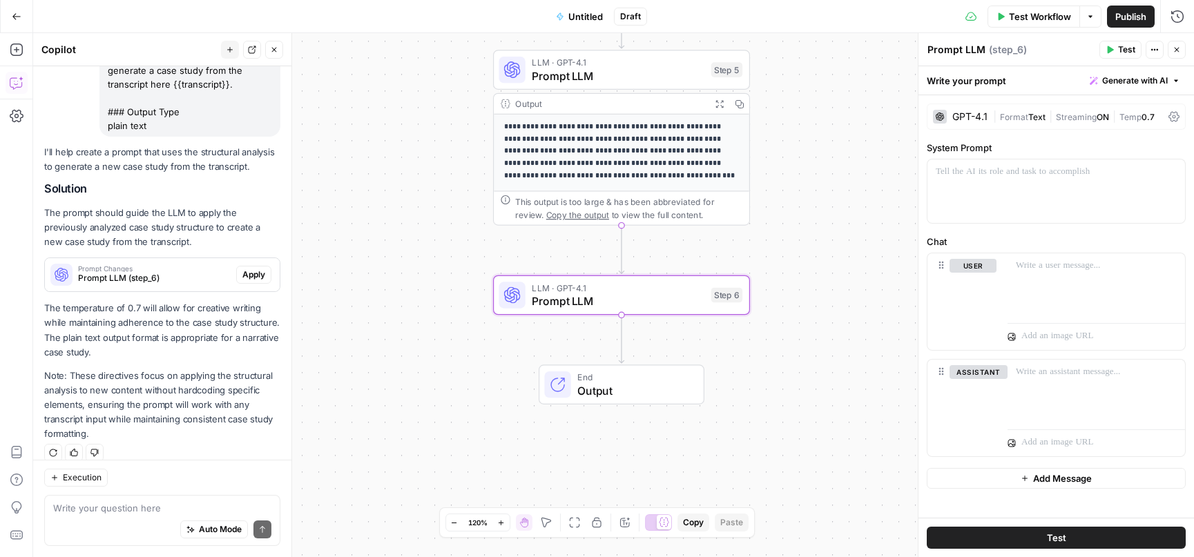
click at [142, 272] on span "Prompt LLM (step_6)" at bounding box center [154, 278] width 153 height 12
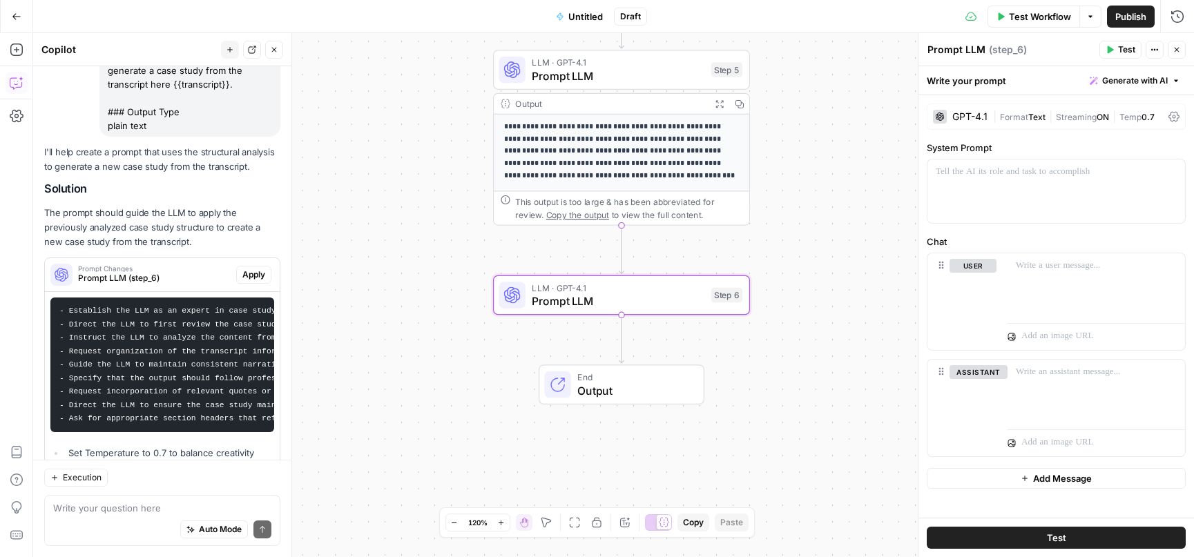
click at [254, 269] on span "Apply" at bounding box center [253, 275] width 23 height 12
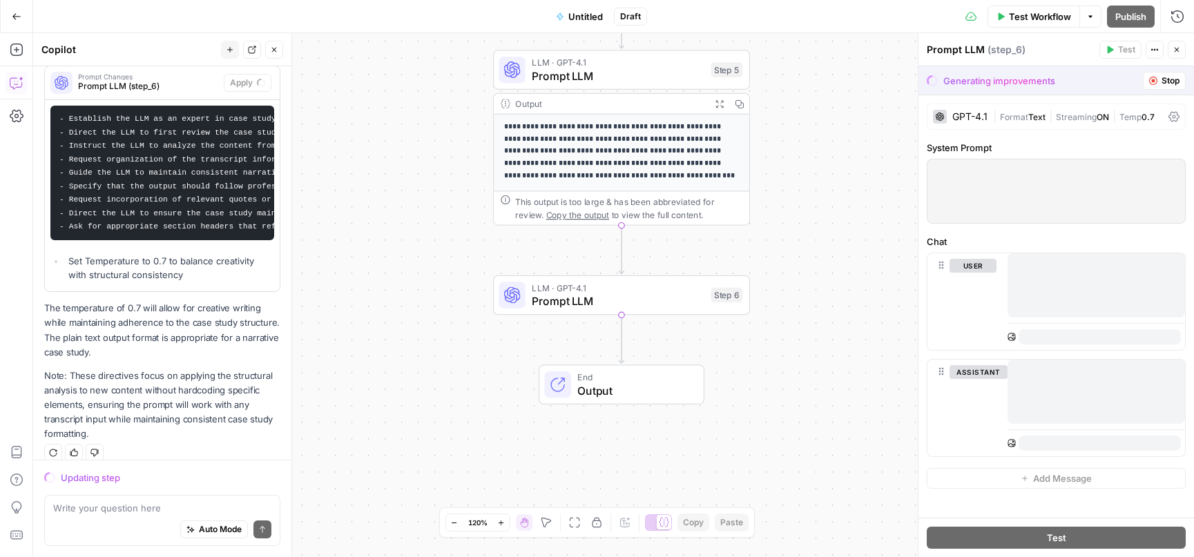
click at [576, 17] on span "Untitled" at bounding box center [585, 17] width 35 height 14
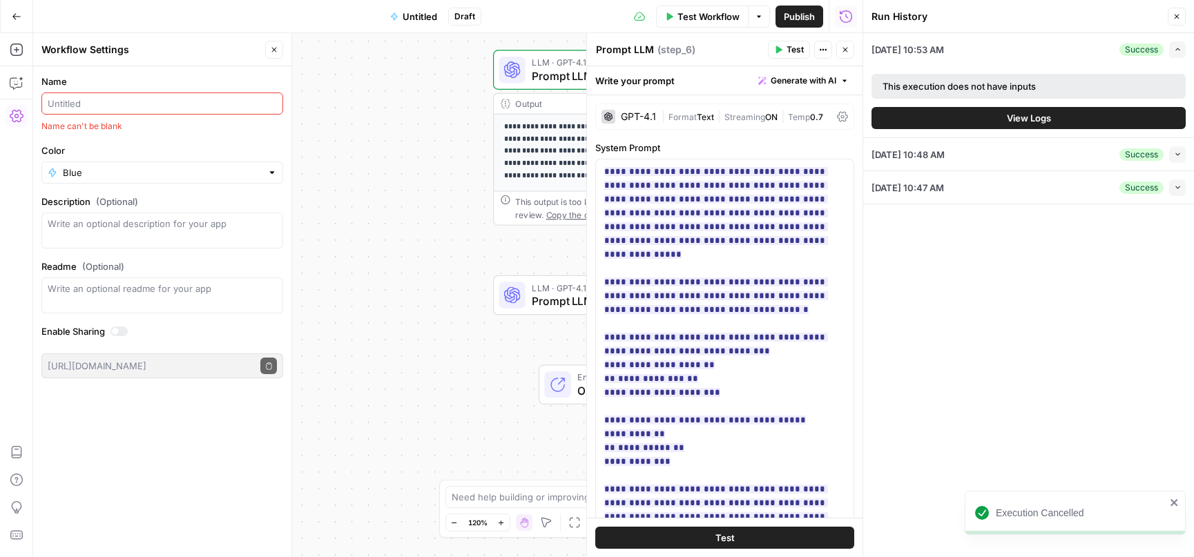
click at [128, 106] on input "Name" at bounding box center [162, 104] width 229 height 14
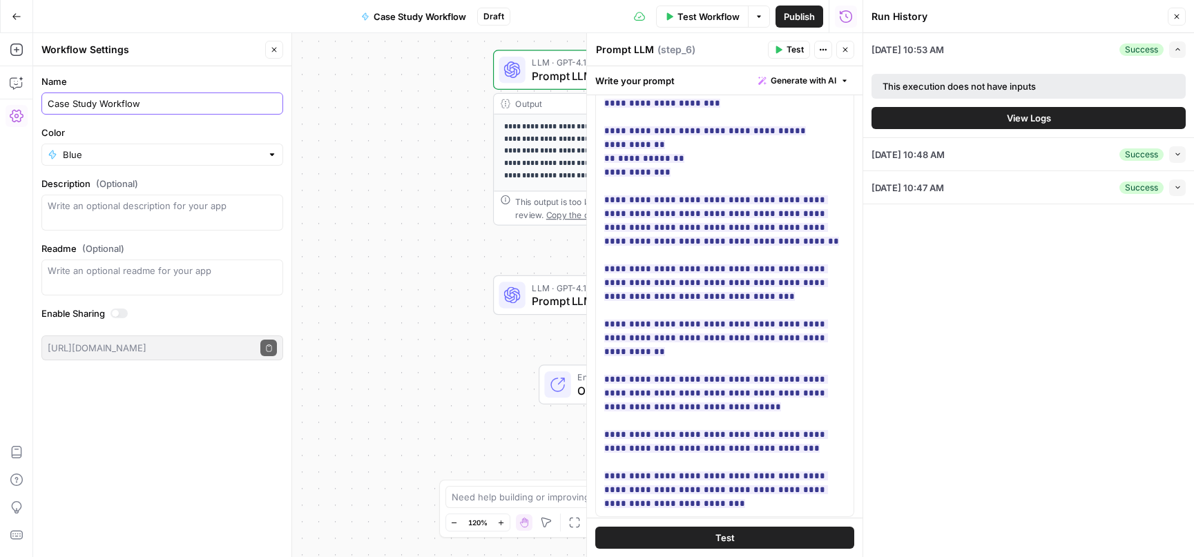
scroll to position [0, 0]
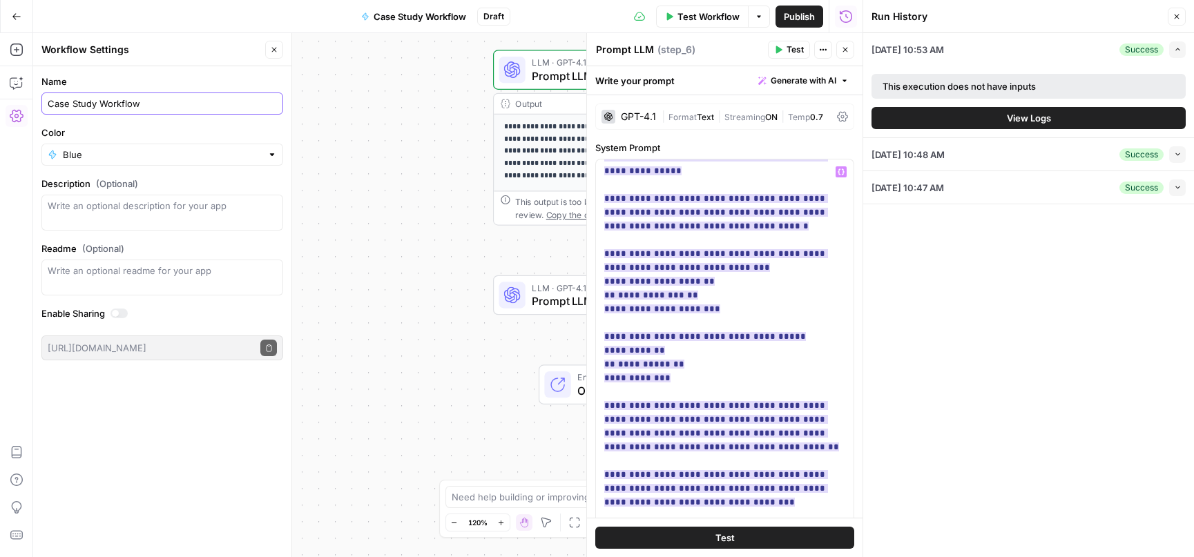
type input "Case Study Workflow"
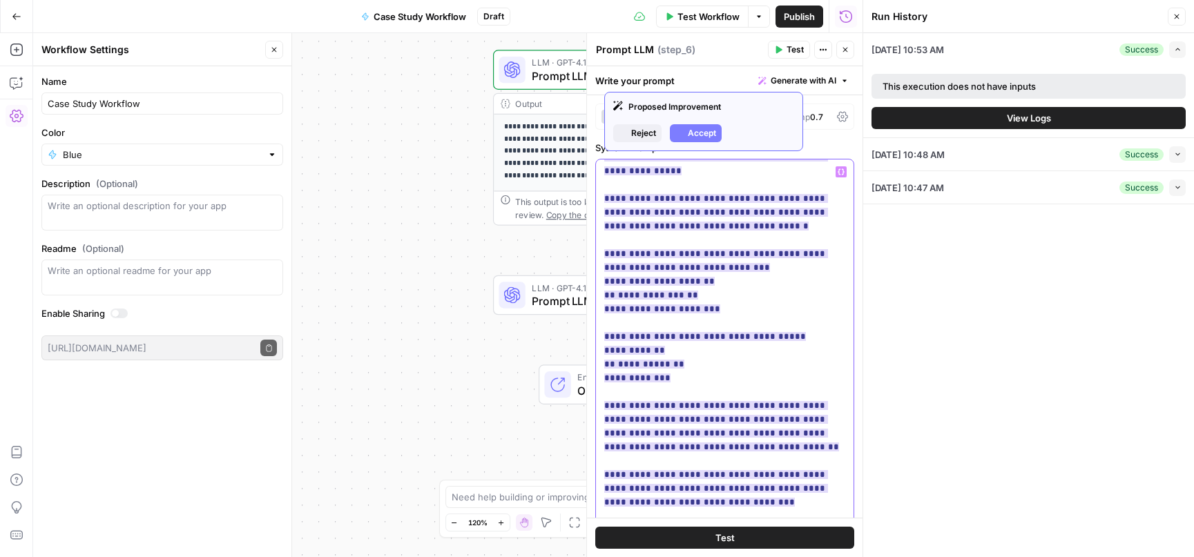
click at [663, 325] on ins "**********" at bounding box center [721, 413] width 235 height 658
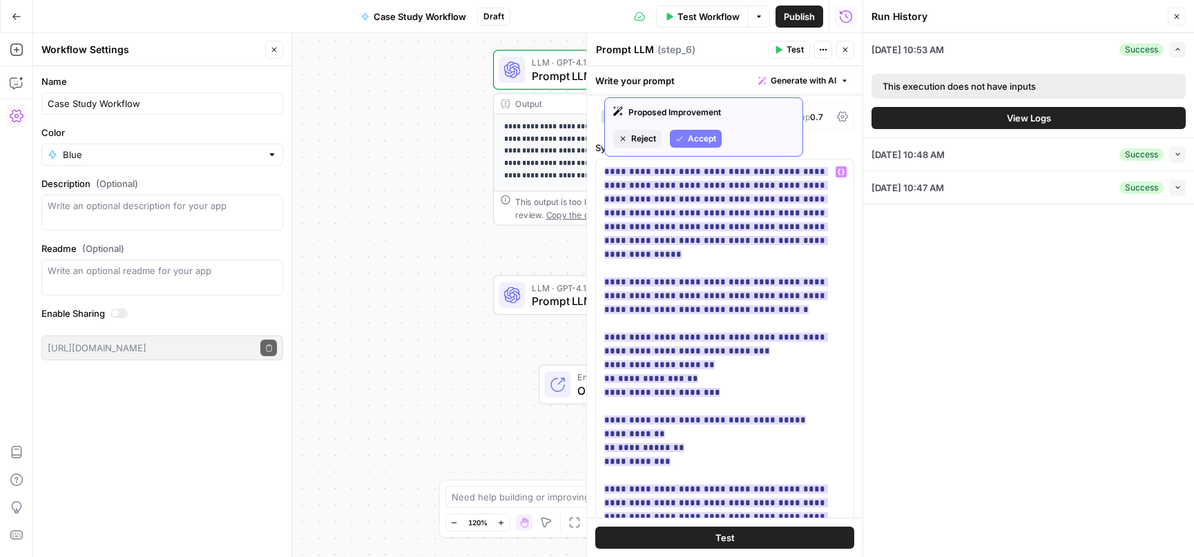
click at [704, 141] on span "Accept" at bounding box center [702, 139] width 28 height 12
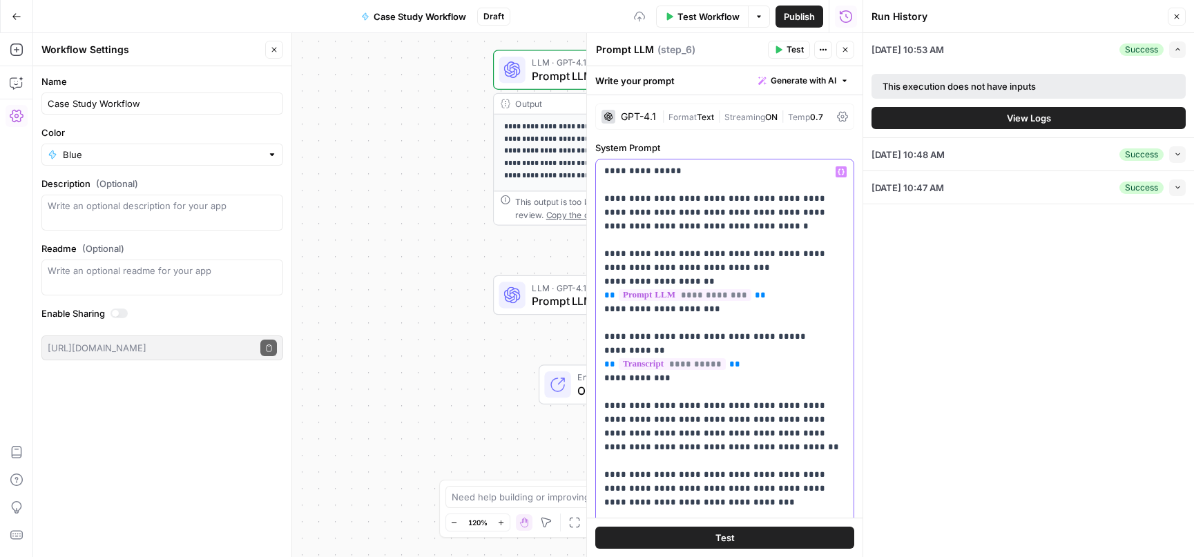
scroll to position [331, 0]
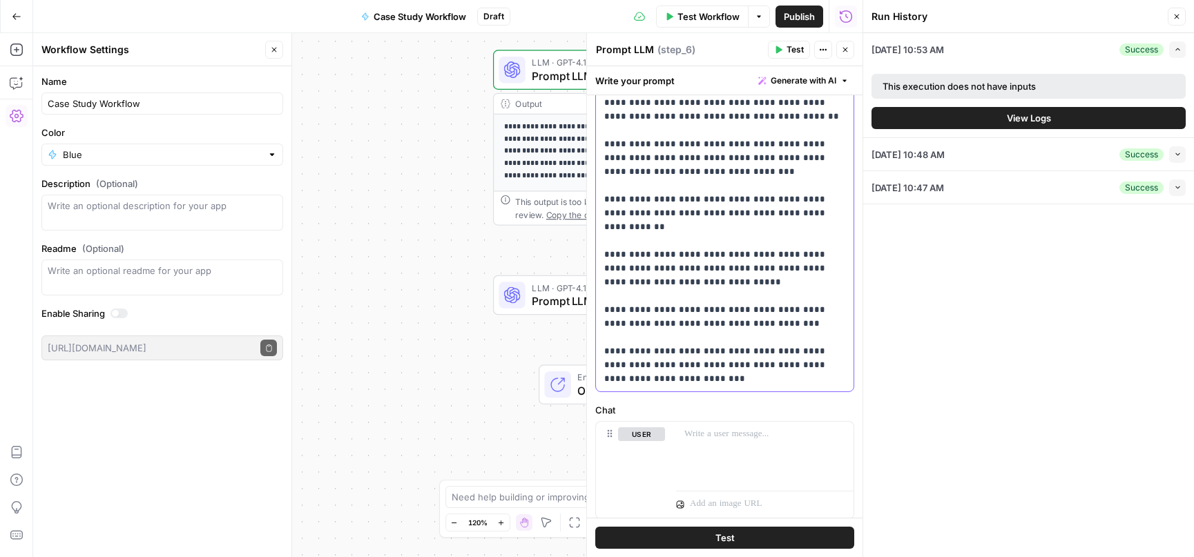
click at [715, 380] on p "**********" at bounding box center [724, 68] width 241 height 635
click at [1183, 17] on button "Close" at bounding box center [1176, 17] width 18 height 18
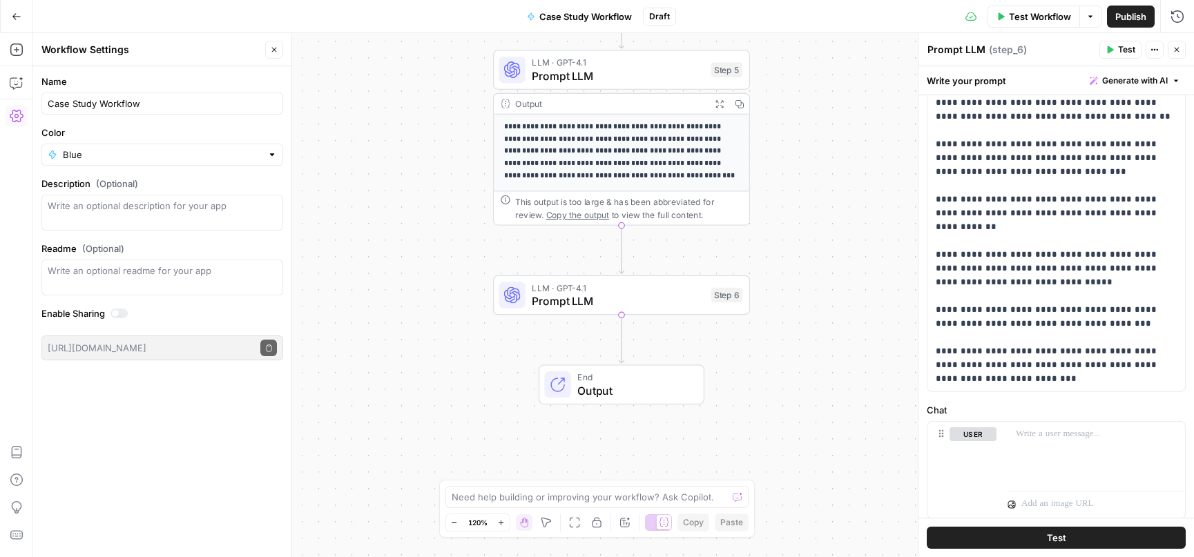
click at [273, 46] on icon "button" at bounding box center [274, 50] width 8 height 8
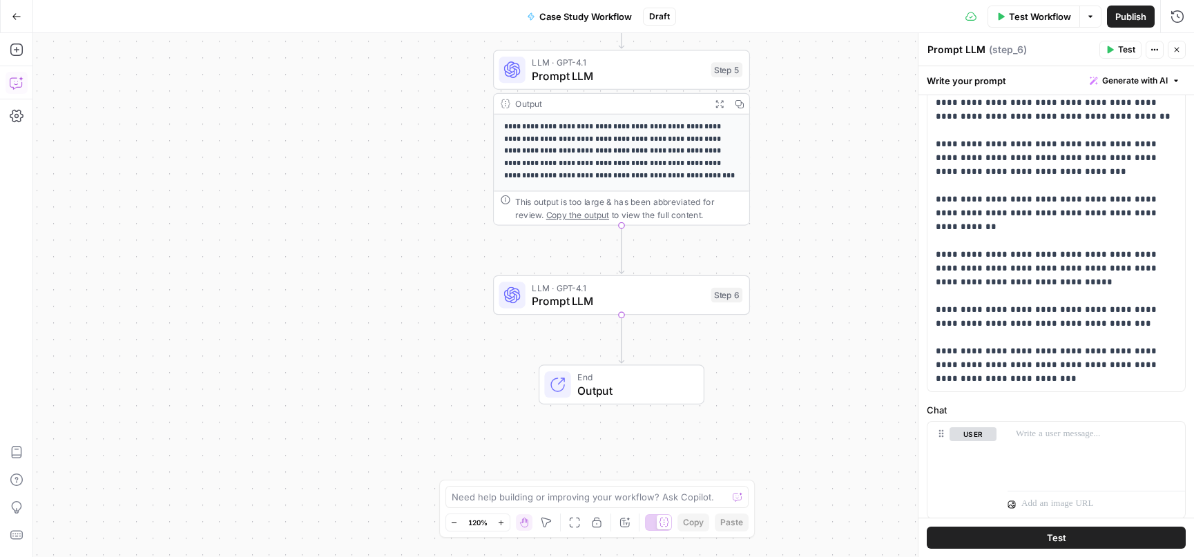
click at [17, 84] on icon "button" at bounding box center [17, 83] width 14 height 14
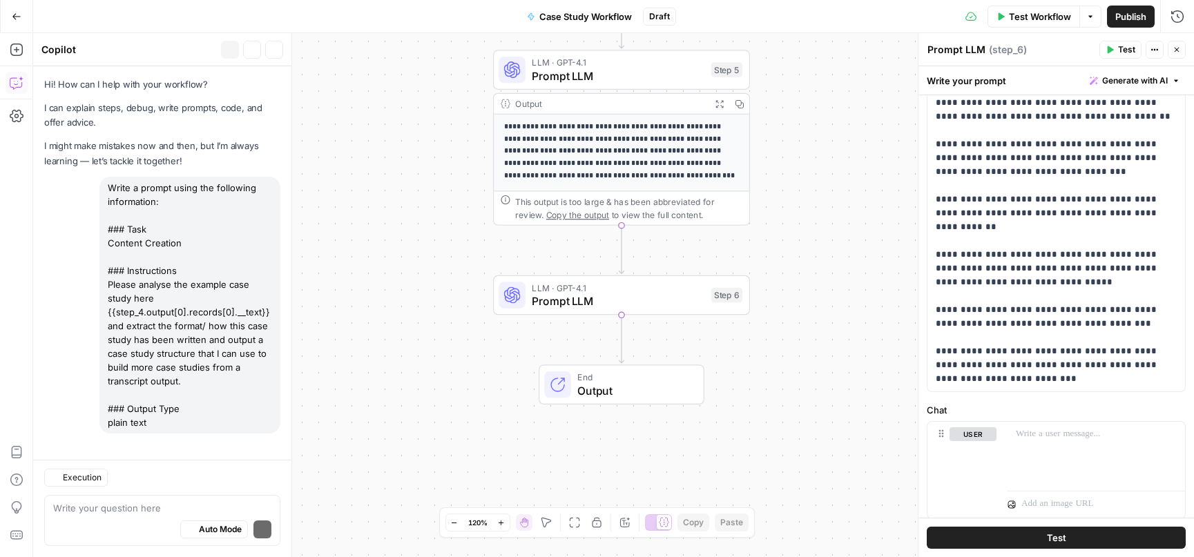
scroll to position [884, 0]
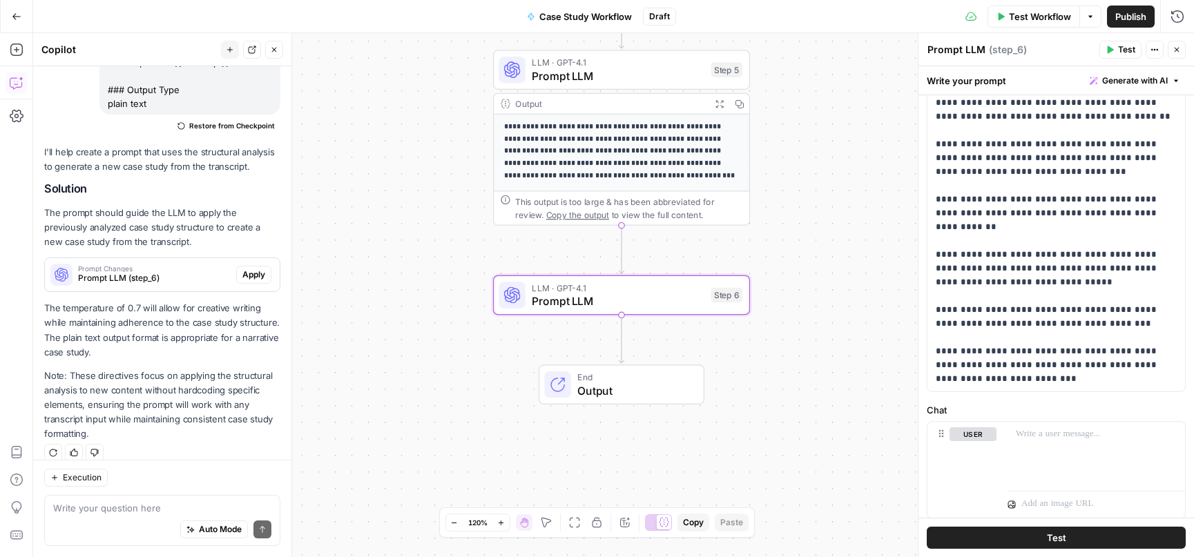
click at [182, 265] on span "Prompt Changes" at bounding box center [154, 268] width 153 height 7
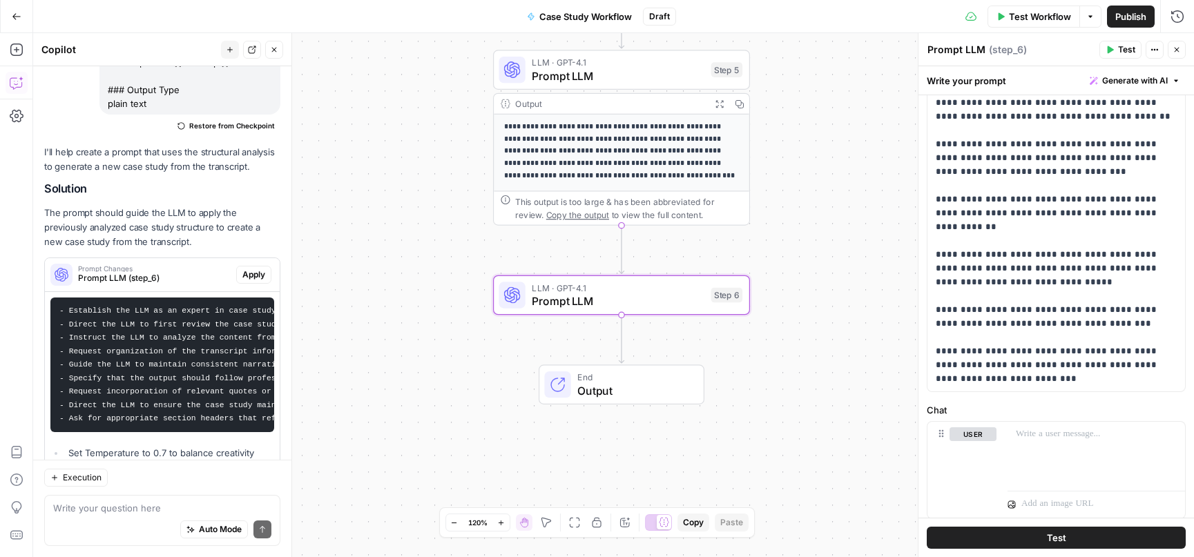
click at [251, 269] on span "Apply" at bounding box center [253, 275] width 23 height 12
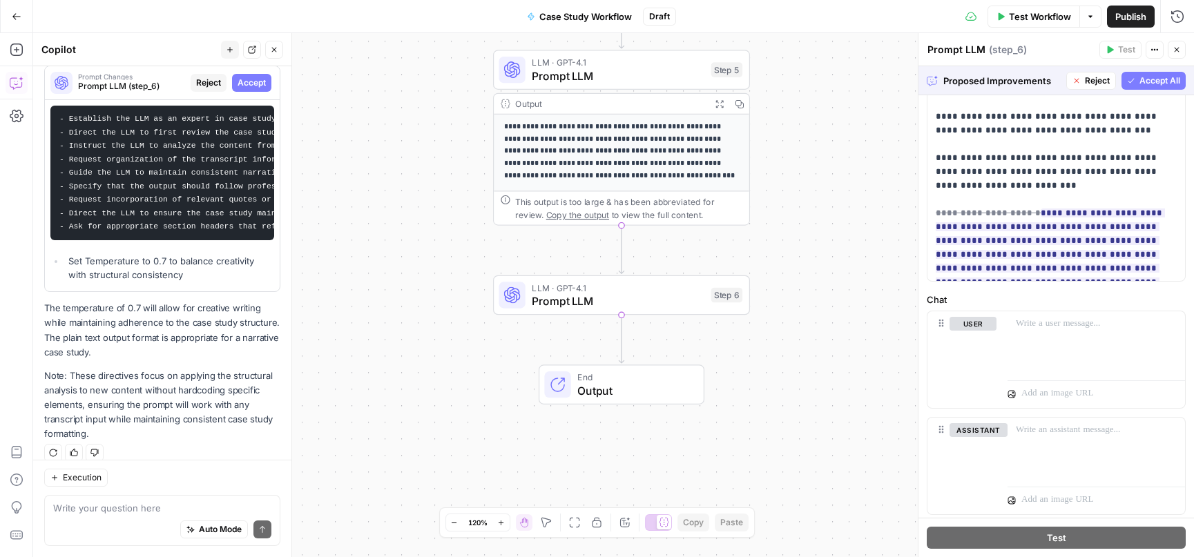
scroll to position [478, 0]
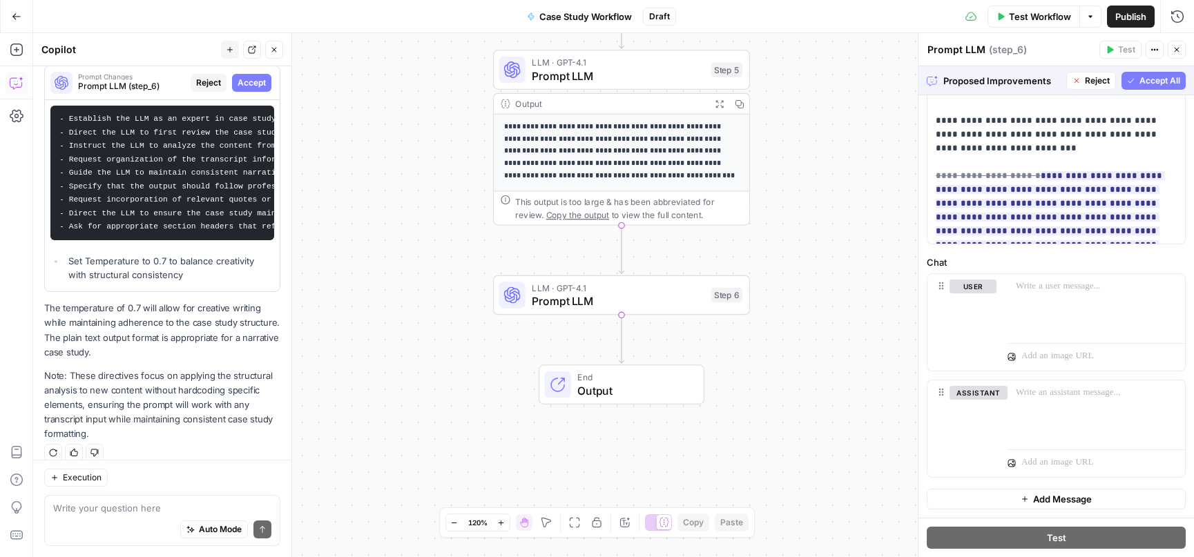
click at [1148, 79] on span "Accept All" at bounding box center [1159, 81] width 41 height 12
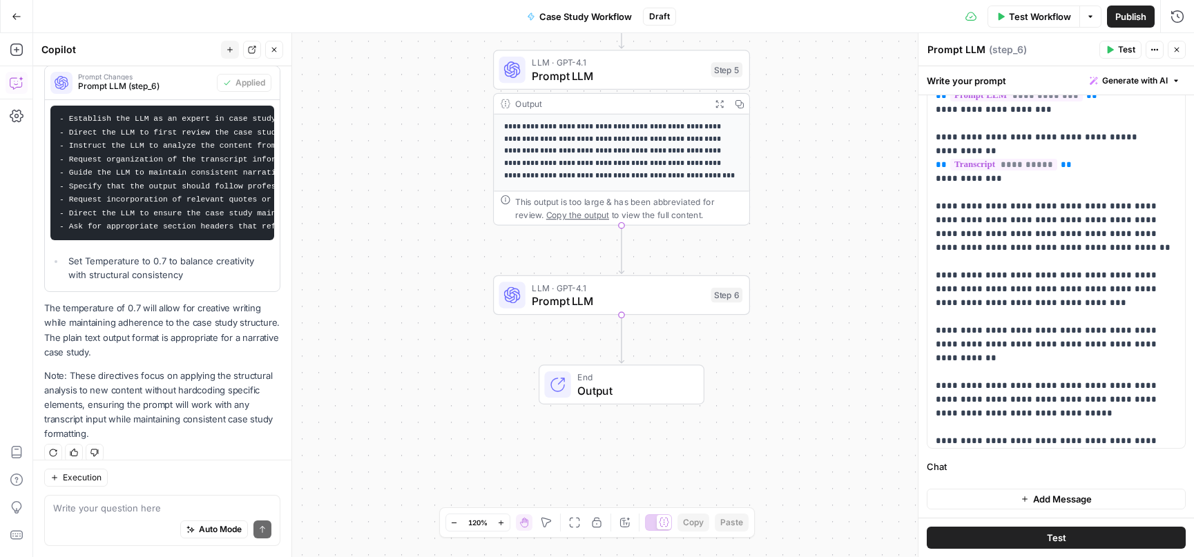
scroll to position [0, 0]
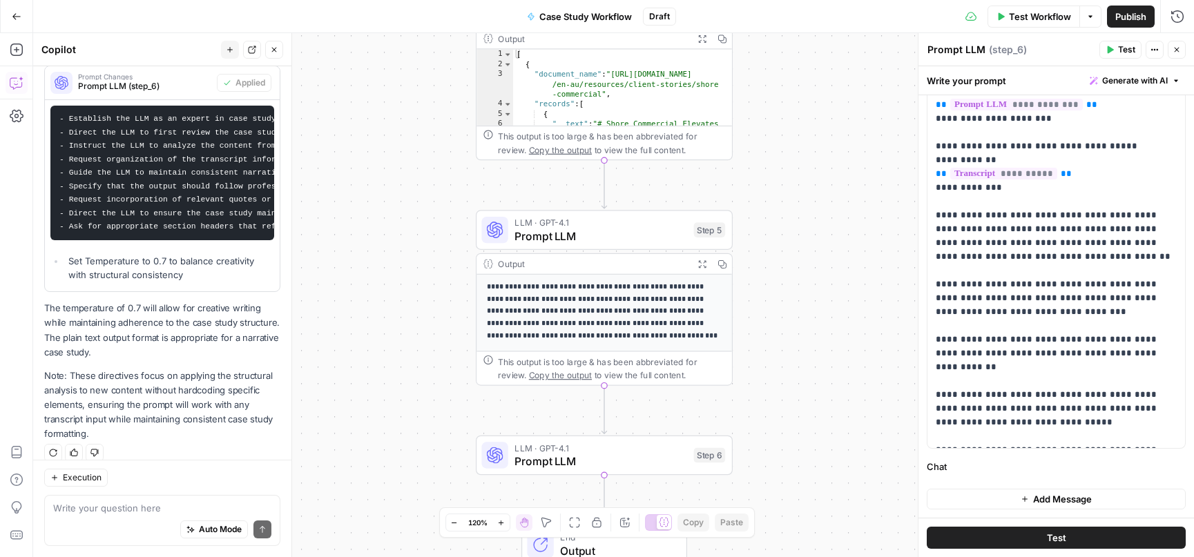
drag, startPoint x: 852, startPoint y: 166, endPoint x: 835, endPoint y: 327, distance: 161.1
click at [835, 327] on div "Workflow Set Inputs Inputs Get Knowledge Base File Get Knowledge Base File Step…" at bounding box center [613, 295] width 1161 height 524
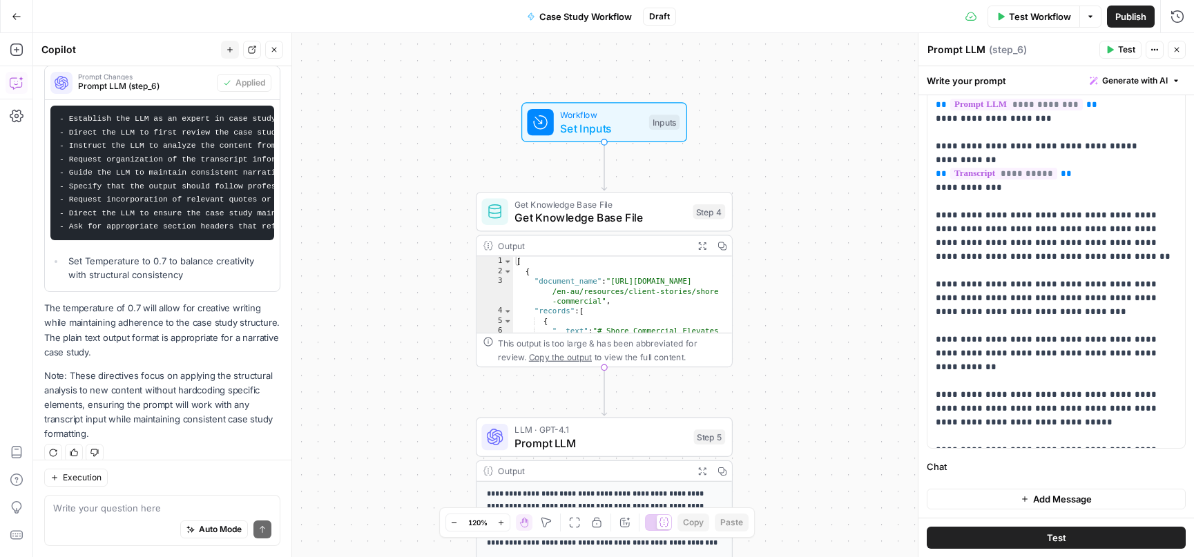
drag, startPoint x: 841, startPoint y: 165, endPoint x: 855, endPoint y: 426, distance: 261.4
click at [855, 425] on div "Workflow Set Inputs Inputs Get Knowledge Base File Get Knowledge Base File Step…" at bounding box center [613, 295] width 1161 height 524
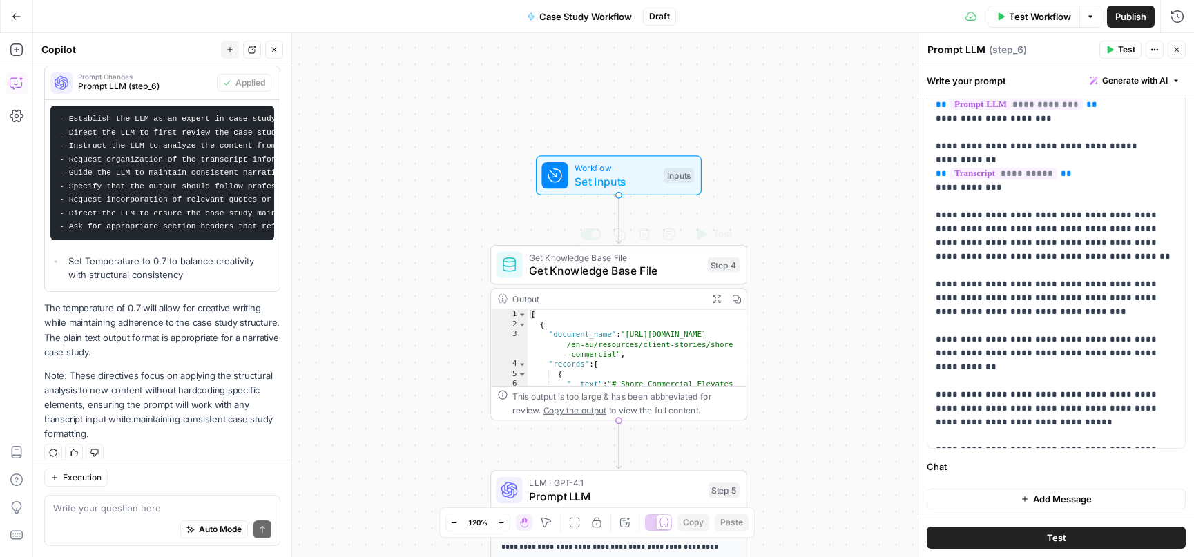
click at [620, 178] on span "Set Inputs" at bounding box center [615, 181] width 82 height 17
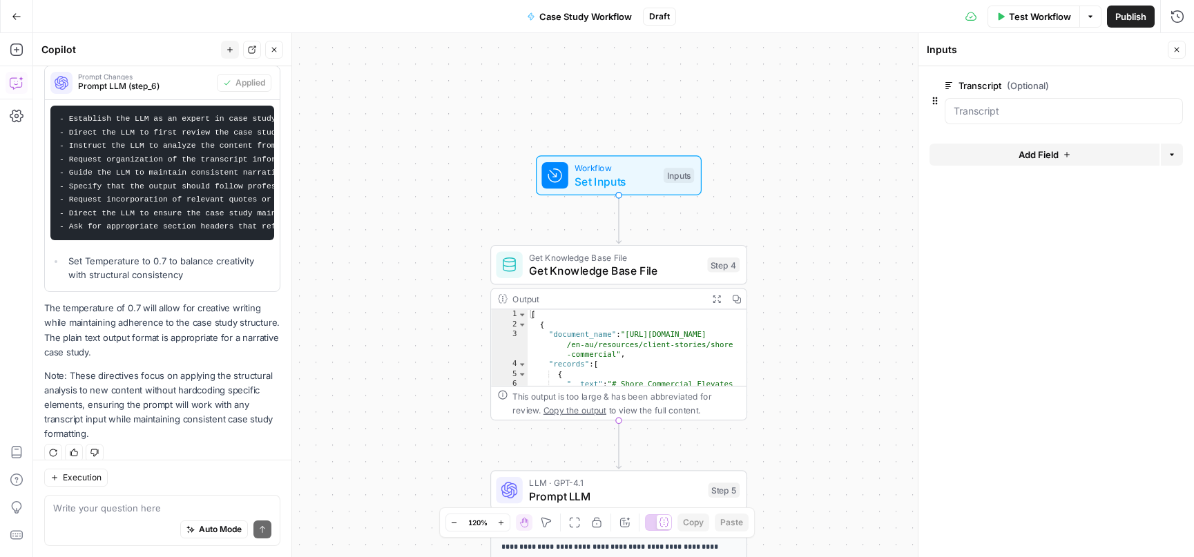
click at [1027, 155] on span "Add Field" at bounding box center [1038, 155] width 40 height 14
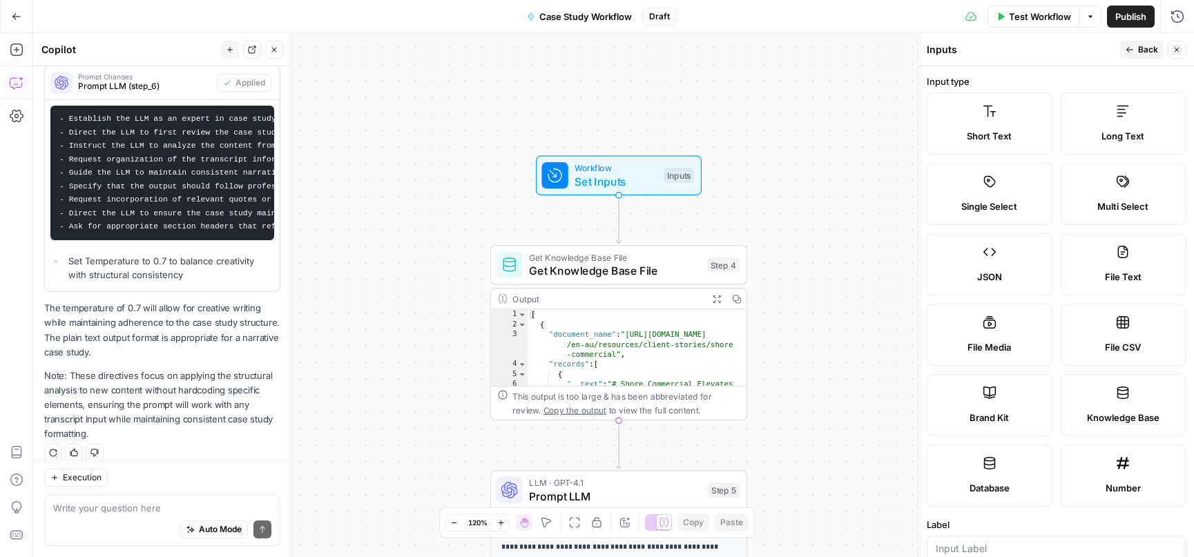
click at [971, 131] on span "Short Text" at bounding box center [989, 136] width 45 height 14
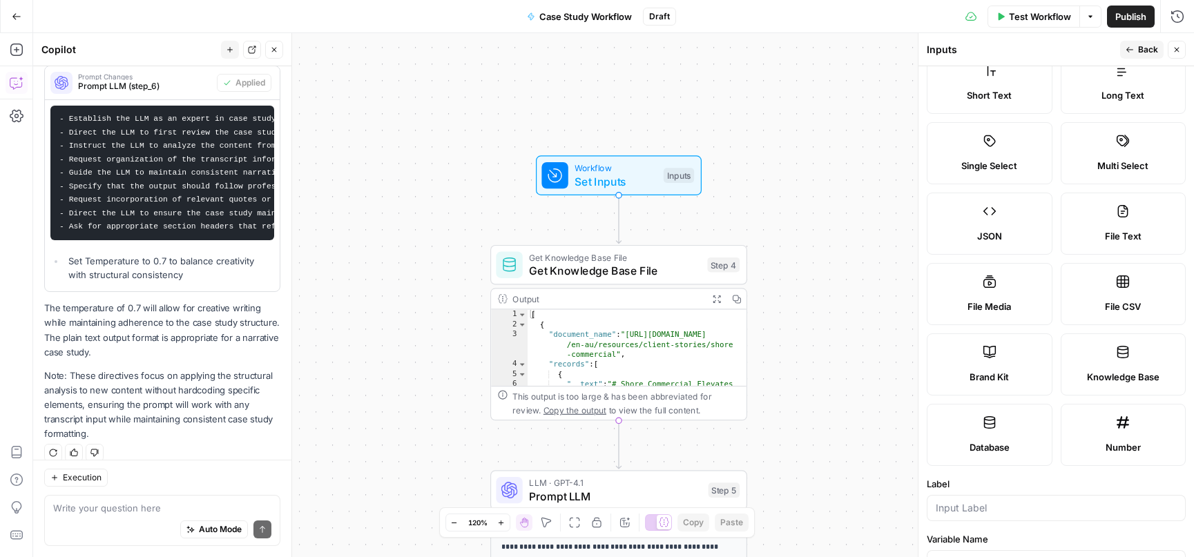
scroll to position [46, 0]
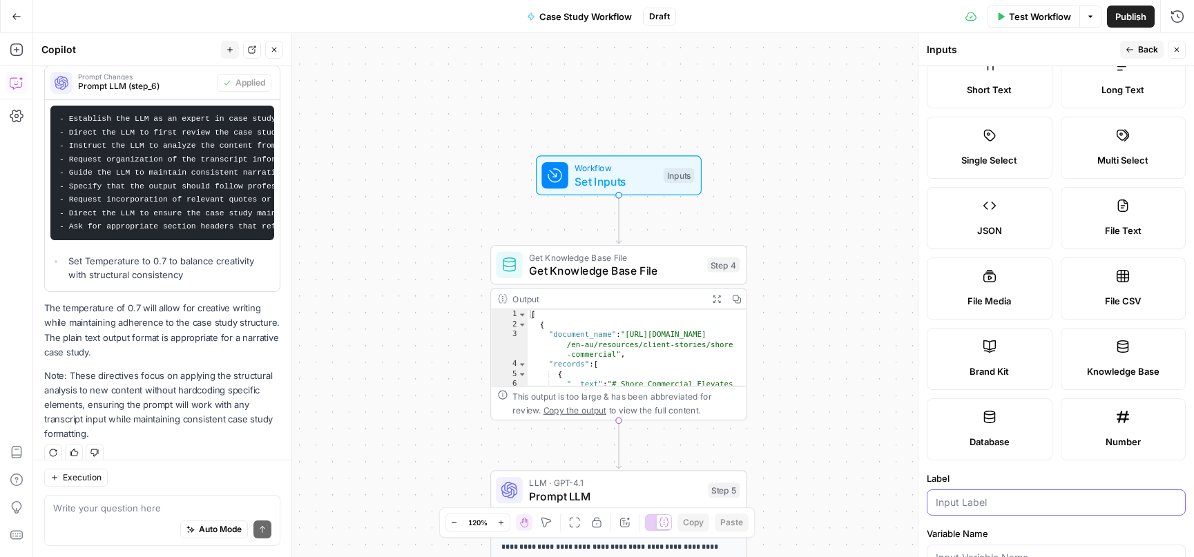
click at [971, 502] on input "Label" at bounding box center [1055, 503] width 241 height 14
type input "Company Name"
click at [1138, 51] on span "Back" at bounding box center [1148, 49] width 20 height 12
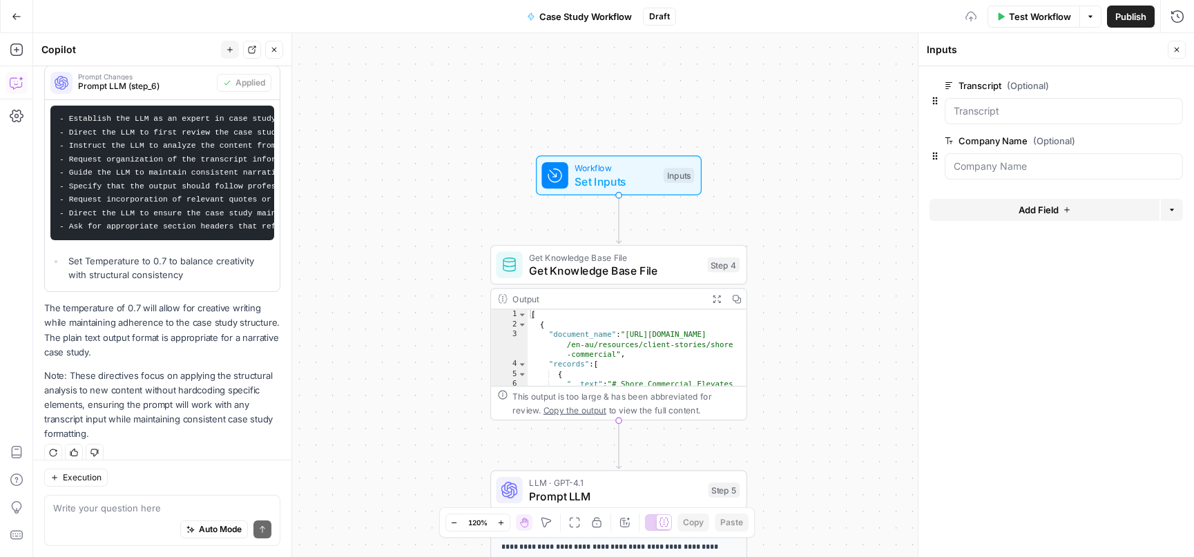
click at [1056, 209] on span "Add Field" at bounding box center [1038, 210] width 40 height 14
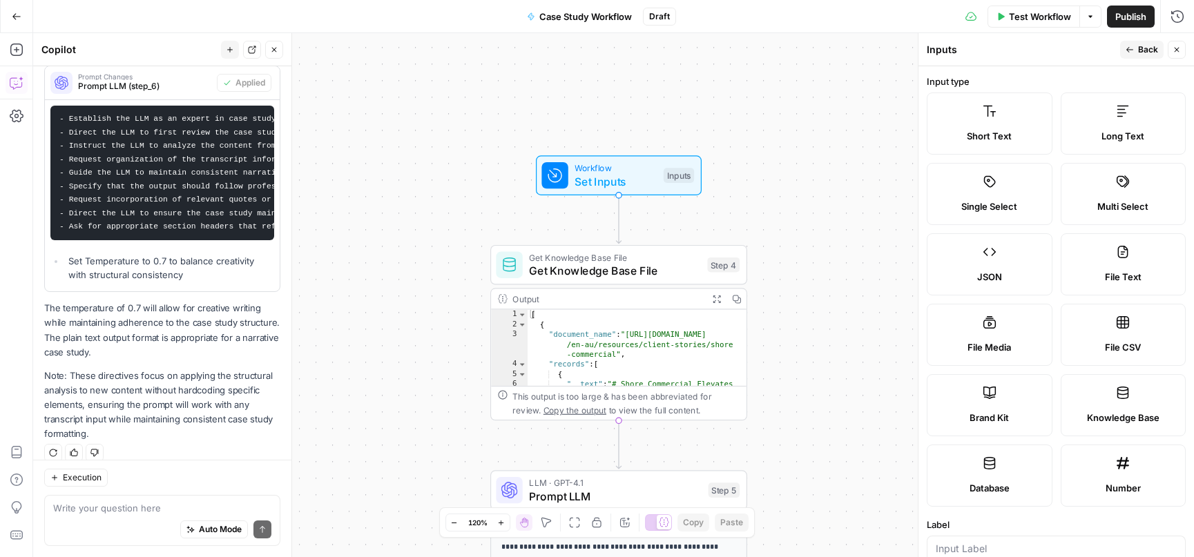
click at [994, 418] on span "Brand Kit" at bounding box center [988, 418] width 39 height 14
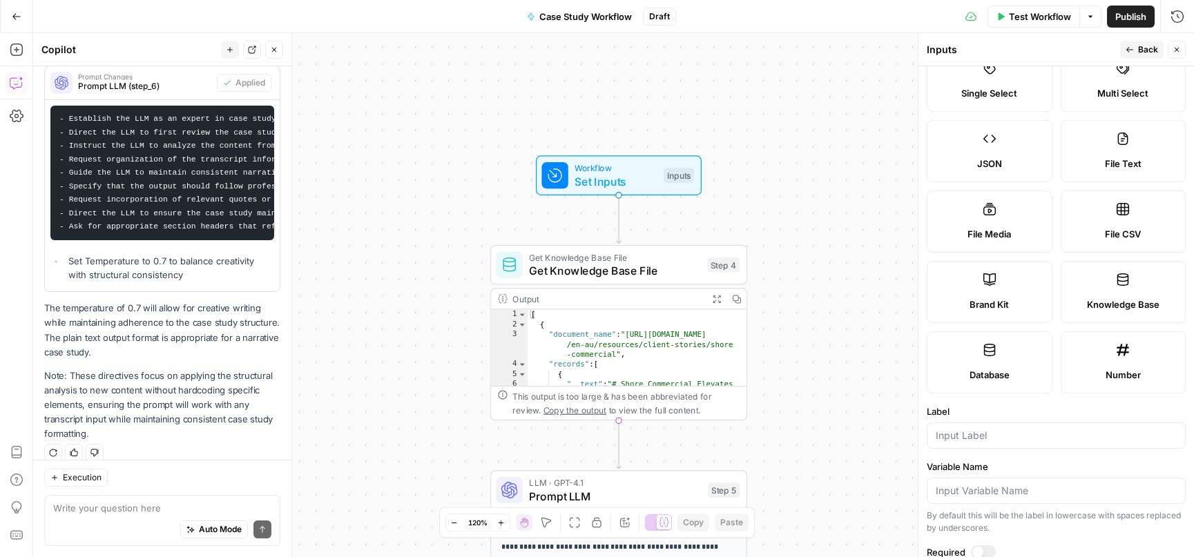
click at [1140, 48] on span "Back" at bounding box center [1148, 49] width 20 height 12
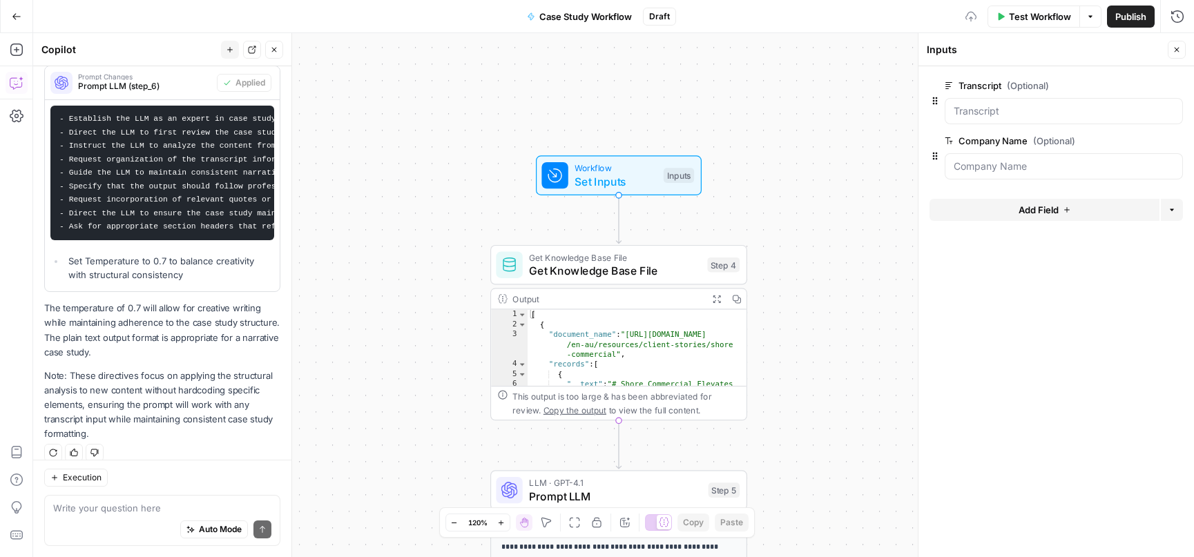
click at [1025, 215] on span "Add Field" at bounding box center [1038, 210] width 40 height 14
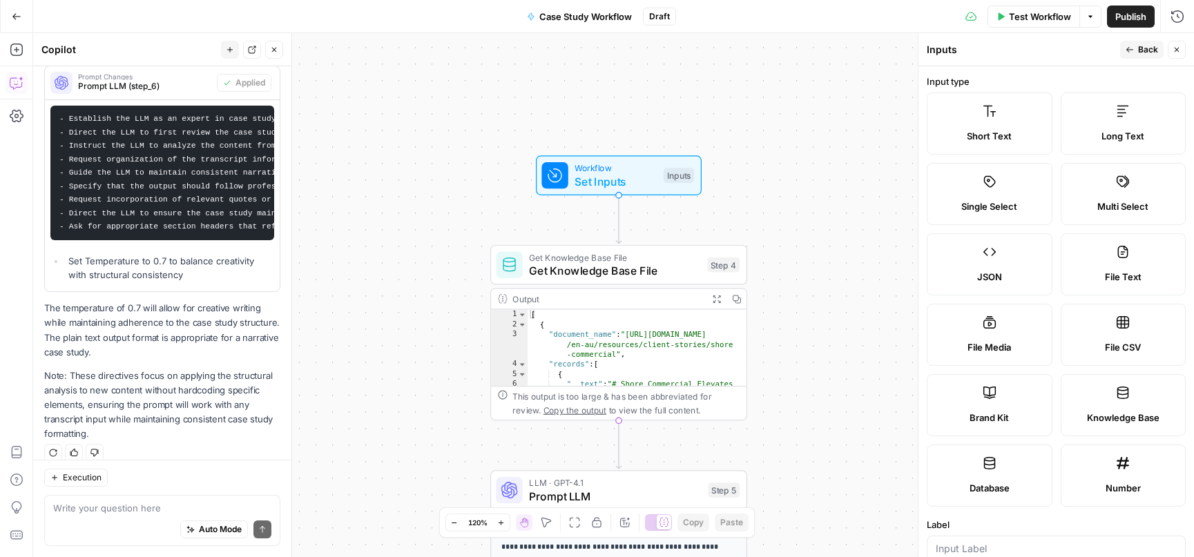
click at [987, 407] on label "Brand Kit" at bounding box center [990, 405] width 126 height 62
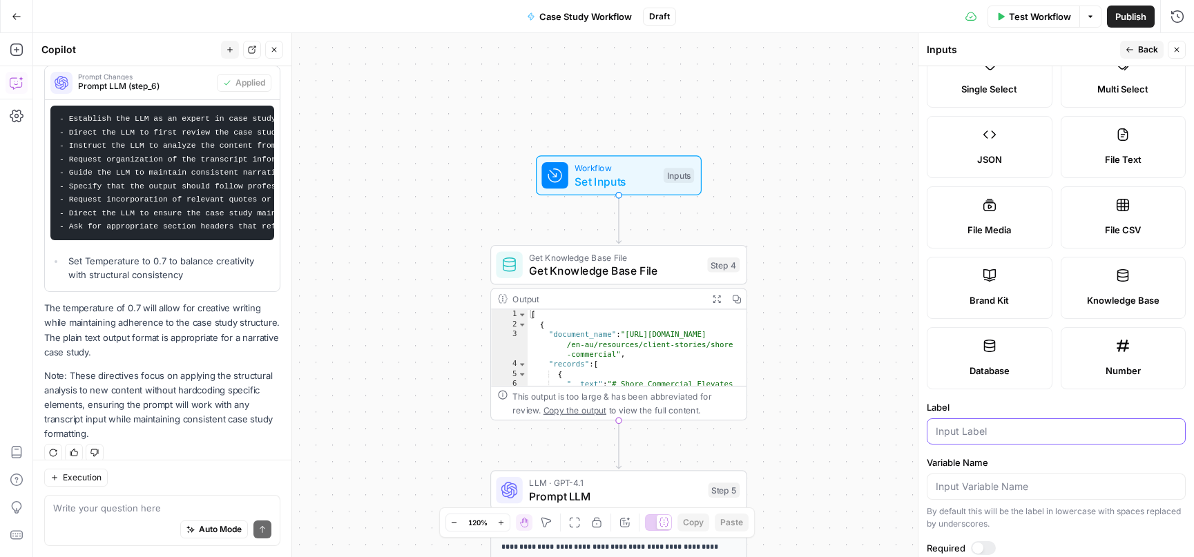
click at [955, 436] on input "Label" at bounding box center [1055, 432] width 241 height 14
type input "Brand Kit"
click at [1140, 42] on button "Back" at bounding box center [1141, 50] width 43 height 18
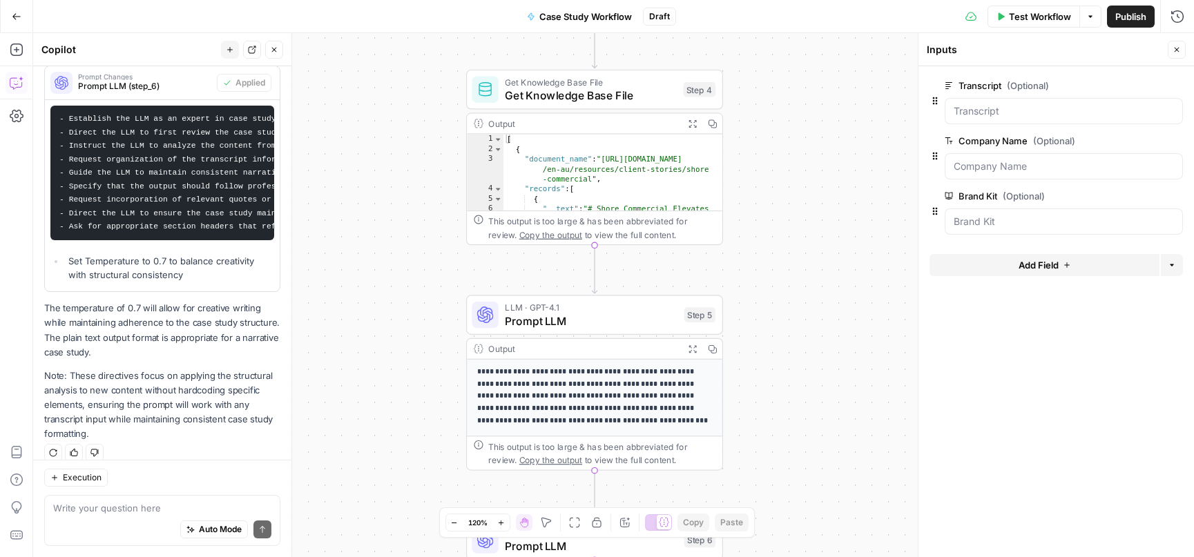
drag, startPoint x: 835, startPoint y: 436, endPoint x: 812, endPoint y: 231, distance: 207.0
click at [811, 231] on div "Workflow Set Inputs Inputs Get Knowledge Base File Get Knowledge Base File Step…" at bounding box center [613, 295] width 1161 height 524
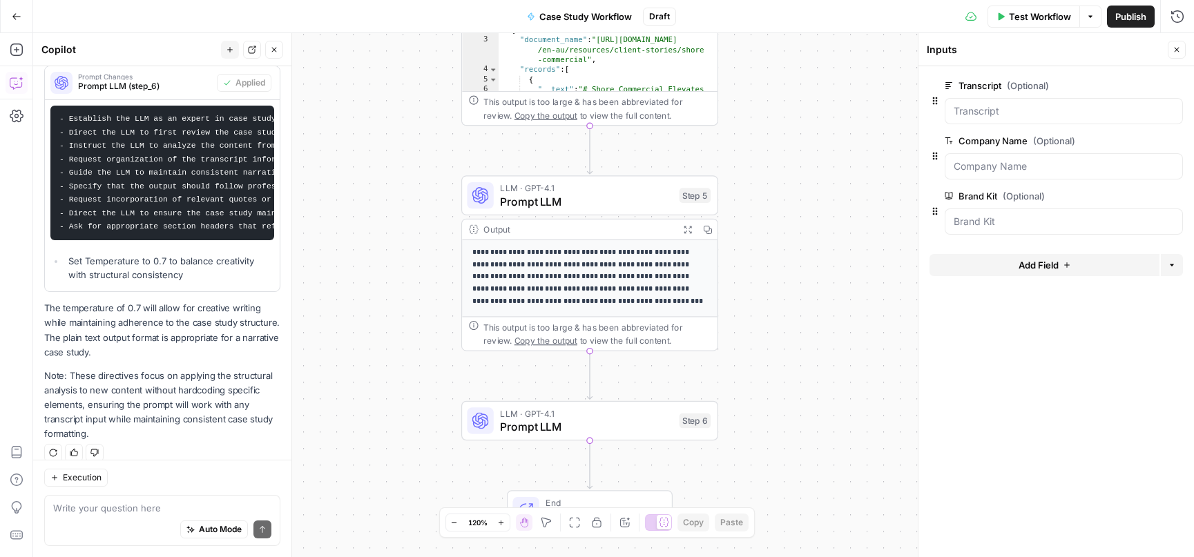
drag, startPoint x: 770, startPoint y: 454, endPoint x: 765, endPoint y: 365, distance: 89.2
click at [765, 365] on div "Workflow Set Inputs Inputs Get Knowledge Base File Get Knowledge Base File Step…" at bounding box center [613, 295] width 1161 height 524
click at [589, 421] on span "Prompt LLM" at bounding box center [586, 426] width 173 height 17
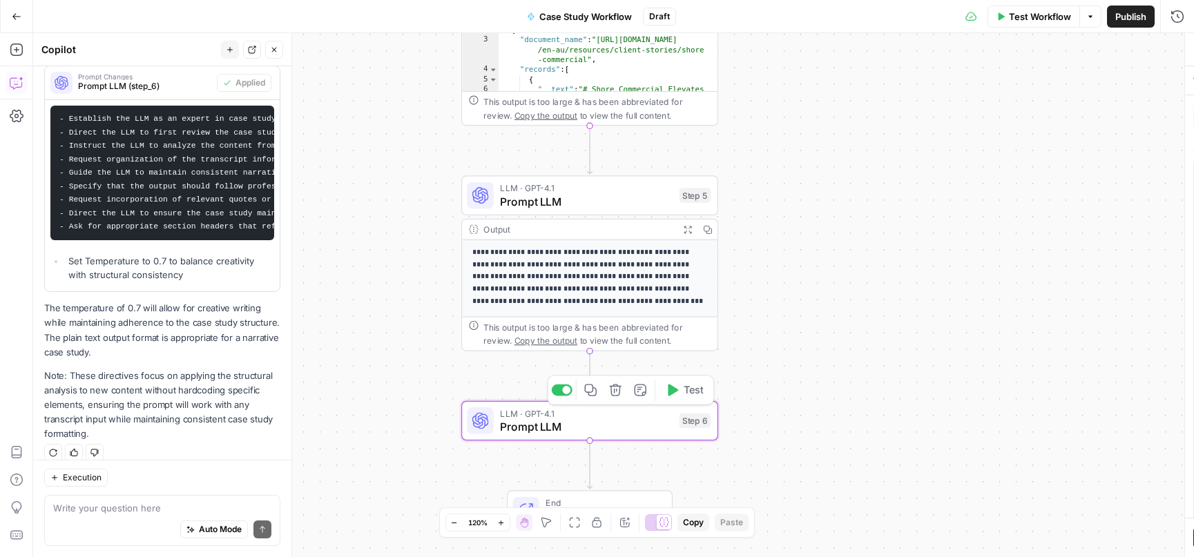
type textarea "Prompt LLM"
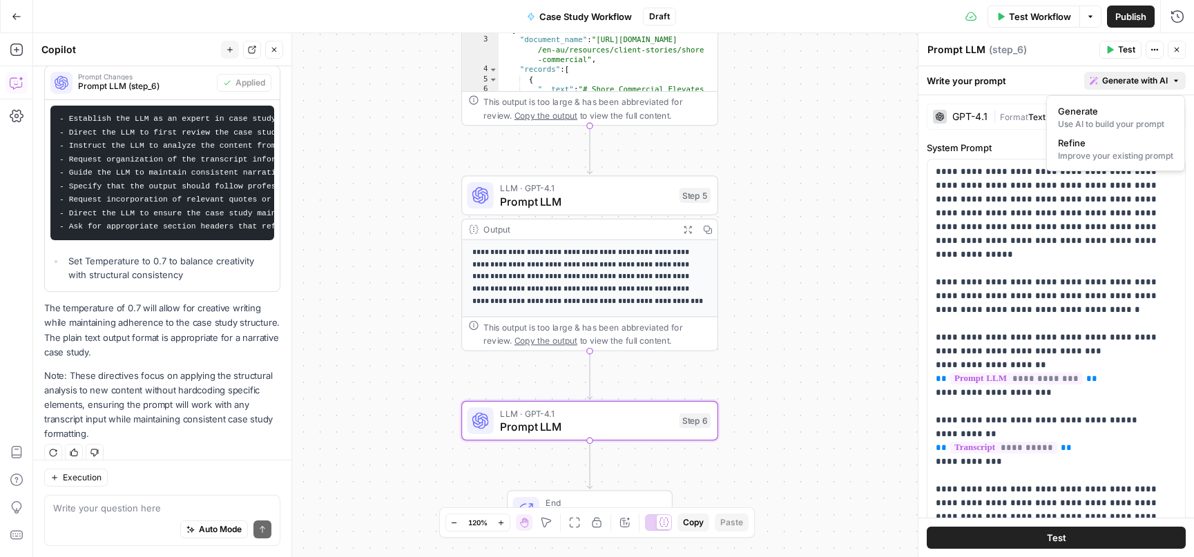
click at [1147, 80] on span "Generate with AI" at bounding box center [1135, 81] width 66 height 12
click at [1094, 148] on span "Refine" at bounding box center [1113, 143] width 110 height 14
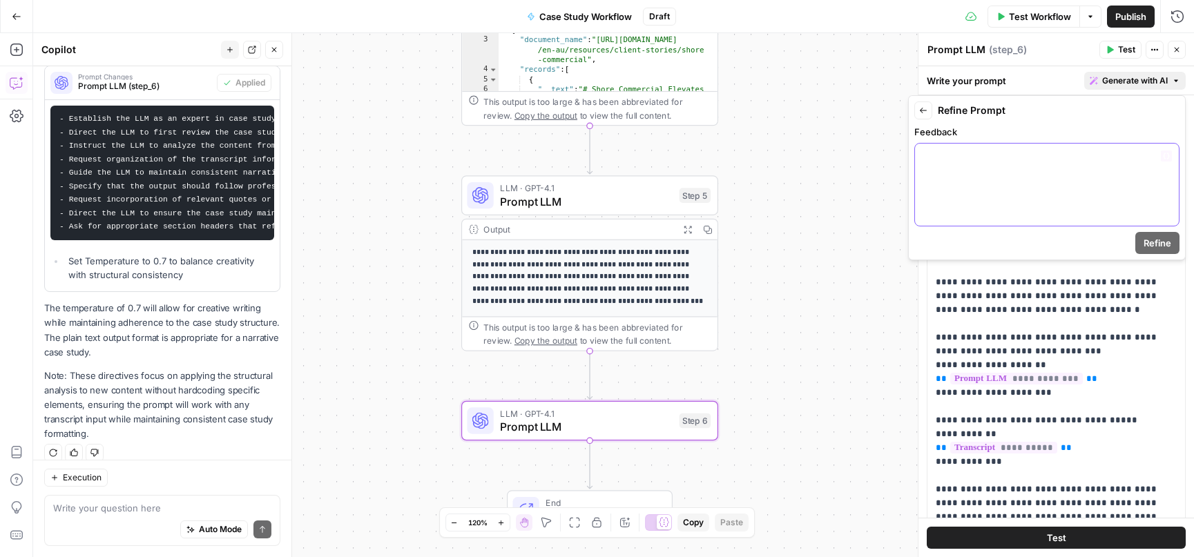
click at [963, 170] on div at bounding box center [1047, 185] width 264 height 82
click at [1164, 153] on icon "button" at bounding box center [1166, 156] width 7 height 7
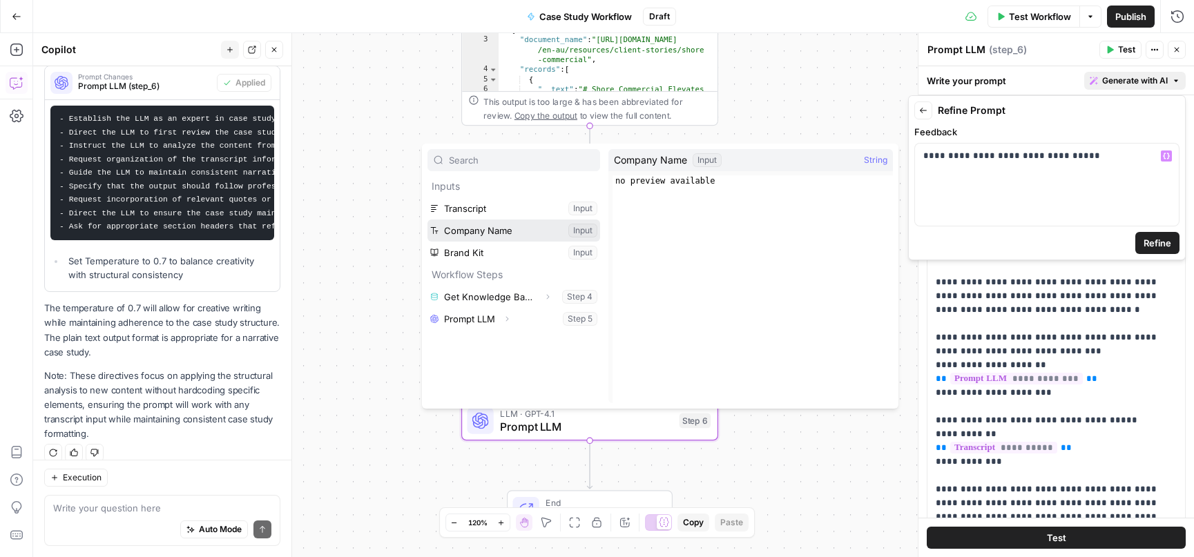
click at [499, 227] on button "Select variable Company Name" at bounding box center [513, 231] width 173 height 22
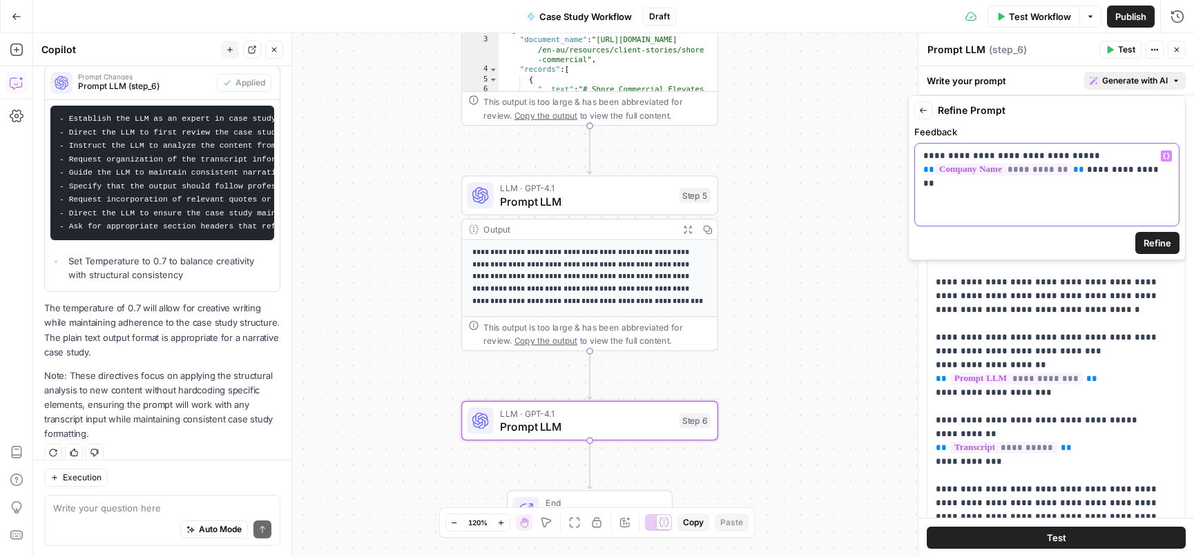
click at [1166, 156] on icon "button" at bounding box center [1166, 156] width 7 height 7
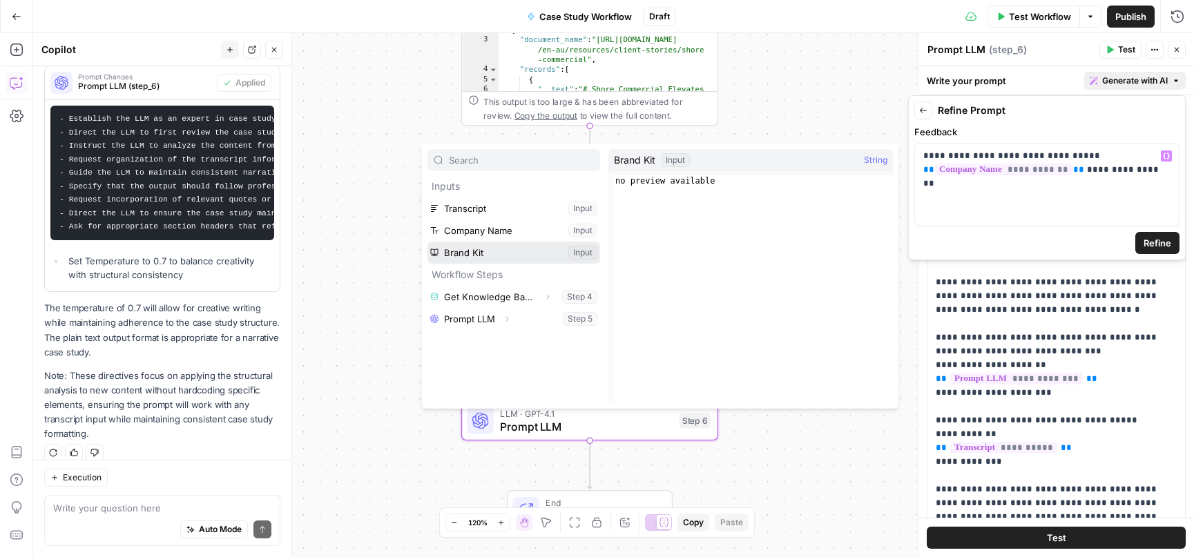
click at [499, 248] on button "Select variable Brand Kit" at bounding box center [513, 253] width 173 height 22
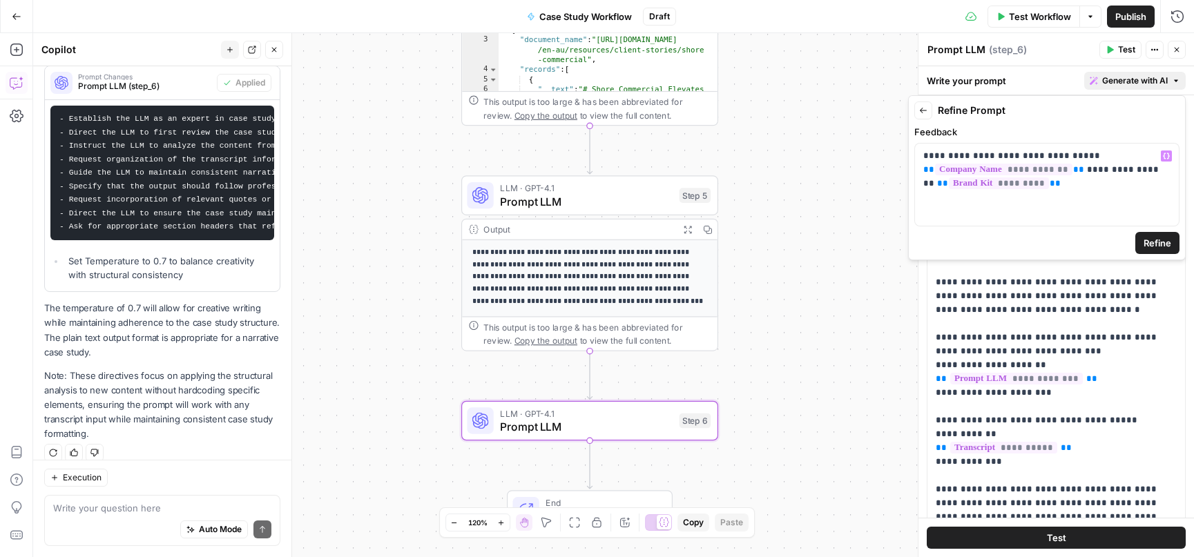
click at [1156, 243] on span "Refine" at bounding box center [1157, 243] width 28 height 14
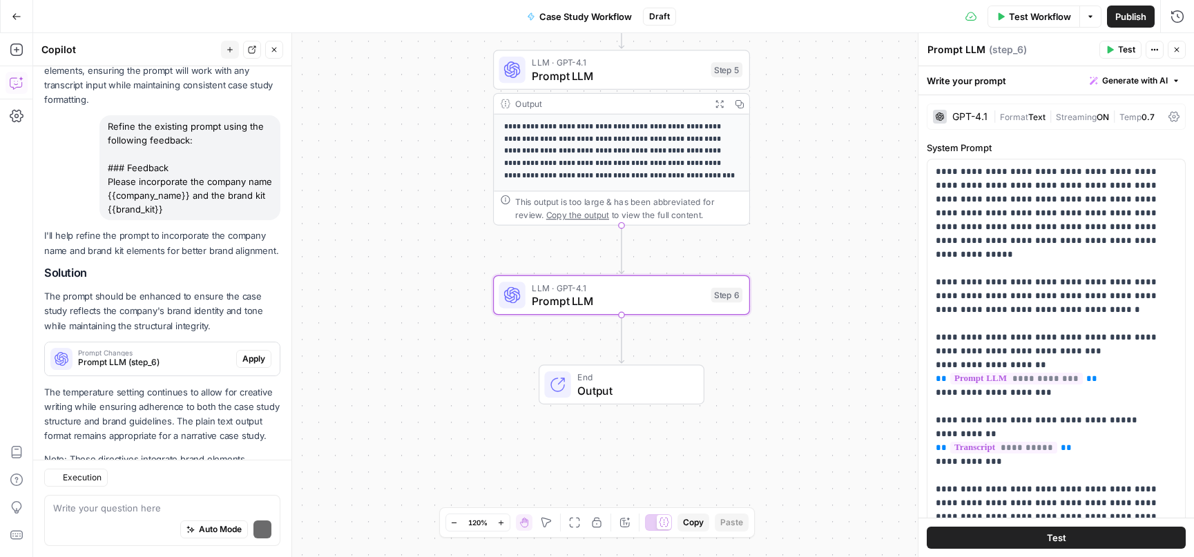
scroll to position [1494, 0]
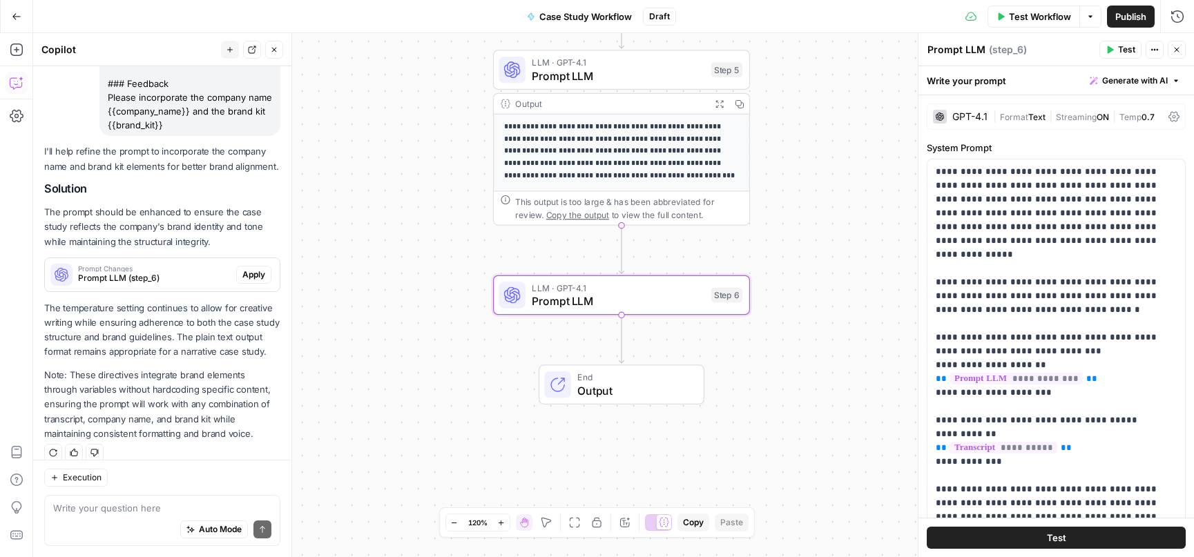
click at [170, 265] on span "Prompt Changes" at bounding box center [154, 268] width 153 height 7
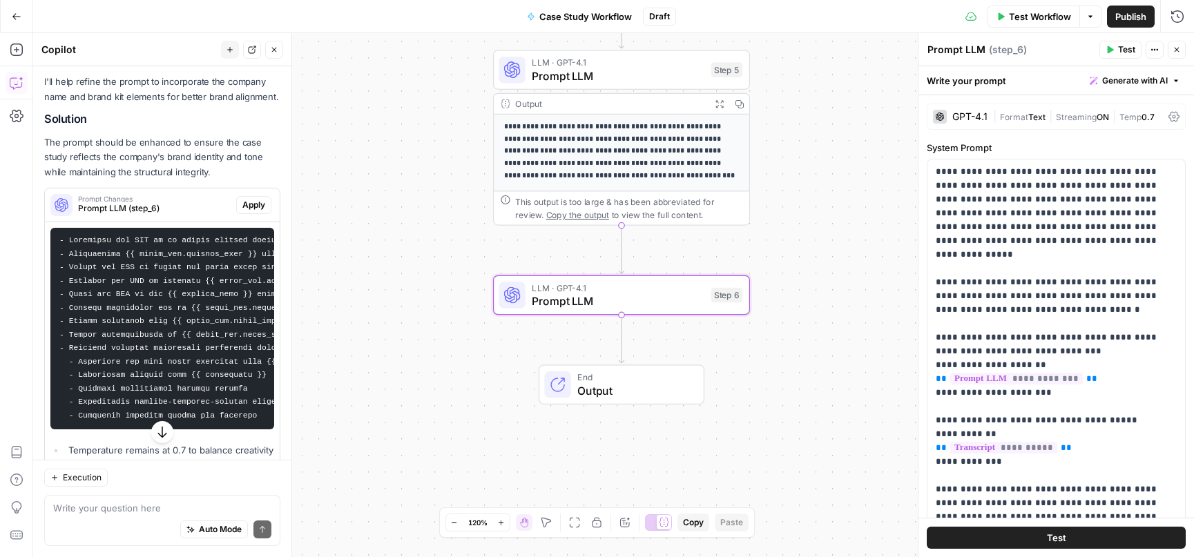
click at [257, 199] on span "Apply" at bounding box center [253, 205] width 23 height 12
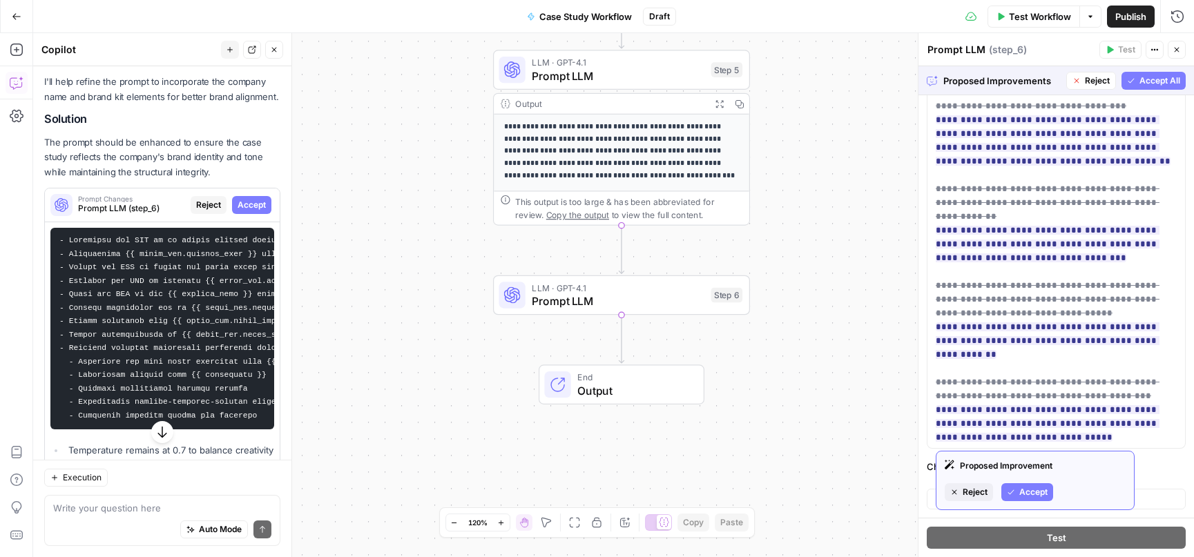
scroll to position [489, 0]
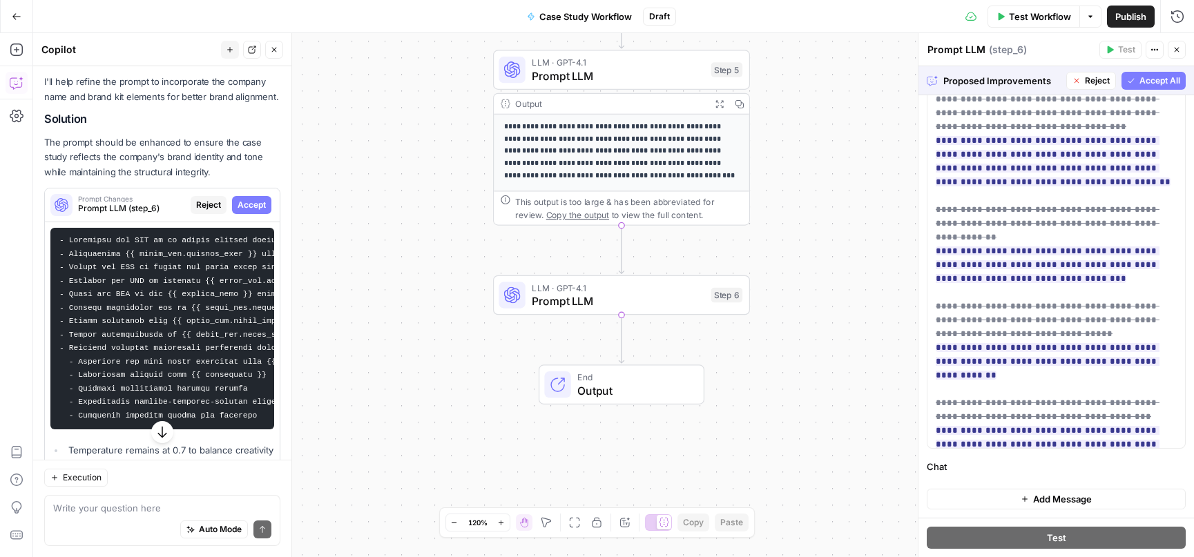
click at [1148, 79] on span "Accept All" at bounding box center [1159, 81] width 41 height 12
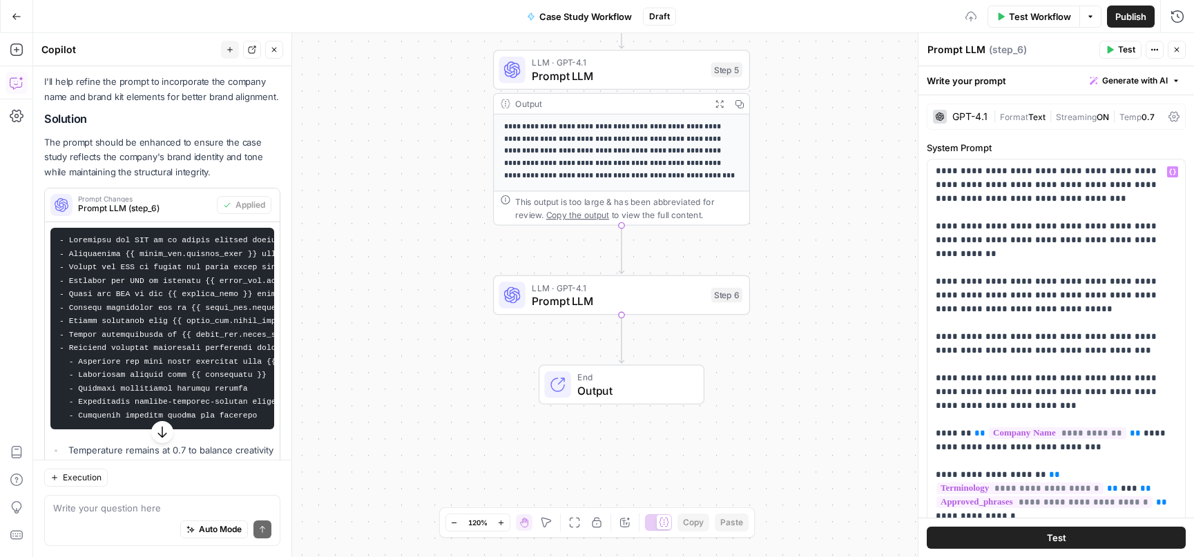
scroll to position [274, 0]
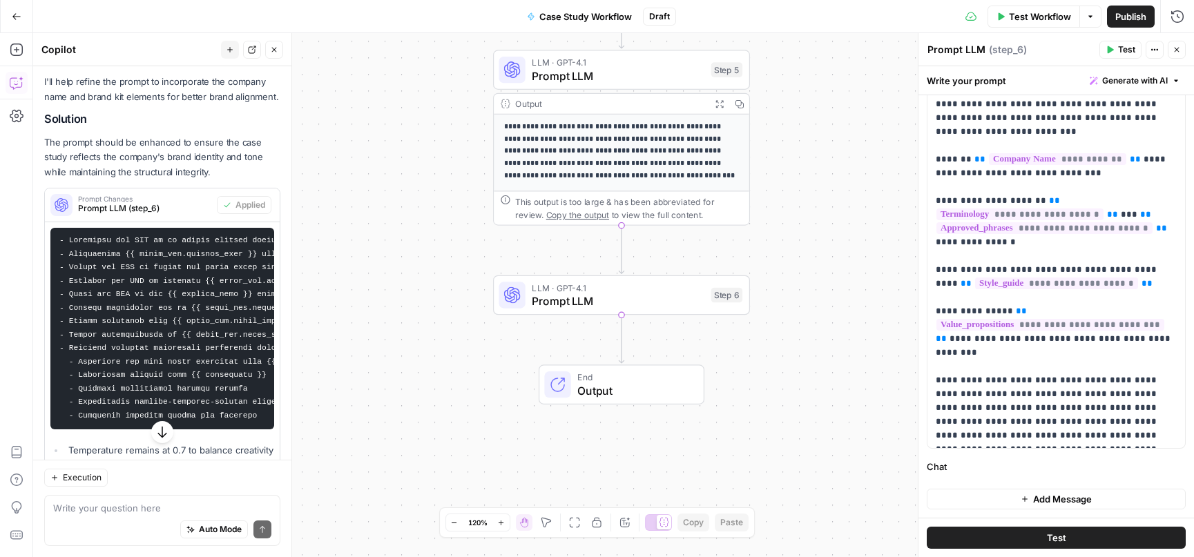
click at [1040, 494] on span "Add Message" at bounding box center [1062, 499] width 59 height 14
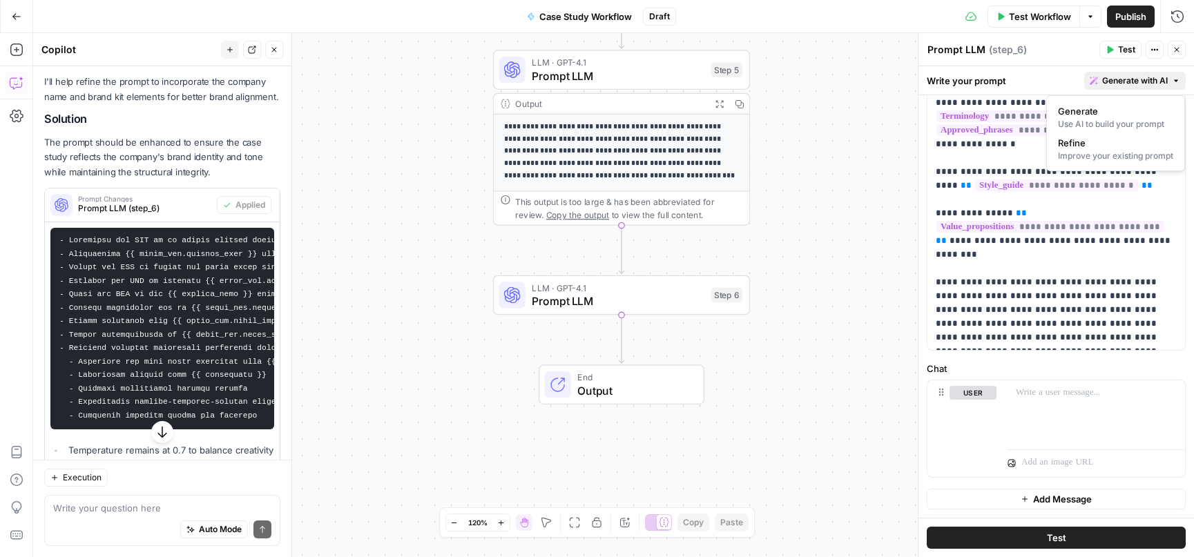
click at [1138, 80] on span "Generate with AI" at bounding box center [1135, 81] width 66 height 12
click at [1098, 140] on span "Refine" at bounding box center [1113, 143] width 110 height 14
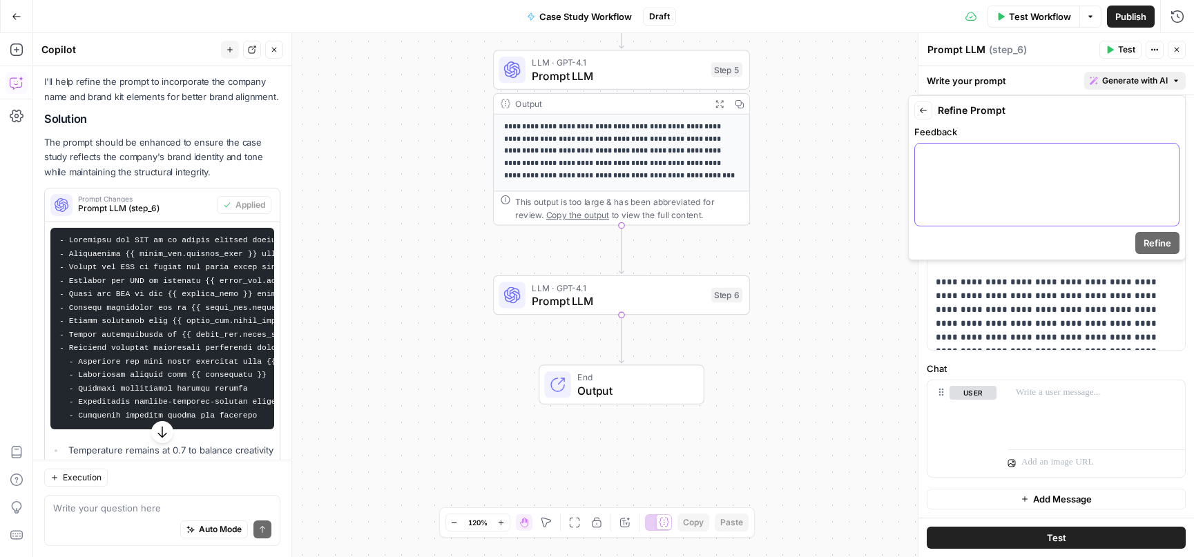
click at [938, 164] on div at bounding box center [1047, 185] width 264 height 82
click at [1148, 243] on span "Refine" at bounding box center [1157, 243] width 28 height 14
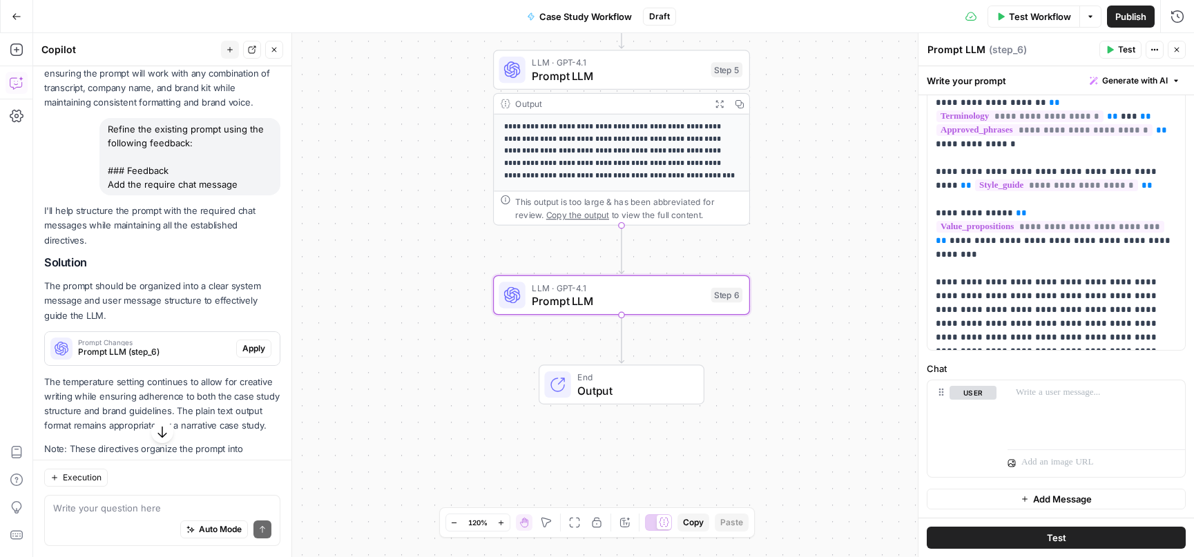
scroll to position [2166, 0]
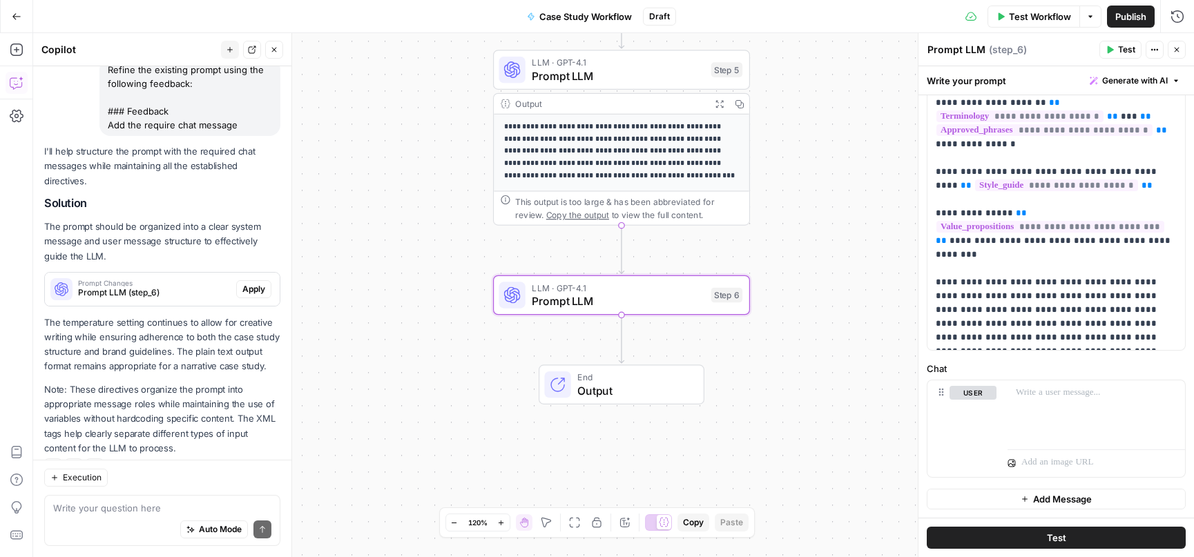
click at [144, 287] on span "Prompt LLM (step_6)" at bounding box center [154, 293] width 153 height 12
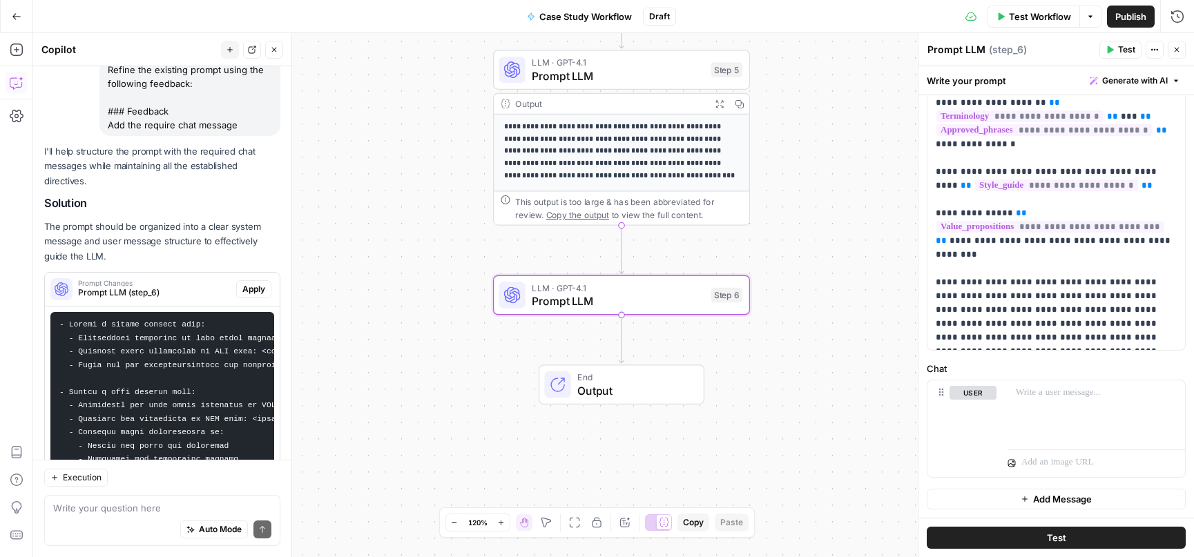
click at [244, 283] on span "Apply" at bounding box center [253, 289] width 23 height 12
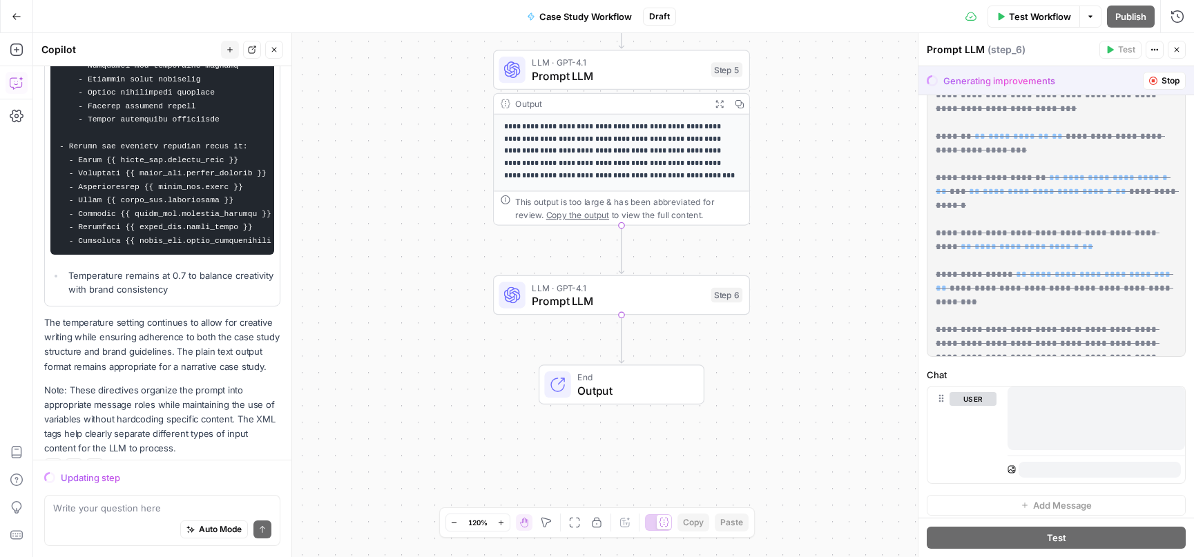
scroll to position [372, 0]
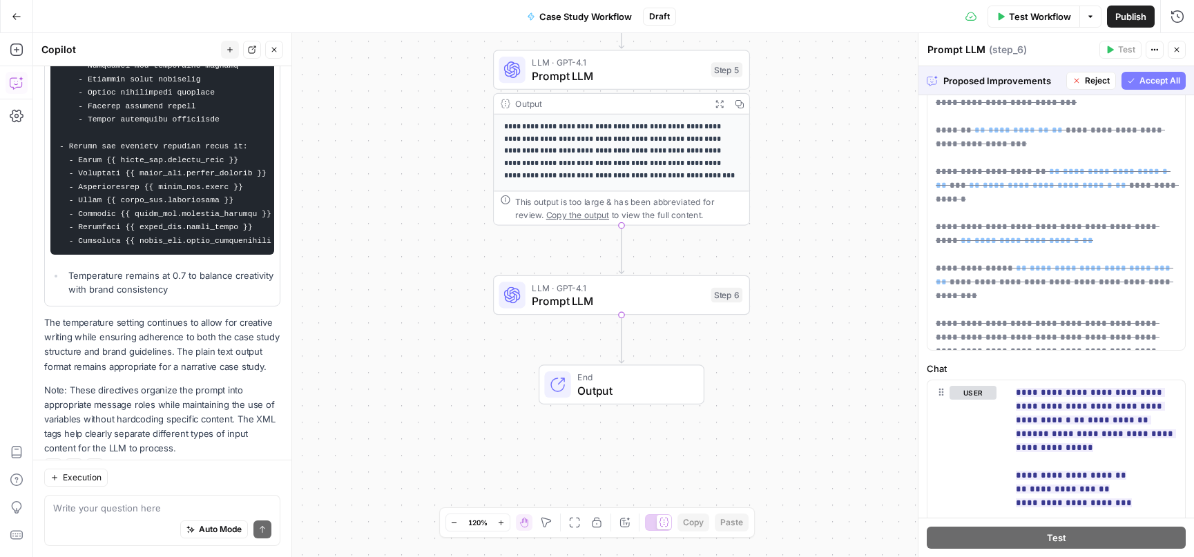
click at [1141, 79] on span "Accept All" at bounding box center [1159, 81] width 41 height 12
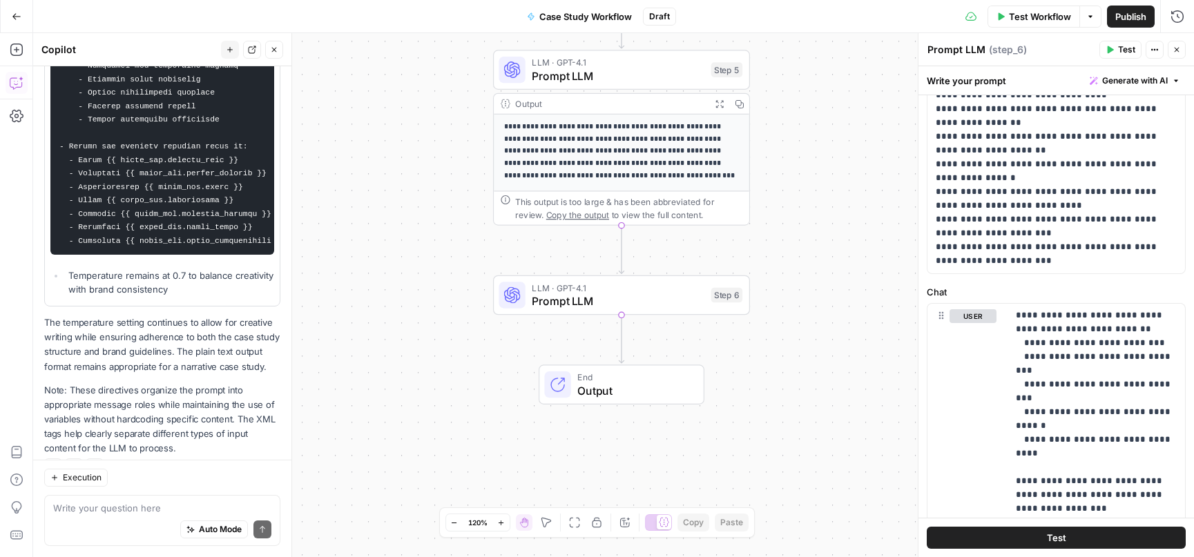
scroll to position [0, 0]
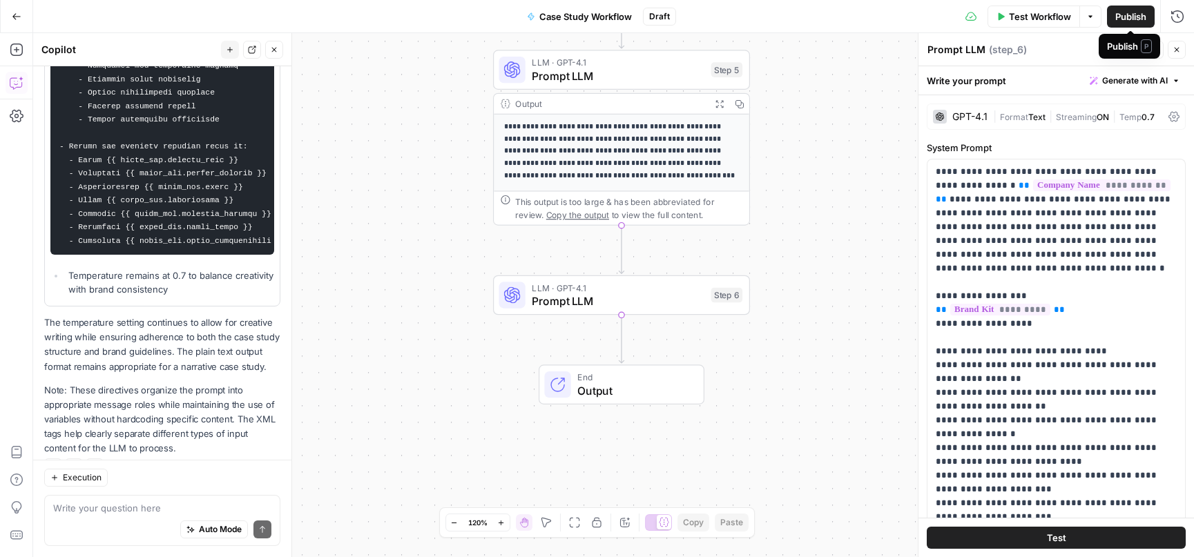
click at [1130, 8] on button "Publish" at bounding box center [1131, 17] width 48 height 22
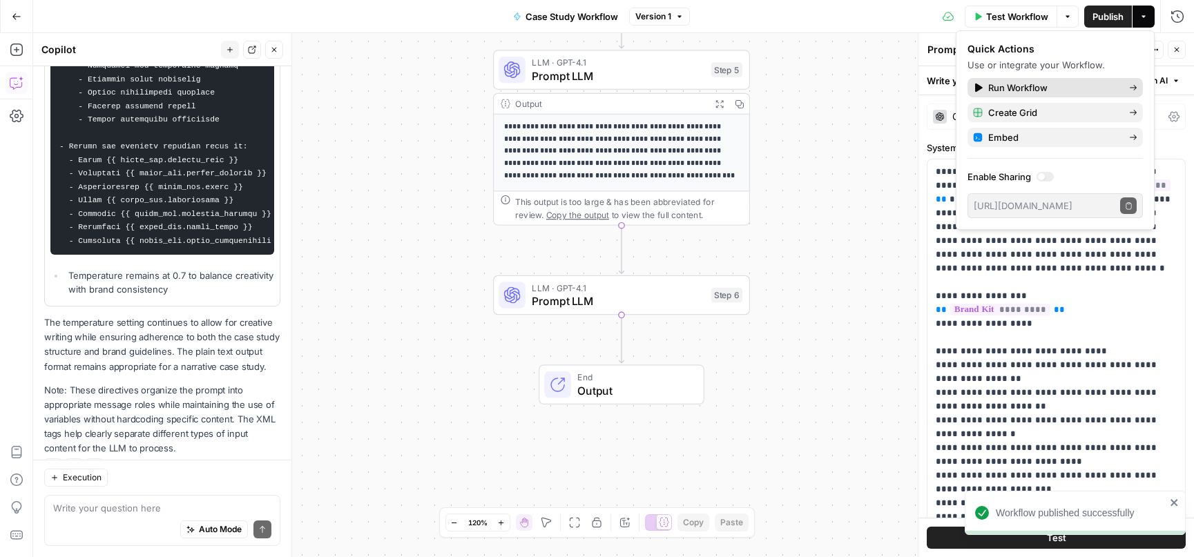
click at [1056, 87] on span "Run Workflow" at bounding box center [1053, 88] width 130 height 14
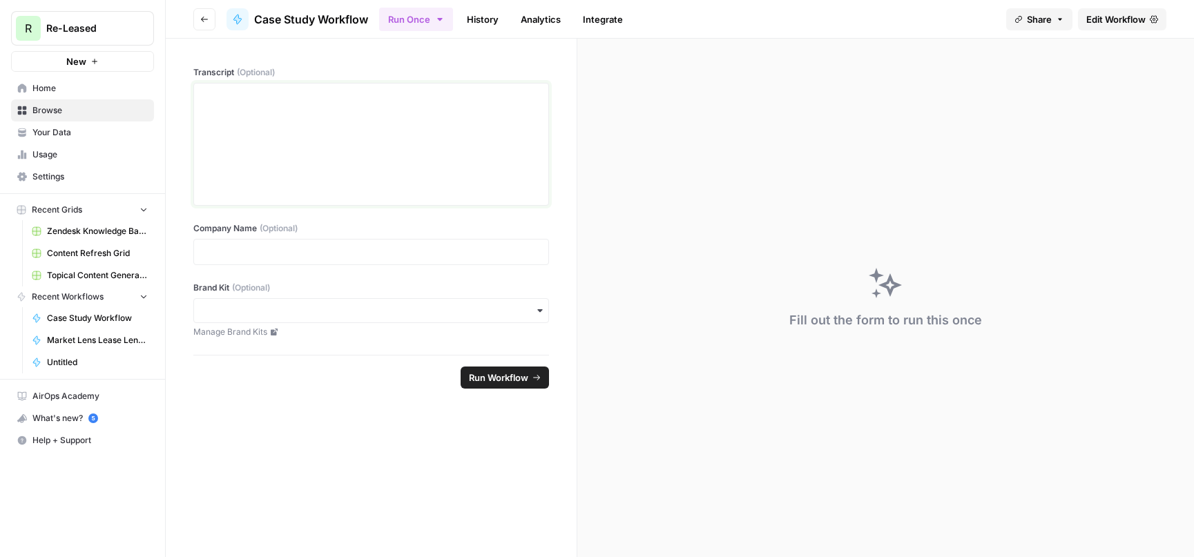
click at [260, 119] on div at bounding box center [371, 144] width 338 height 110
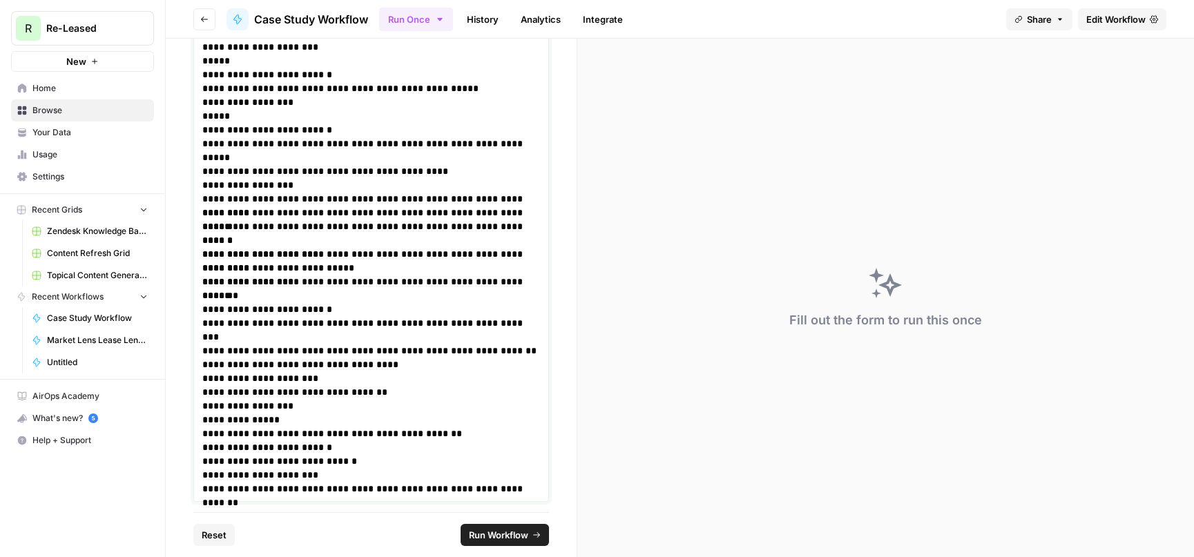
scroll to position [9204, 0]
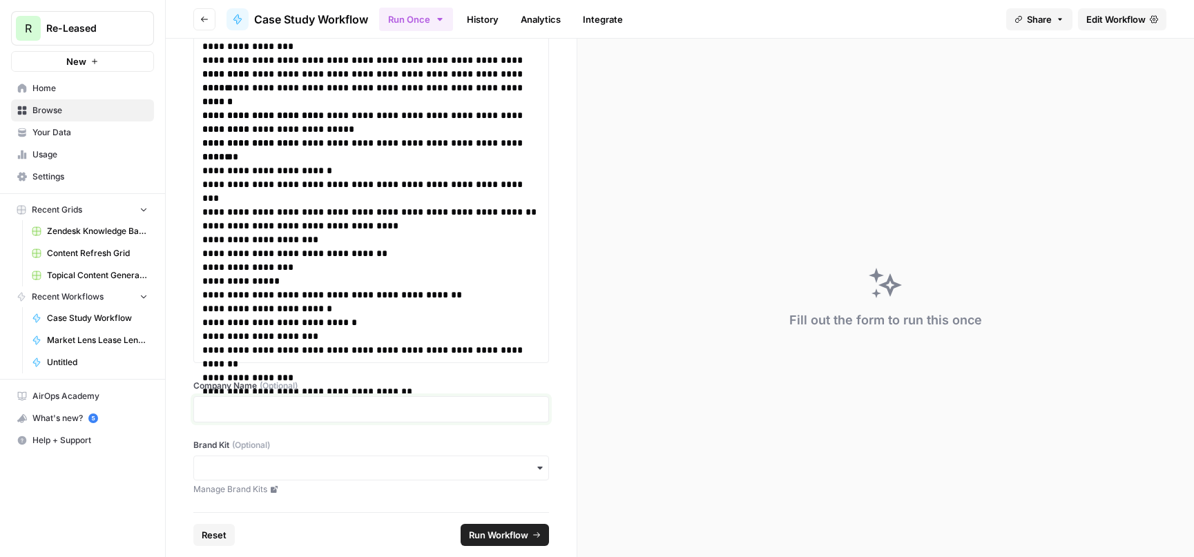
click at [328, 404] on p at bounding box center [371, 410] width 338 height 14
click at [338, 465] on input "Brand Kit (Optional)" at bounding box center [371, 468] width 338 height 14
click at [247, 508] on div "Re-Leased" at bounding box center [371, 505] width 354 height 26
click at [511, 538] on span "Run Workflow" at bounding box center [498, 535] width 59 height 14
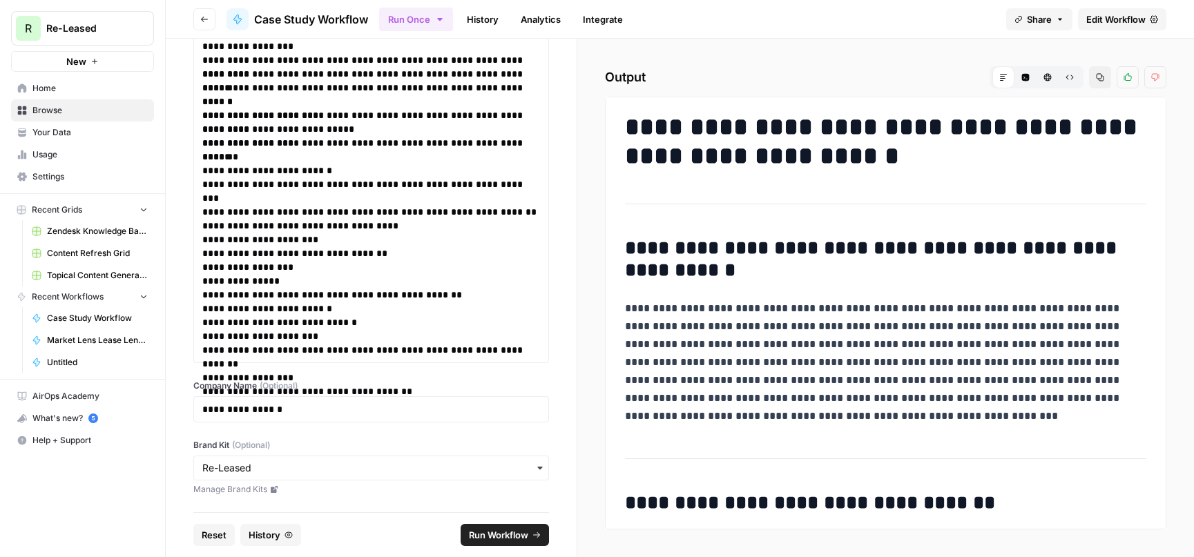
scroll to position [0, 0]
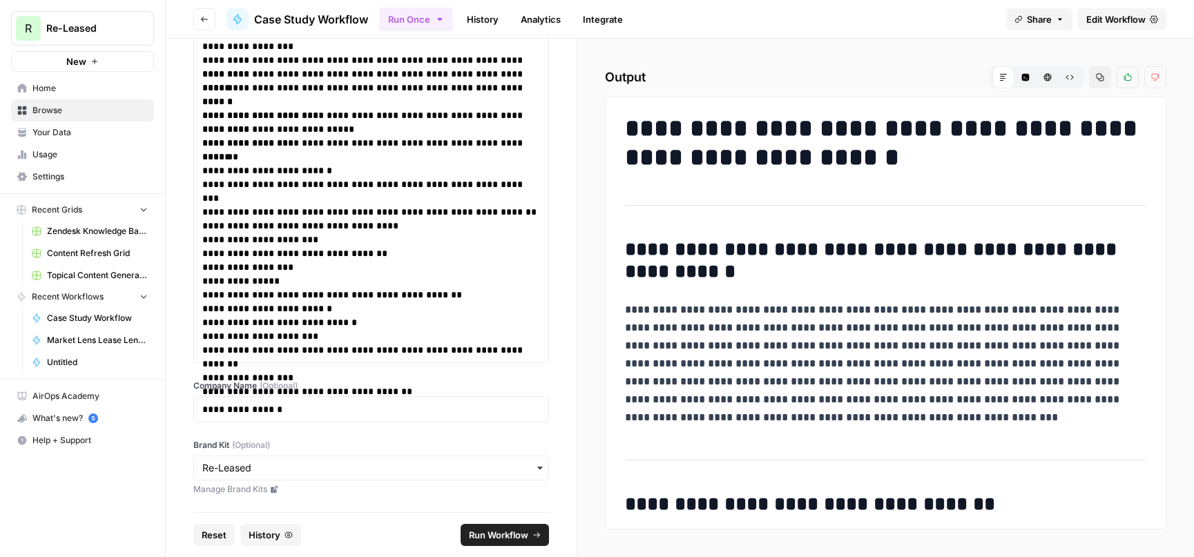
click at [1112, 19] on span "Edit Workflow" at bounding box center [1115, 19] width 59 height 14
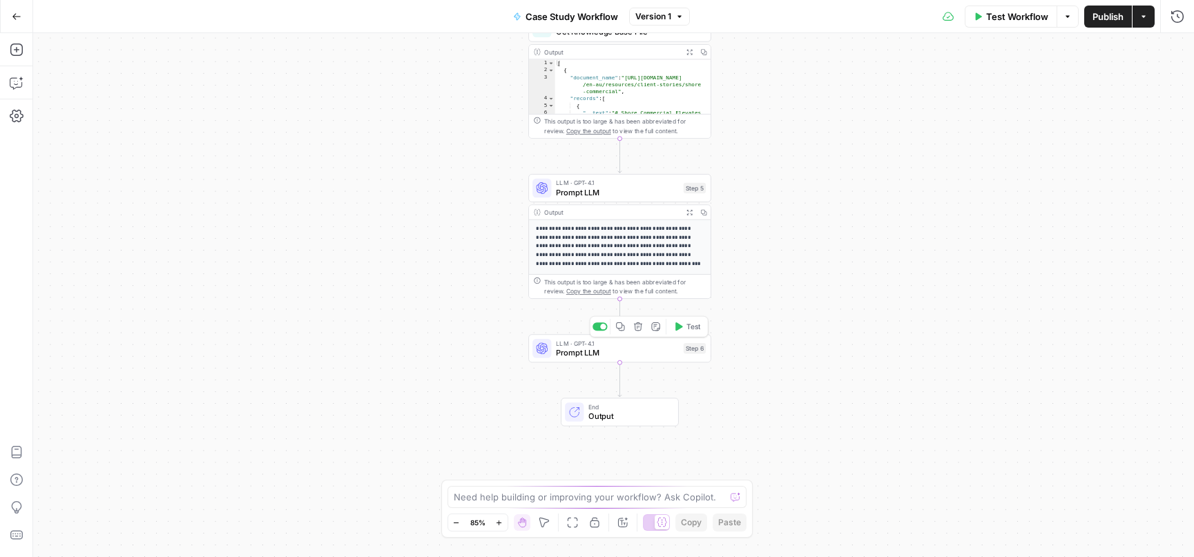
click at [581, 352] on span "Prompt LLM" at bounding box center [617, 353] width 123 height 12
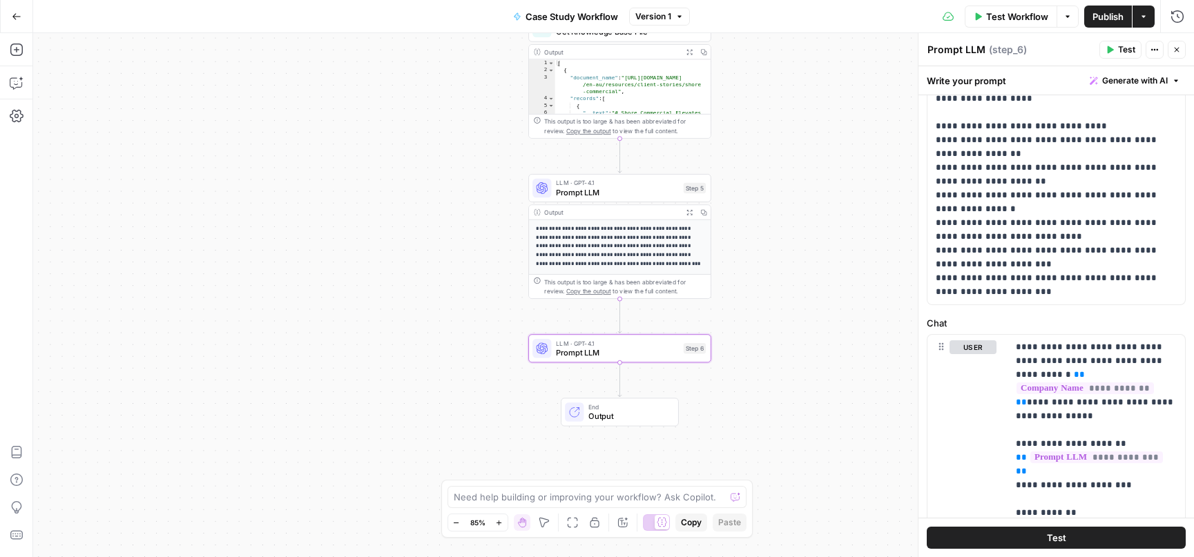
scroll to position [267, 0]
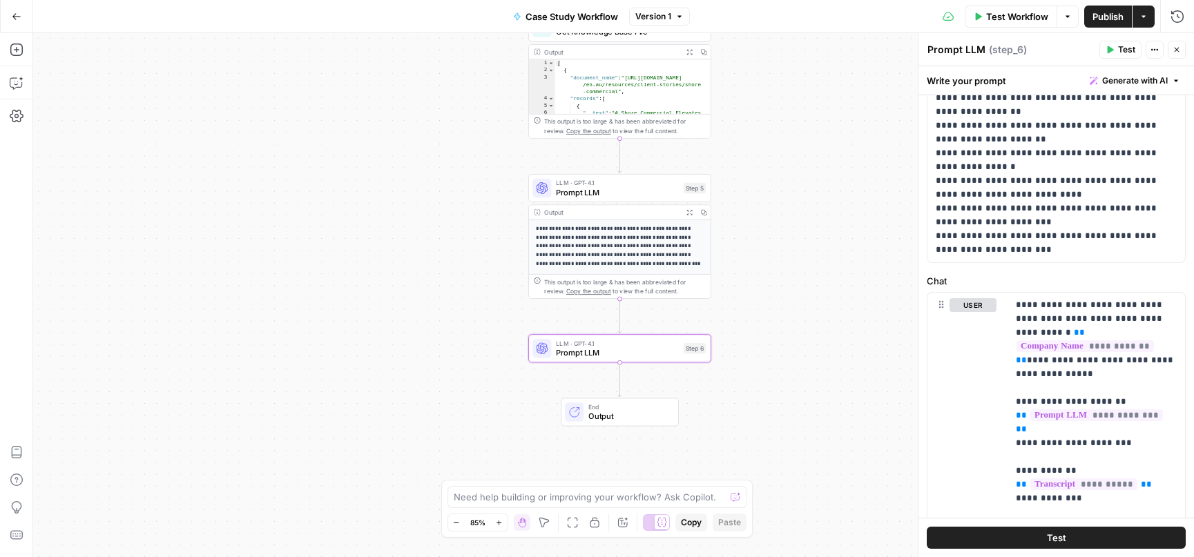
click at [1167, 78] on span "Generate with AI" at bounding box center [1135, 81] width 66 height 12
click at [1118, 158] on div "Improve your existing prompt" at bounding box center [1115, 156] width 115 height 12
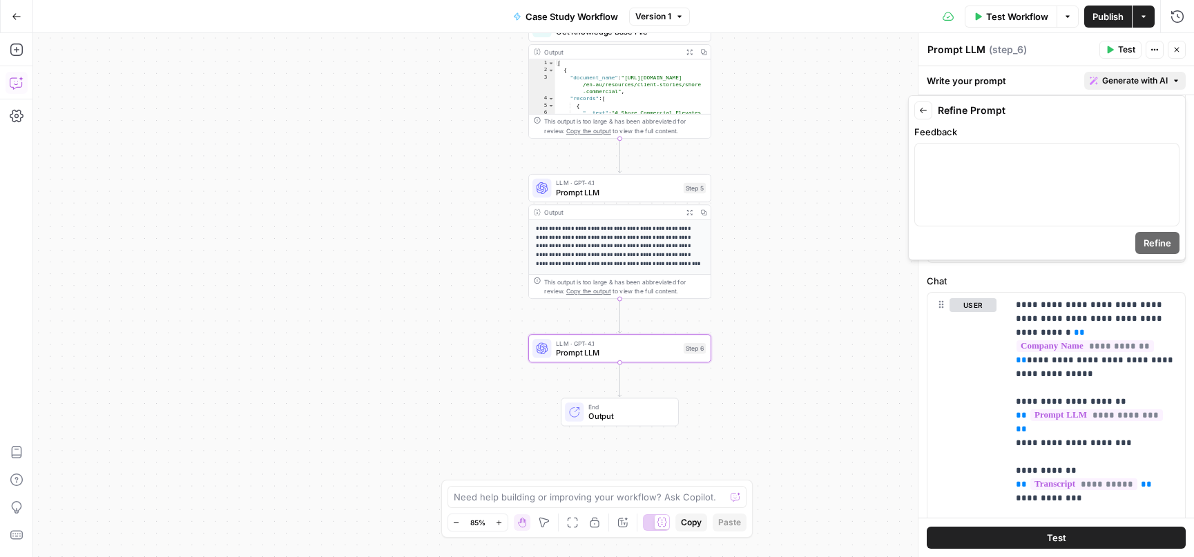
click at [16, 88] on icon "button" at bounding box center [17, 83] width 14 height 14
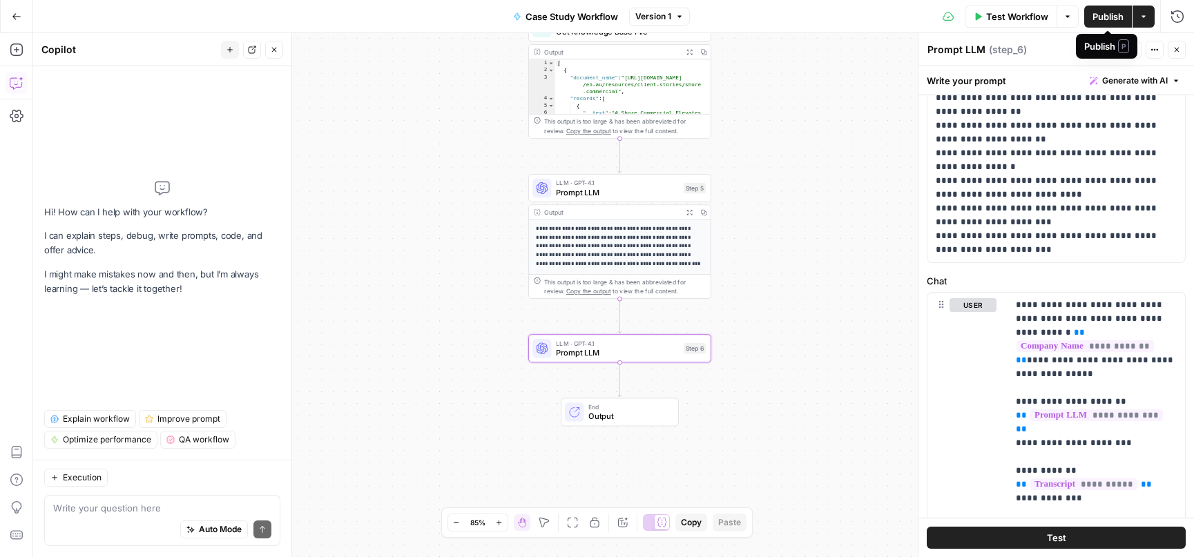
click at [1118, 15] on span "Publish" at bounding box center [1107, 17] width 31 height 14
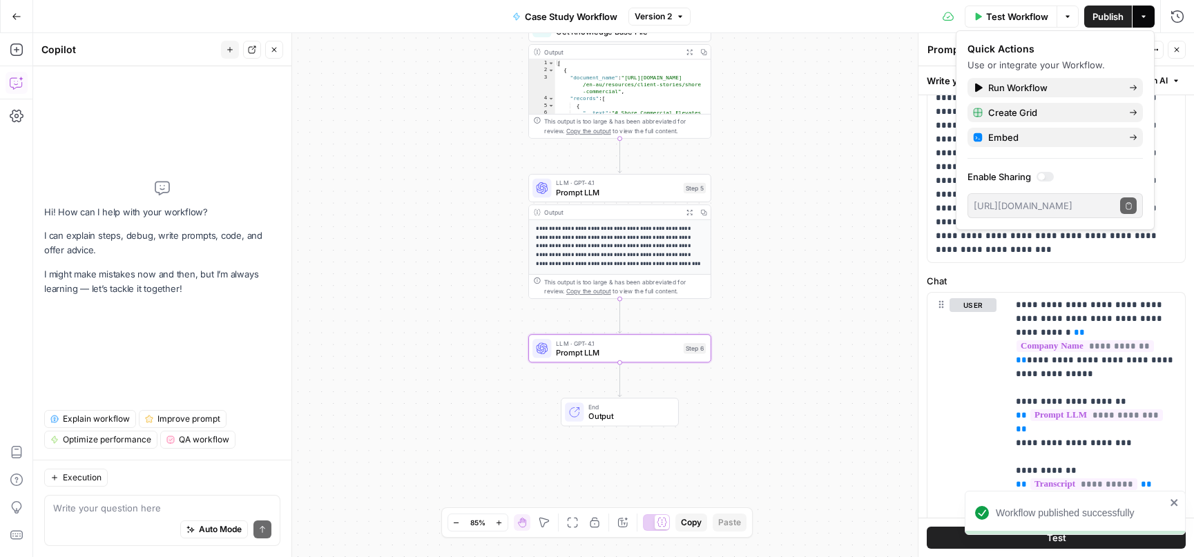
click at [17, 21] on icon "button" at bounding box center [17, 17] width 10 height 10
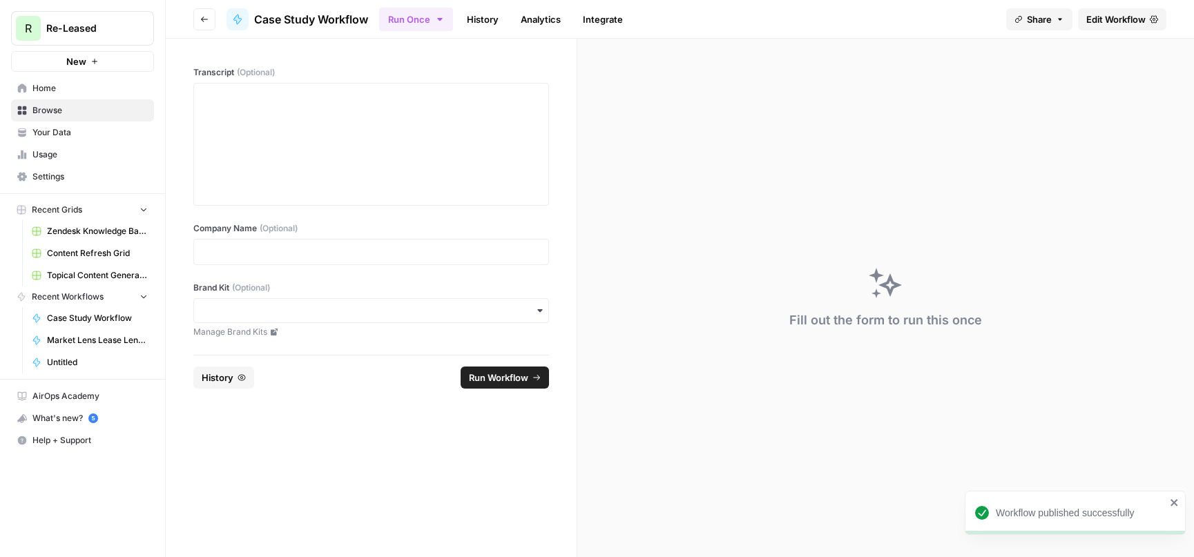
click at [48, 90] on span "Home" at bounding box center [89, 88] width 115 height 12
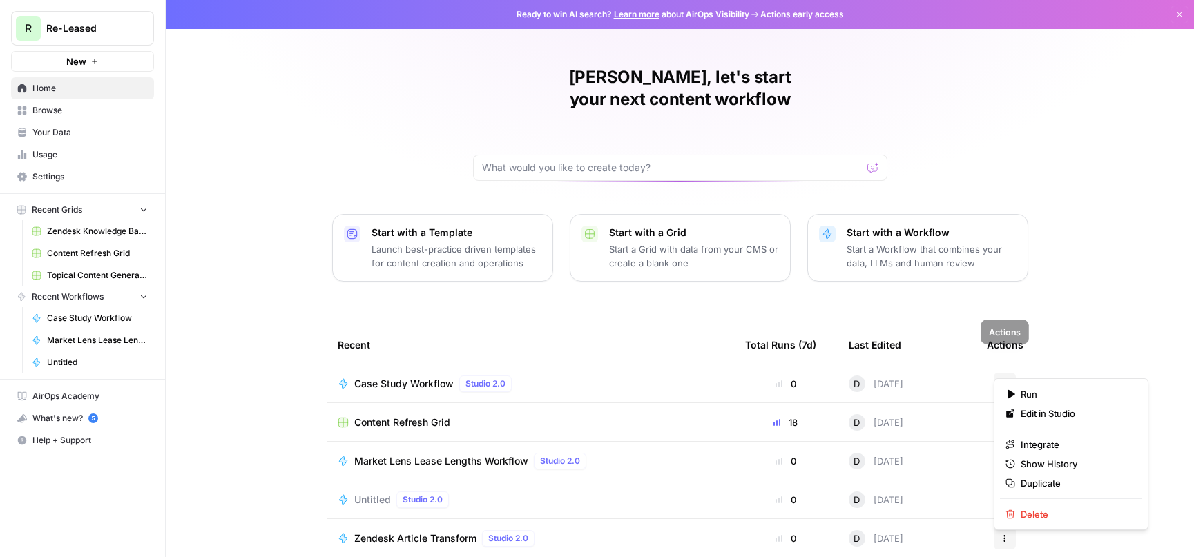
click at [1005, 380] on icon "button" at bounding box center [1004, 384] width 8 height 8
click at [75, 113] on span "Browse" at bounding box center [89, 110] width 115 height 12
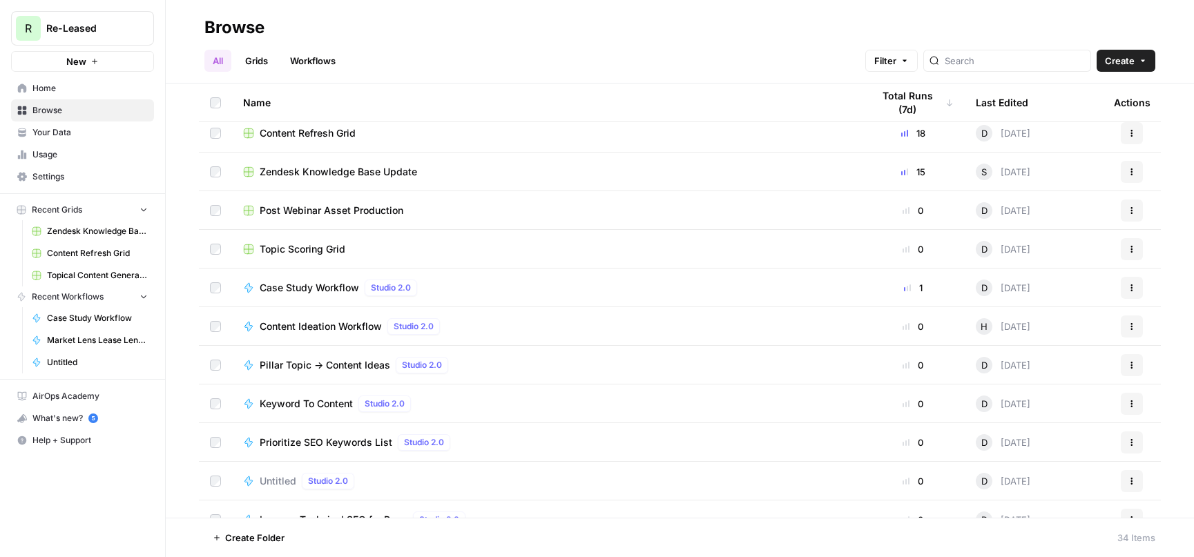
scroll to position [272, 0]
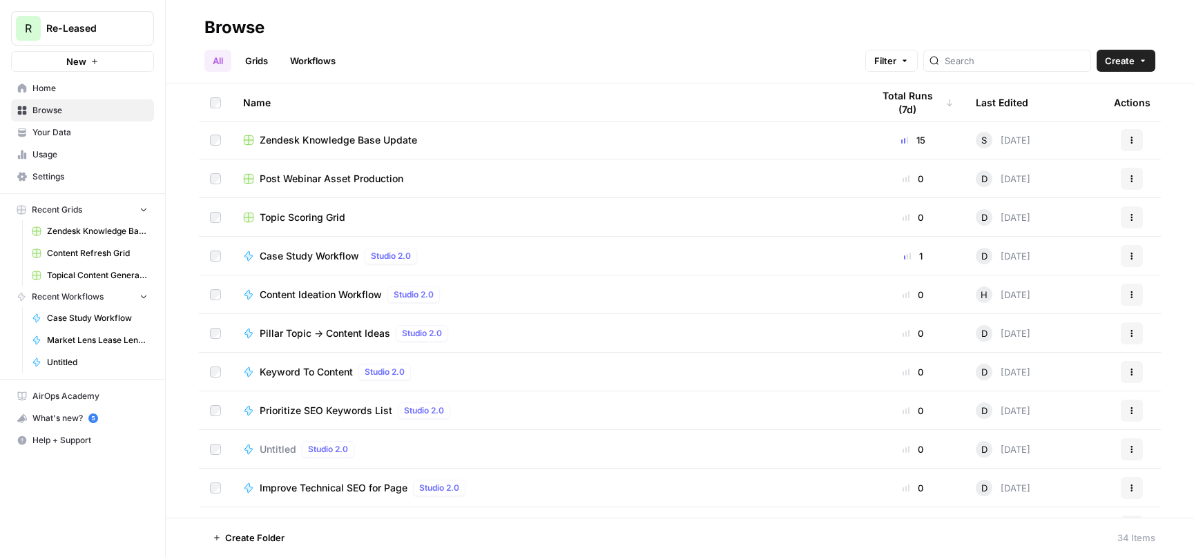
click at [1132, 262] on button "Actions" at bounding box center [1132, 256] width 22 height 22
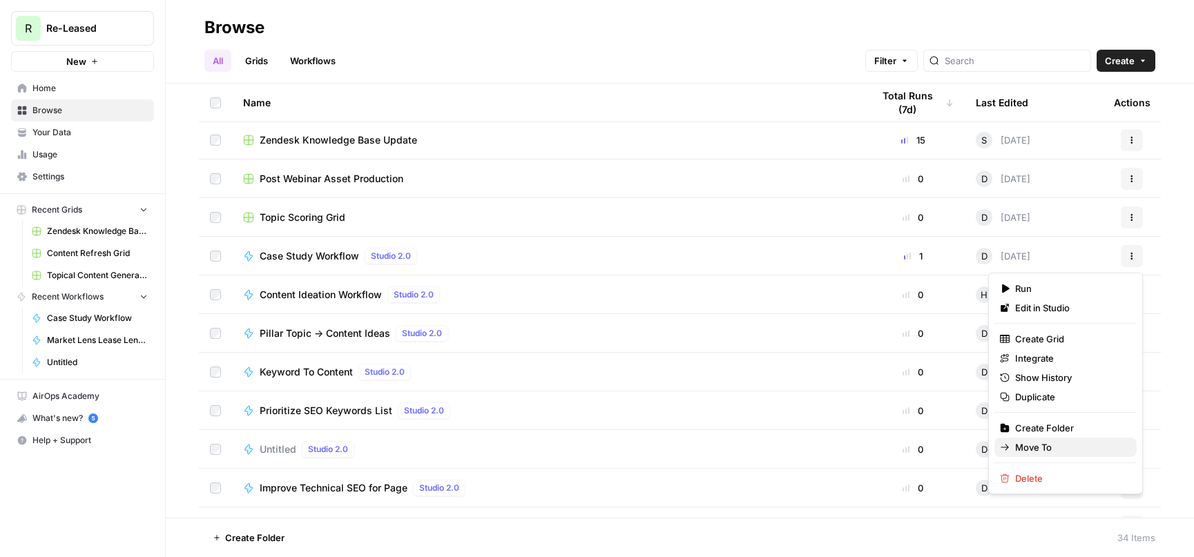
click at [1058, 445] on span "Move To" at bounding box center [1070, 447] width 110 height 14
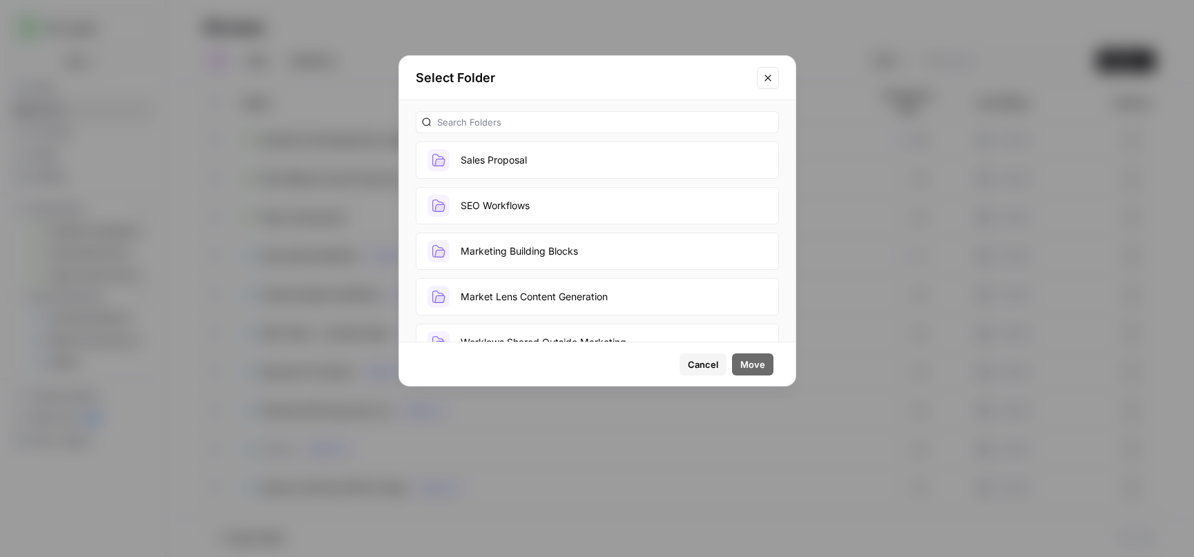
click at [543, 256] on button "Marketing Building Blocks" at bounding box center [597, 251] width 363 height 37
click at [759, 369] on span "Move" at bounding box center [752, 365] width 25 height 14
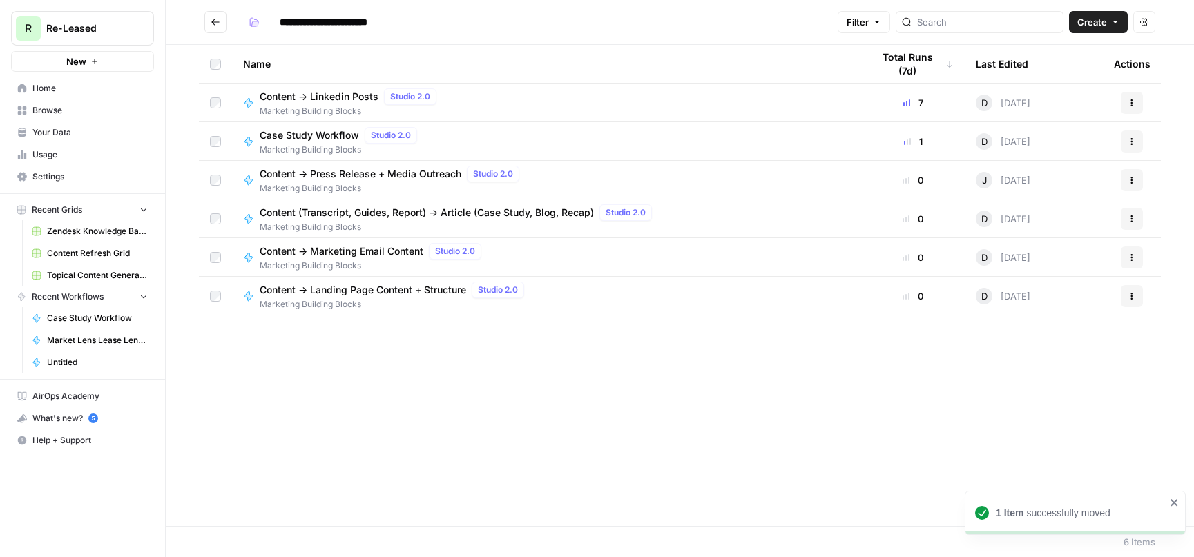
click at [298, 98] on span "Content -> Linkedin Posts" at bounding box center [319, 97] width 119 height 14
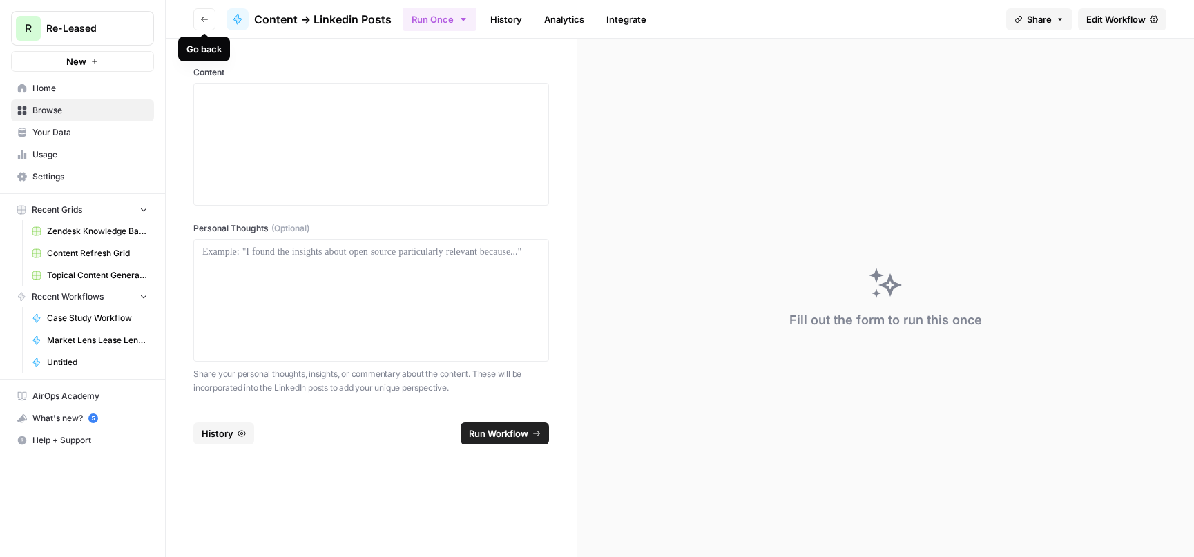
click at [207, 16] on icon "button" at bounding box center [204, 19] width 8 height 8
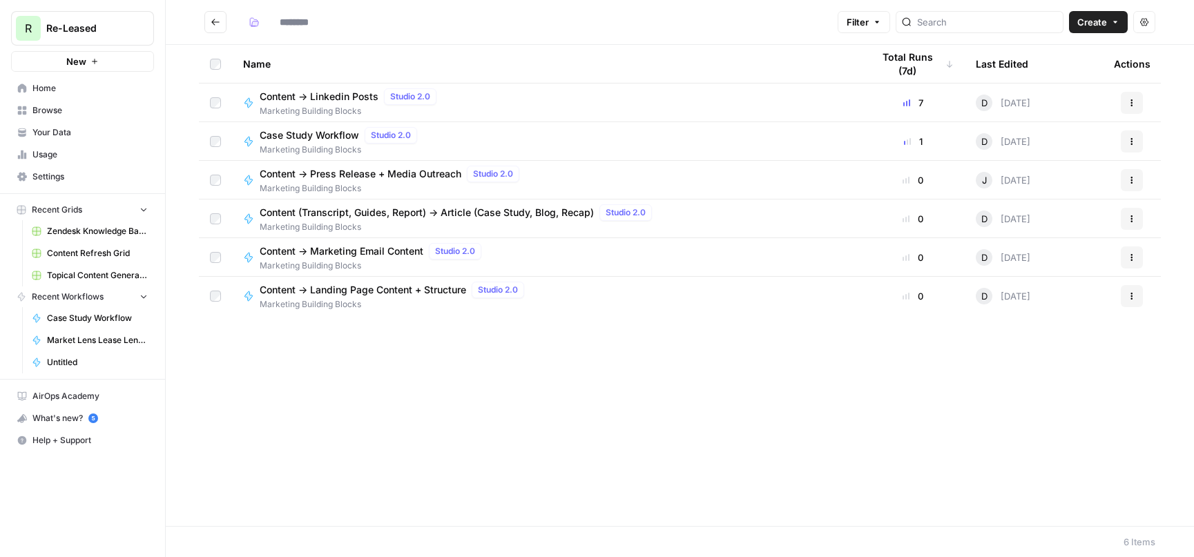
type input "**********"
